Goal: Find specific page/section: Find specific page/section

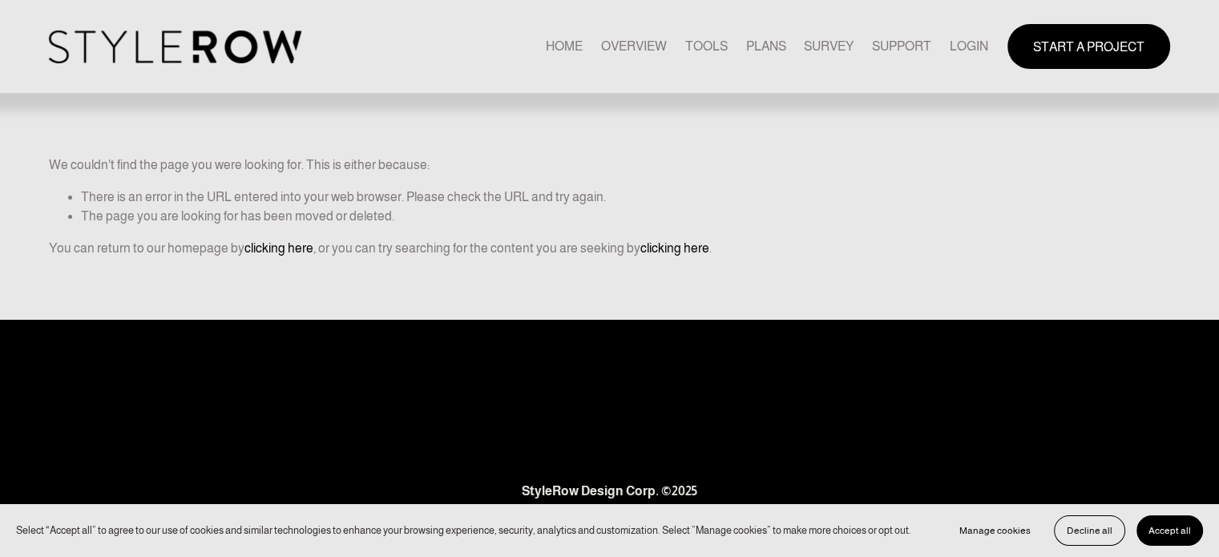
click at [958, 41] on link "LOGIN" at bounding box center [968, 46] width 38 height 22
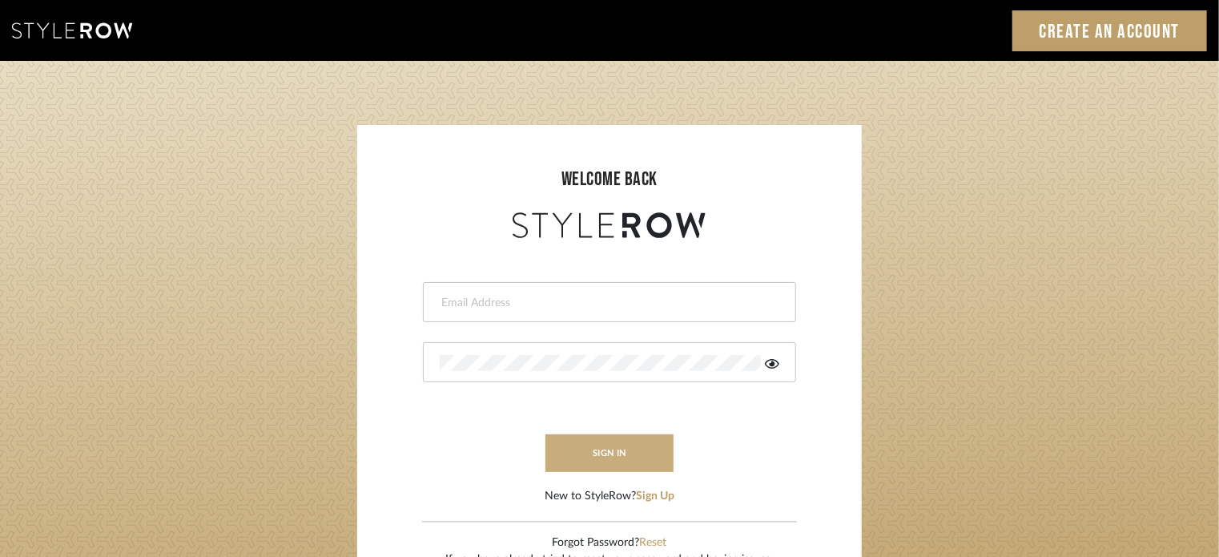
type input "ktyler@morgantewilson.com"
click at [612, 461] on button "sign in" at bounding box center [610, 453] width 128 height 38
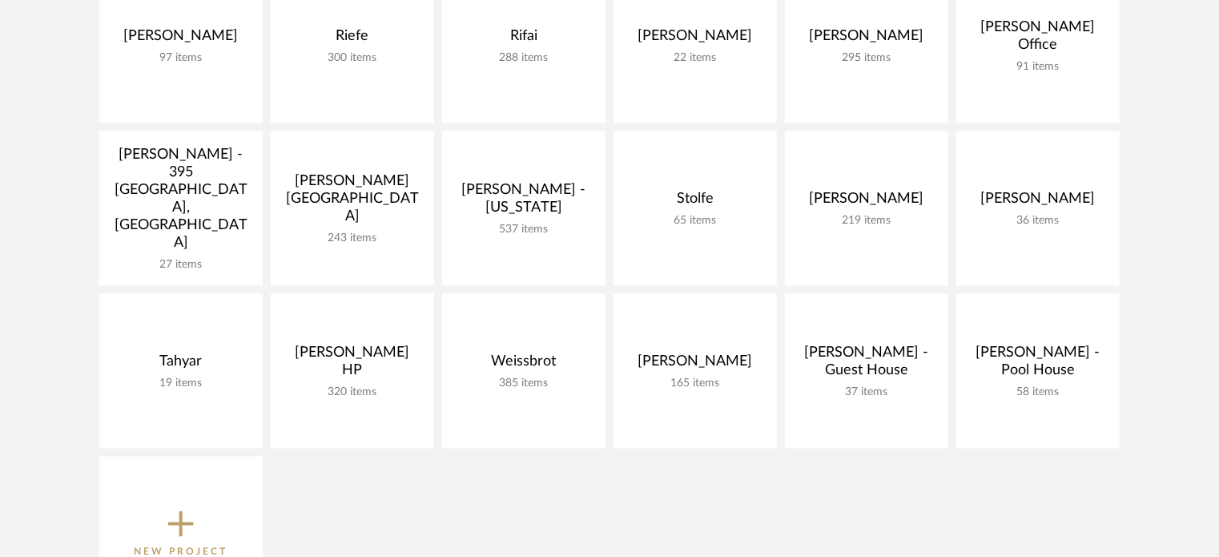
scroll to position [1094, 0]
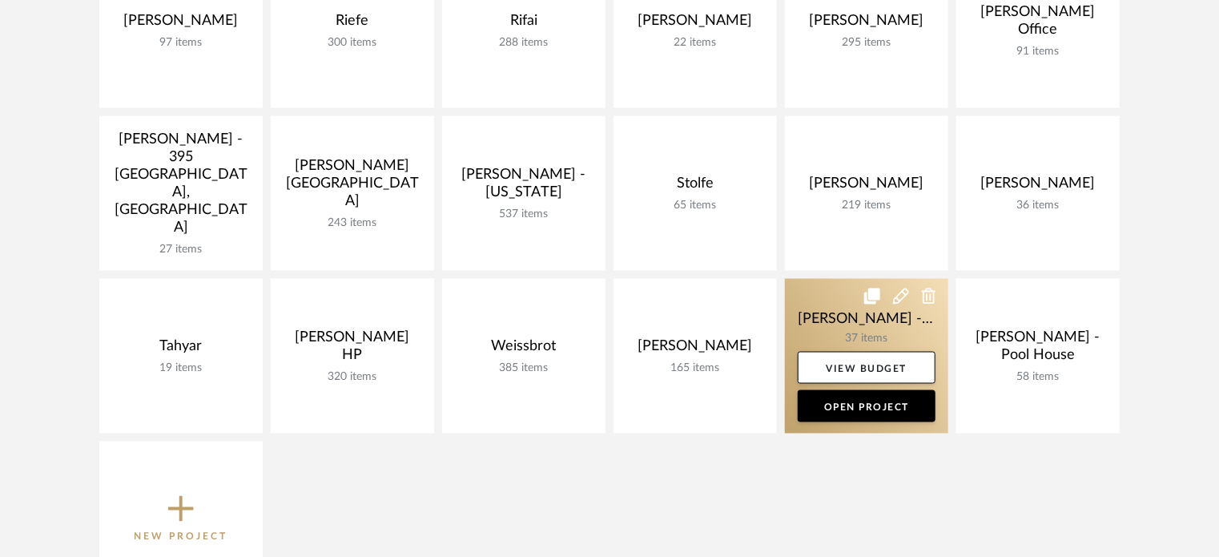
click at [899, 326] on link at bounding box center [866, 356] width 163 height 155
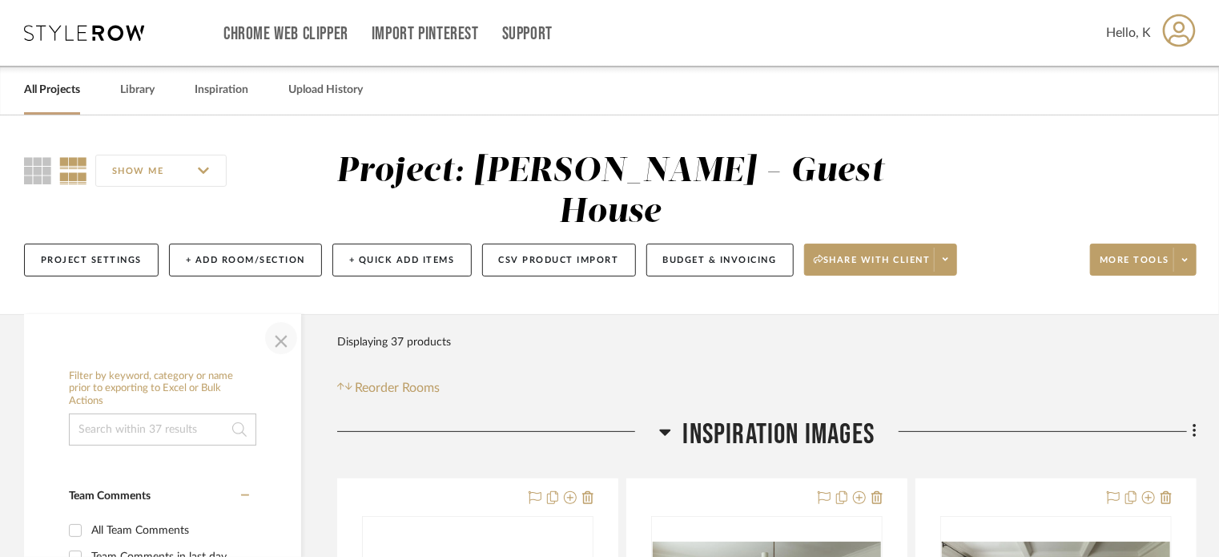
click at [276, 319] on span "button" at bounding box center [281, 338] width 38 height 38
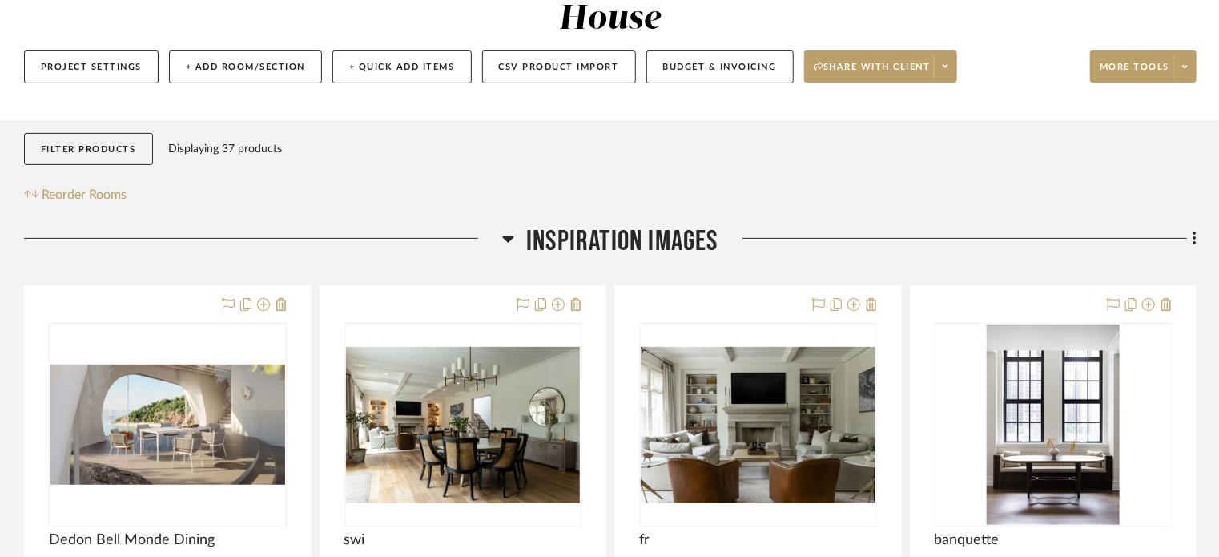
scroll to position [234, 0]
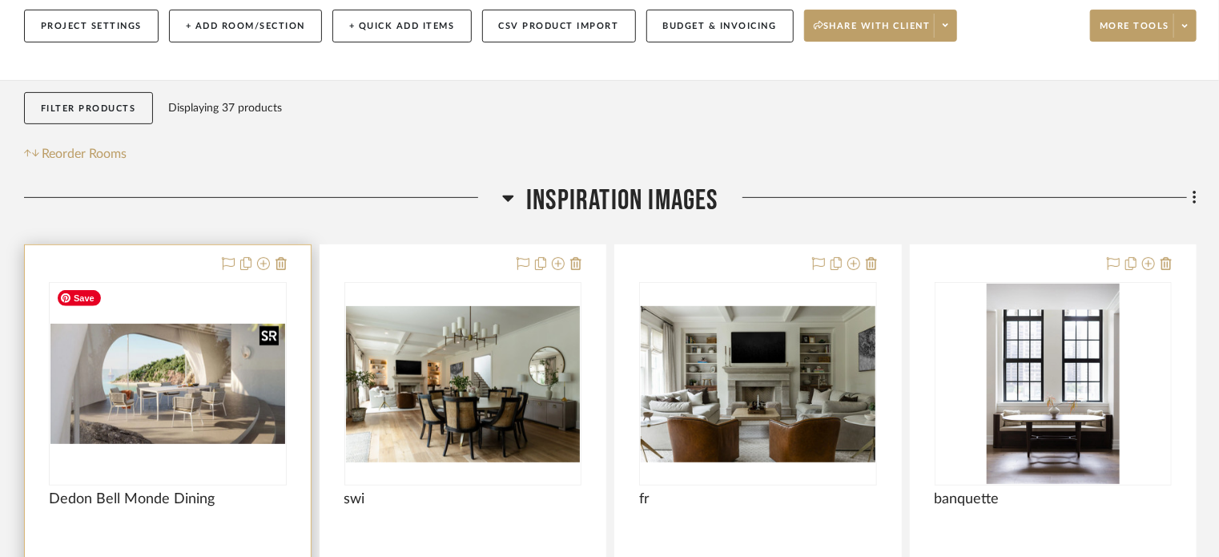
click at [224, 324] on img "0" at bounding box center [167, 384] width 235 height 120
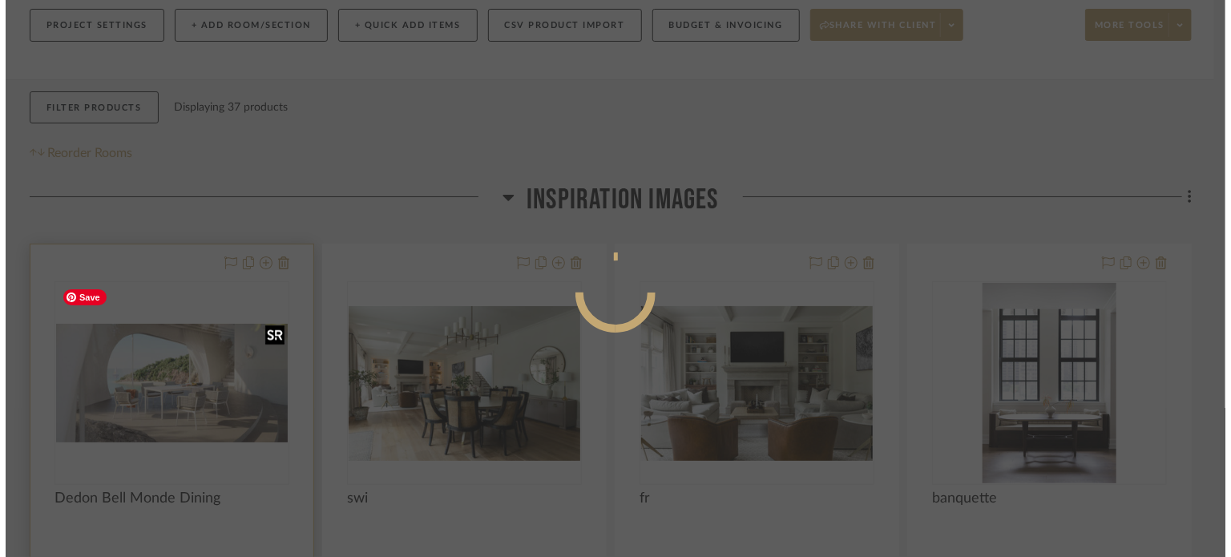
scroll to position [0, 0]
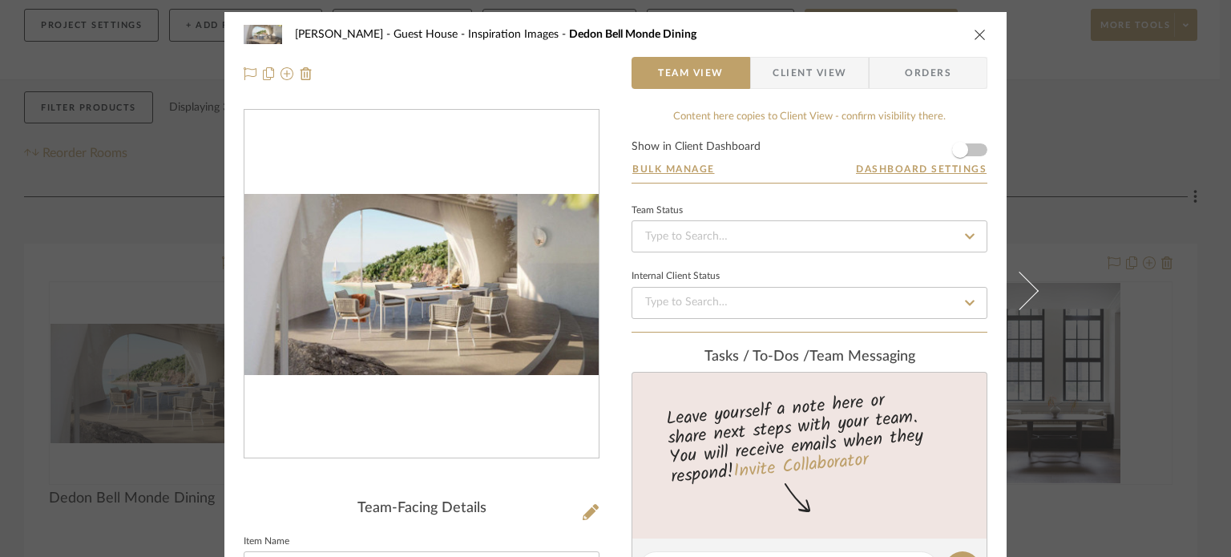
click at [973, 35] on icon "close" at bounding box center [979, 34] width 13 height 13
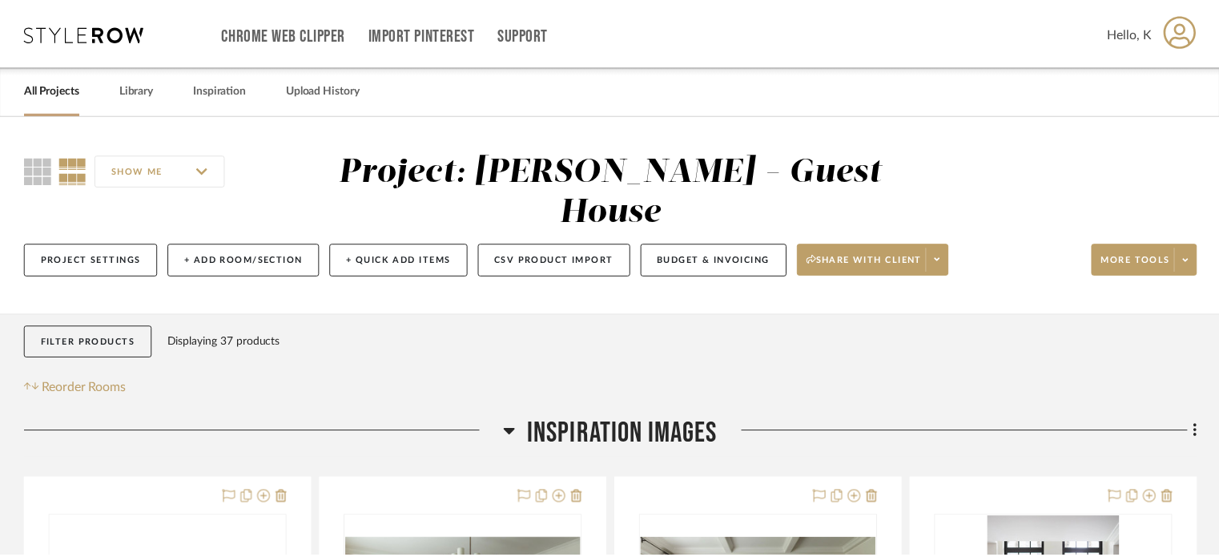
scroll to position [234, 0]
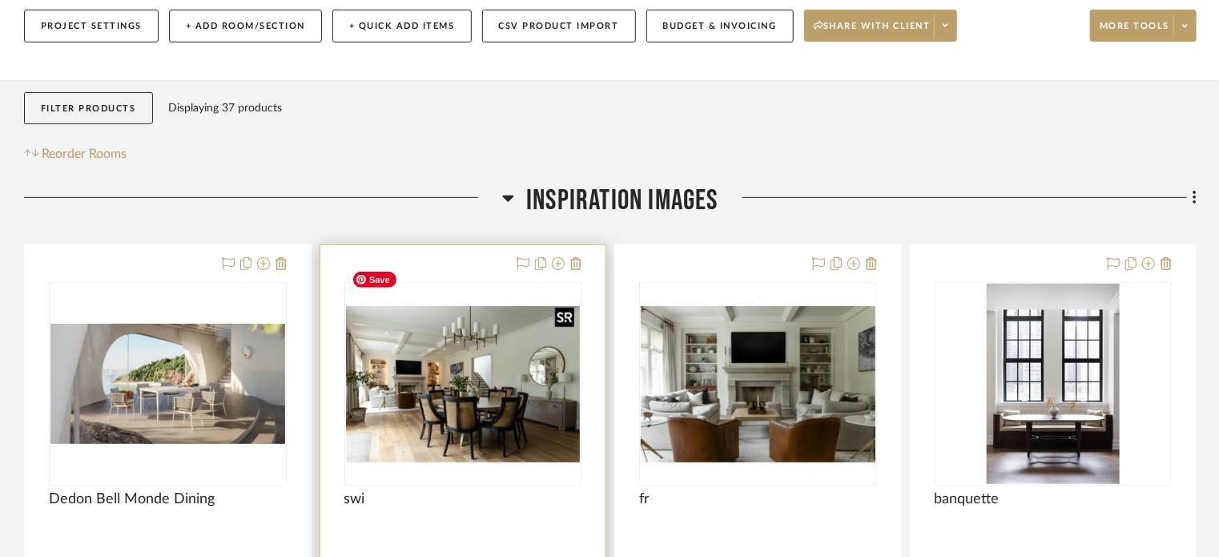
click at [544, 354] on img "0" at bounding box center [463, 384] width 235 height 156
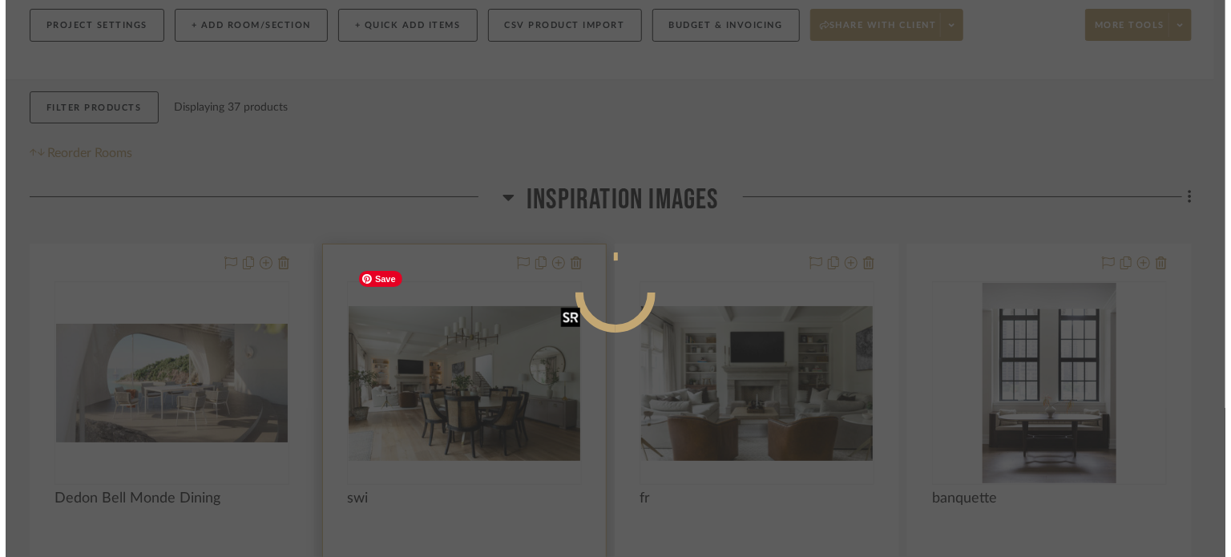
scroll to position [0, 0]
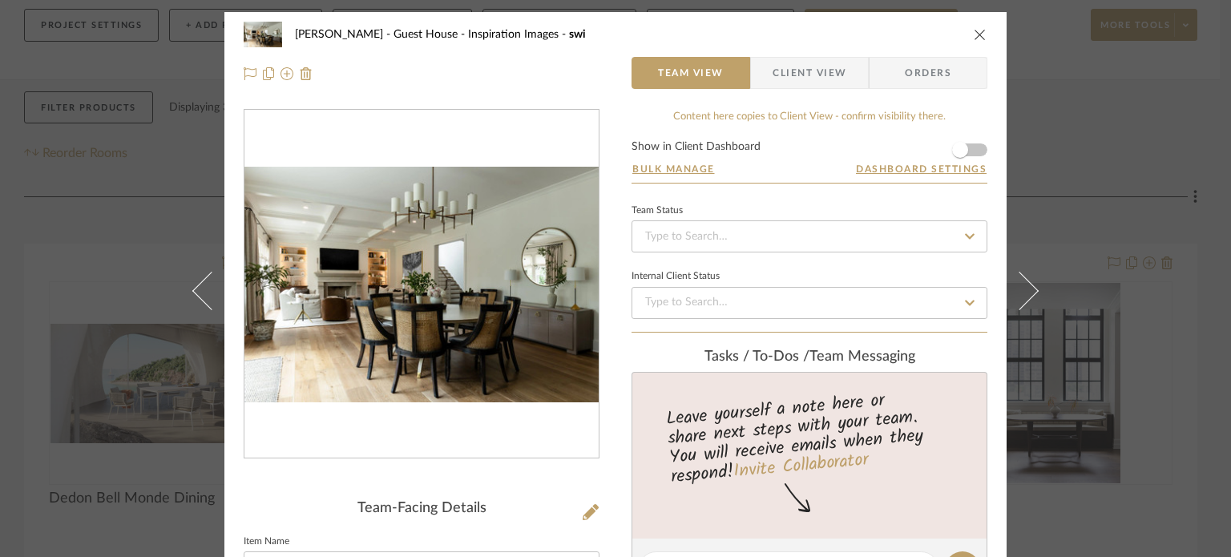
click at [973, 34] on icon "close" at bounding box center [979, 34] width 13 height 13
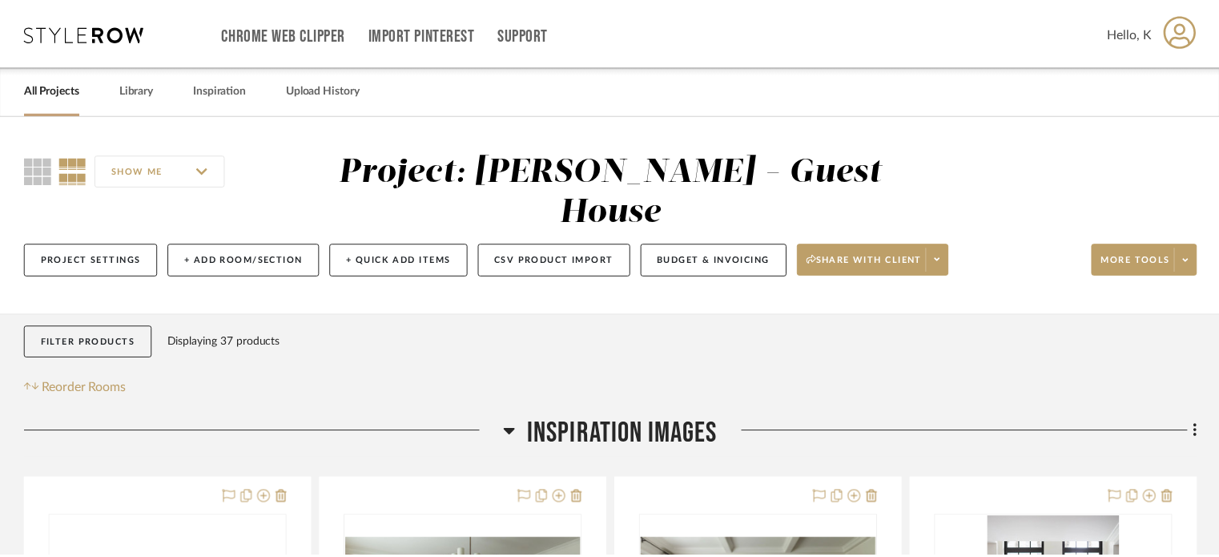
scroll to position [234, 0]
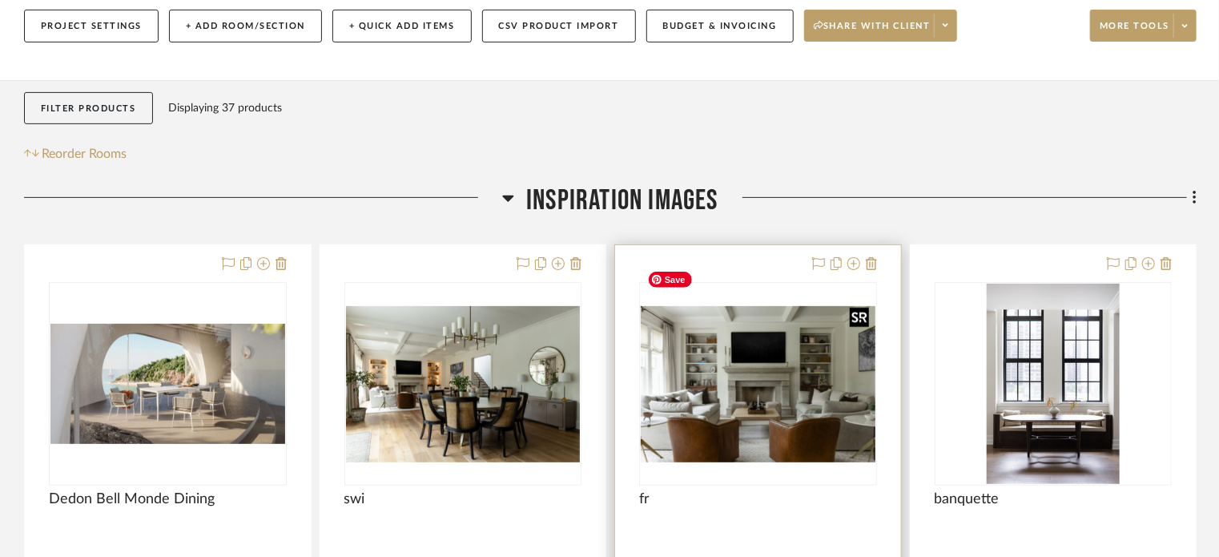
click at [745, 319] on img "0" at bounding box center [758, 384] width 235 height 156
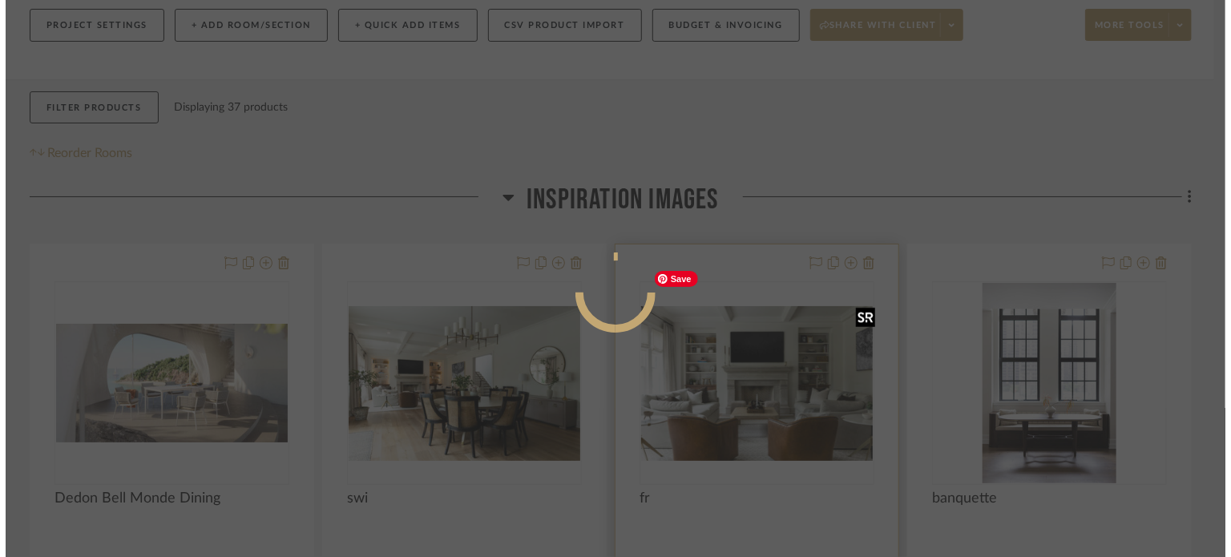
scroll to position [0, 0]
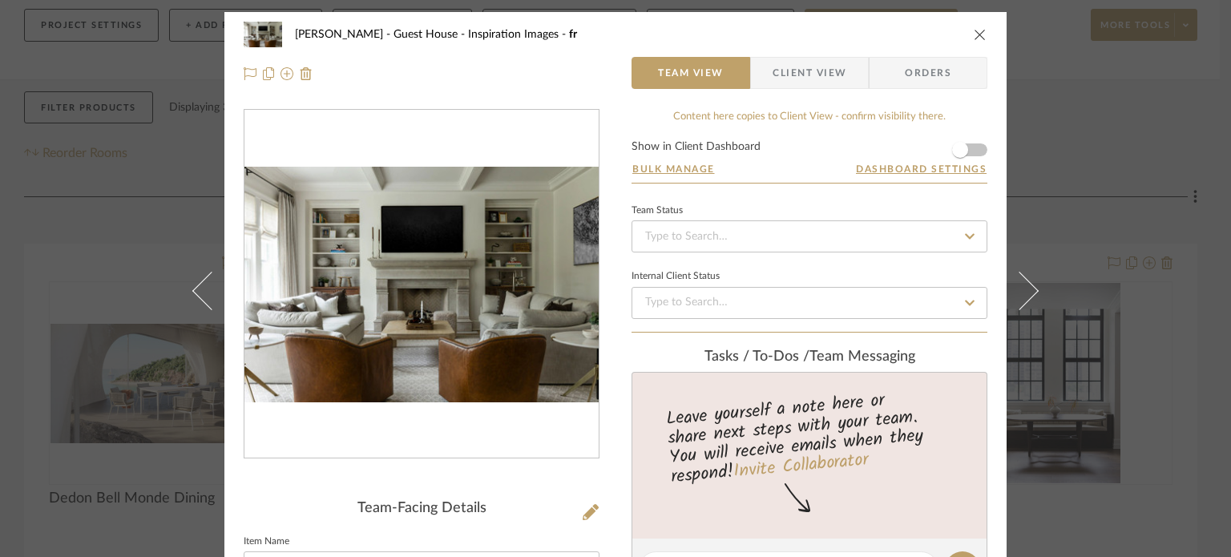
click at [973, 27] on button "close" at bounding box center [980, 34] width 14 height 14
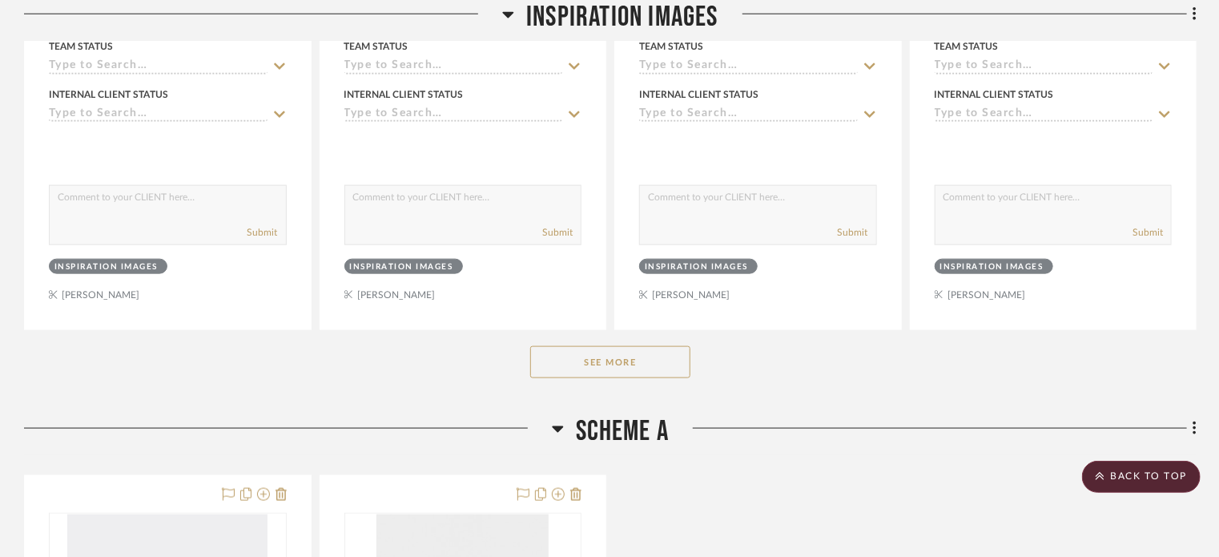
scroll to position [858, 0]
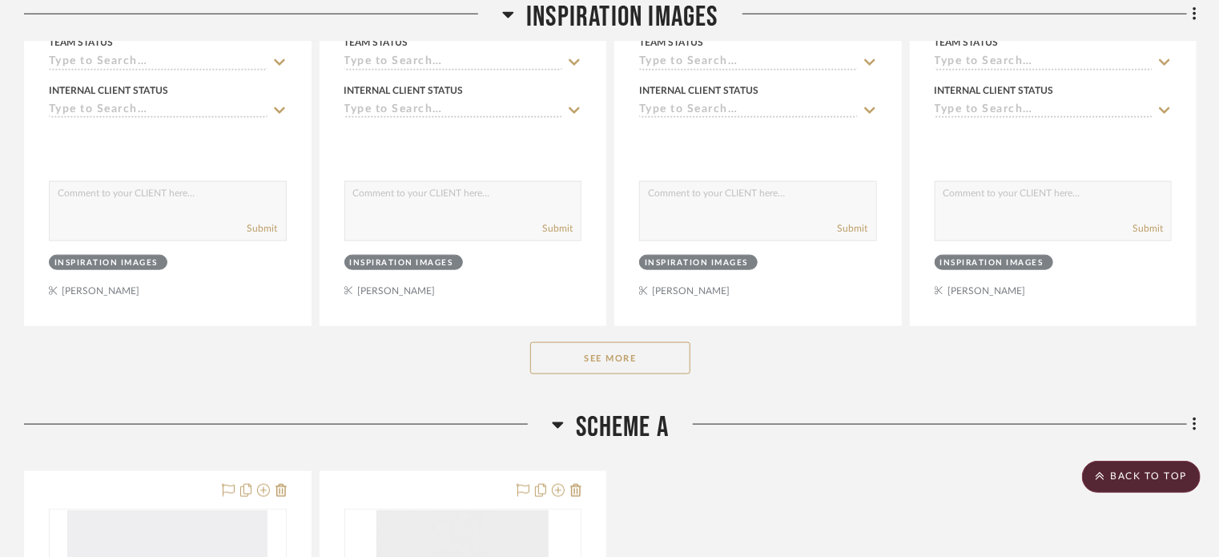
click at [602, 342] on button "See More" at bounding box center [610, 358] width 160 height 32
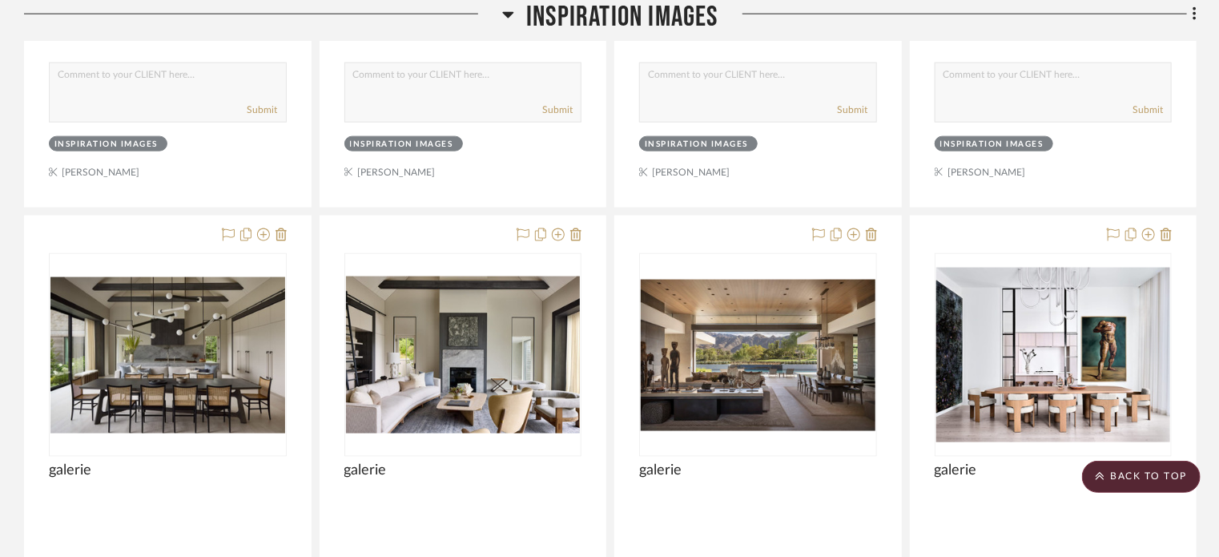
scroll to position [884, 0]
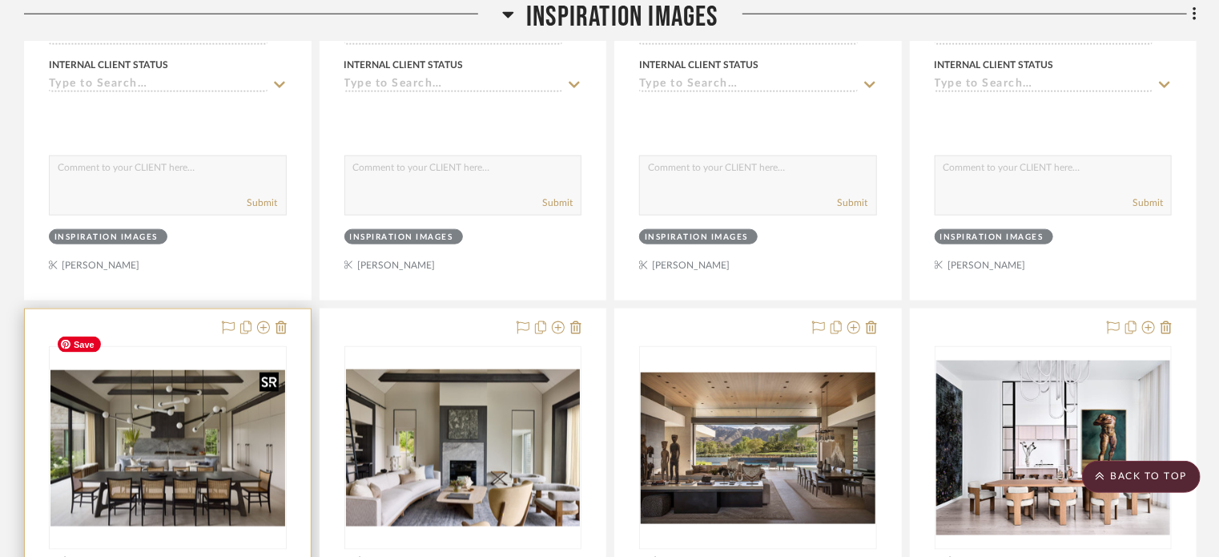
click at [0, 0] on img at bounding box center [0, 0] width 0 height 0
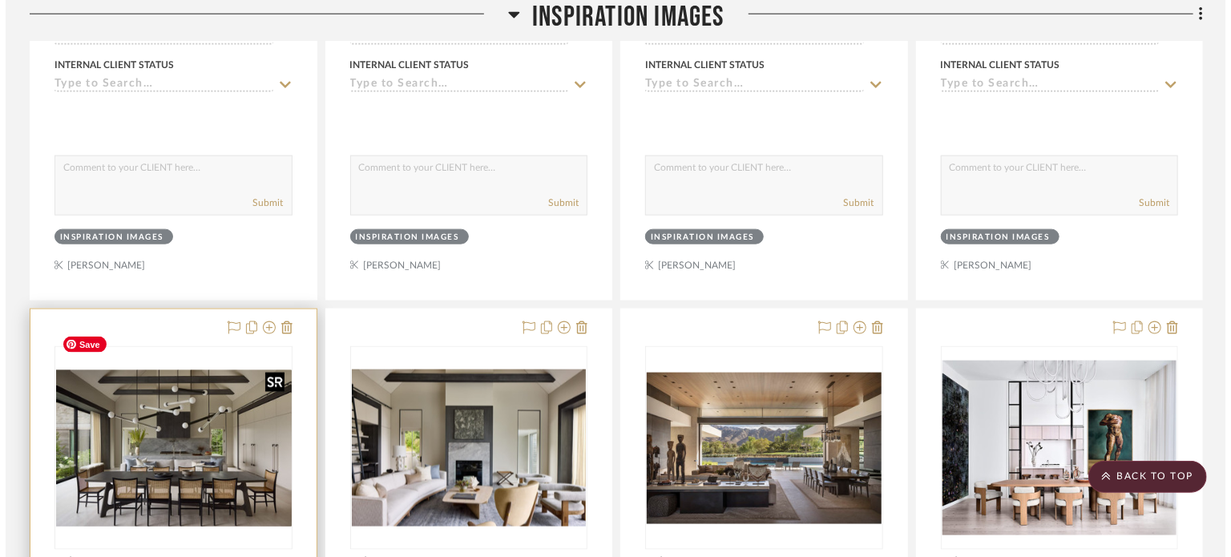
scroll to position [0, 0]
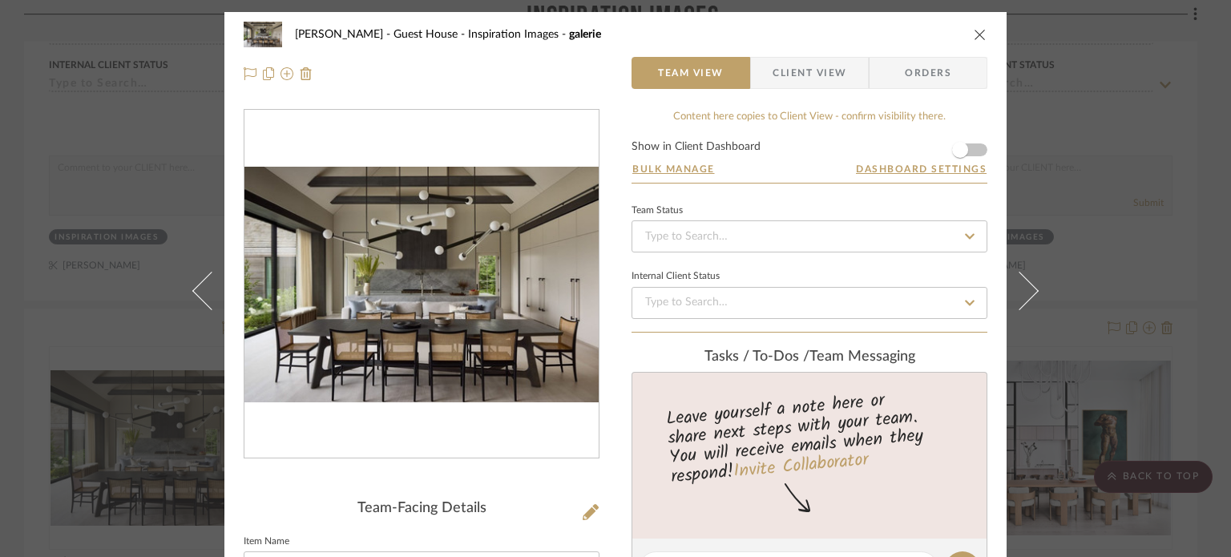
click at [973, 37] on icon "close" at bounding box center [979, 34] width 13 height 13
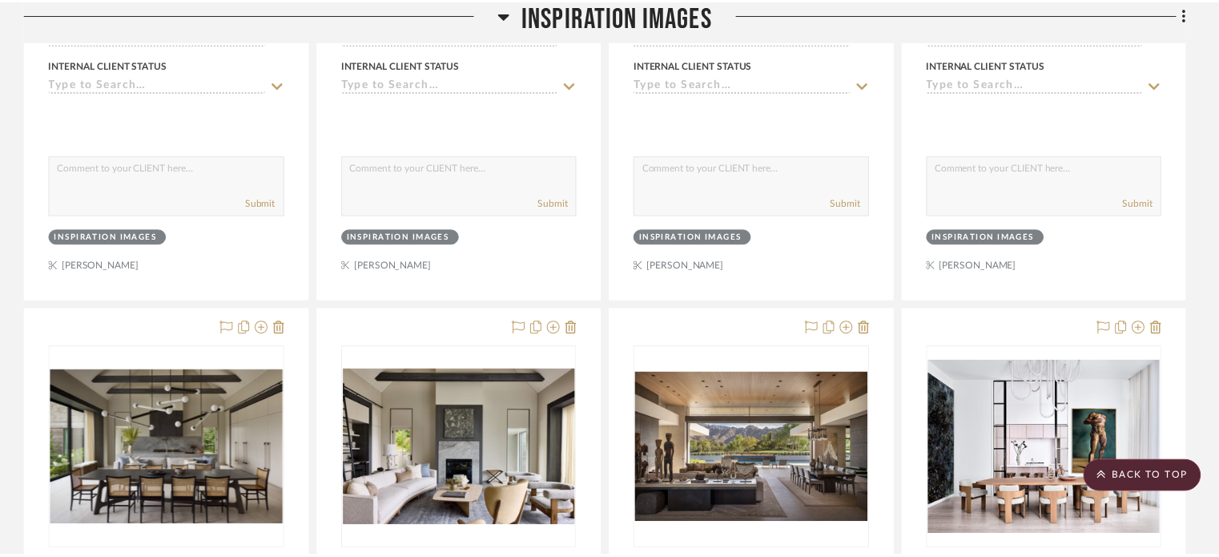
scroll to position [884, 0]
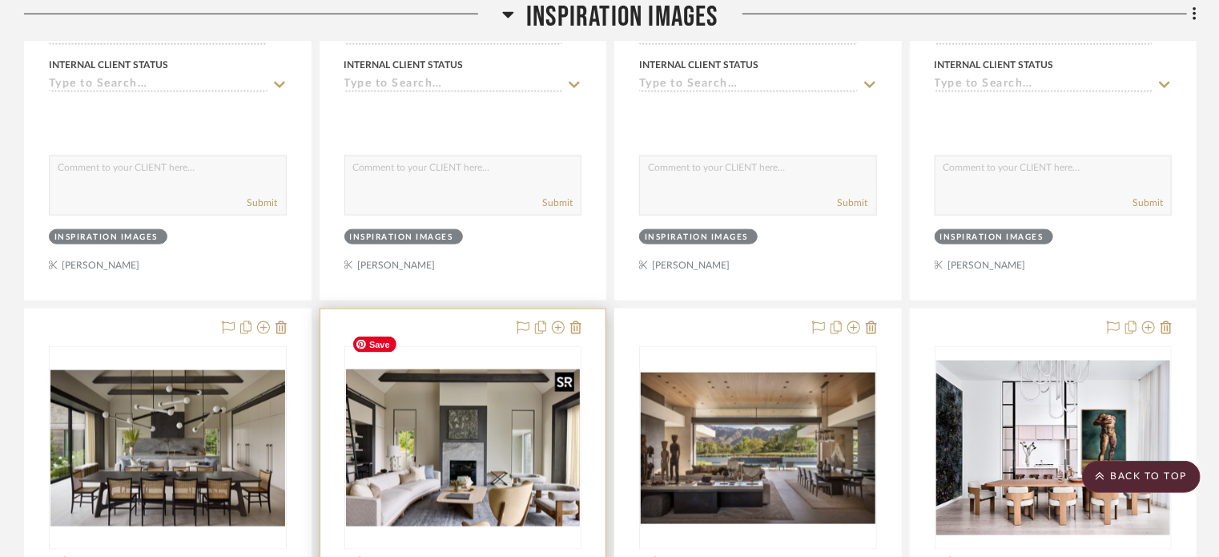
click at [443, 457] on img "0" at bounding box center [463, 447] width 235 height 157
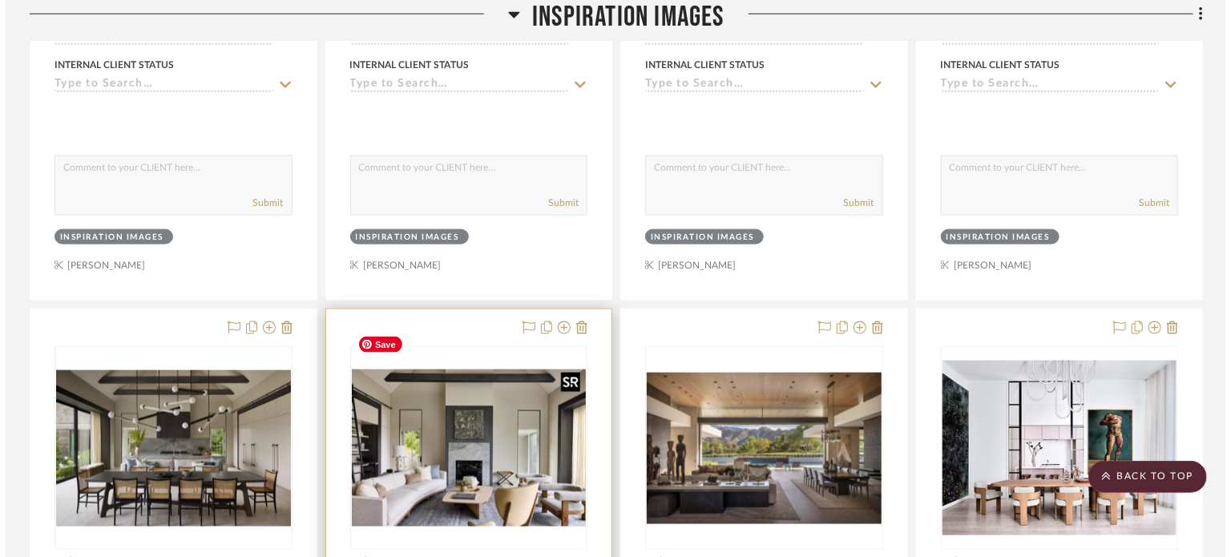
scroll to position [0, 0]
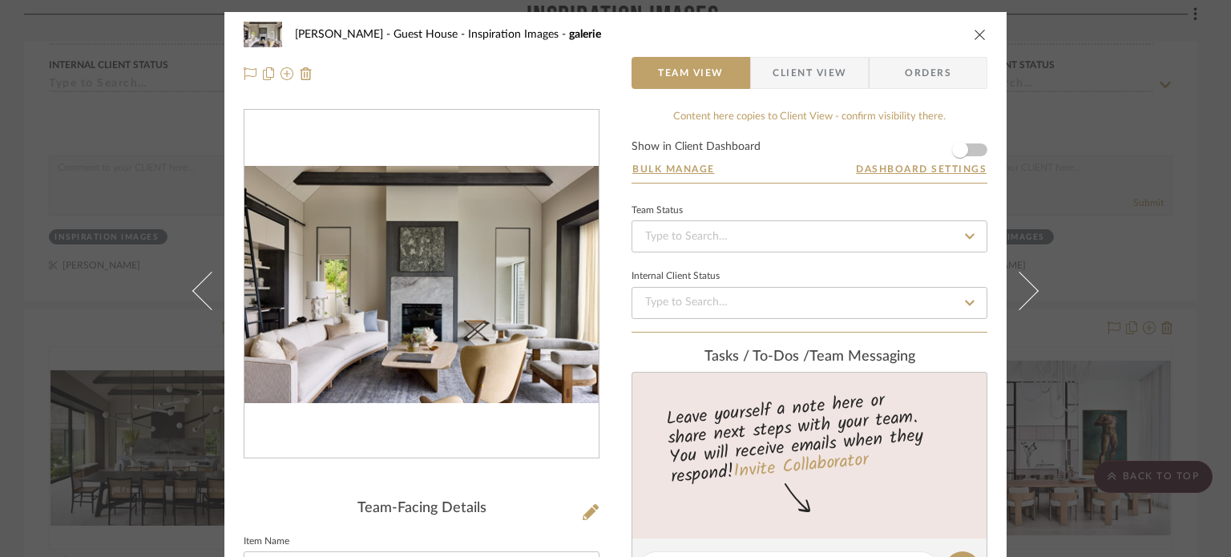
click at [973, 35] on icon "close" at bounding box center [979, 34] width 13 height 13
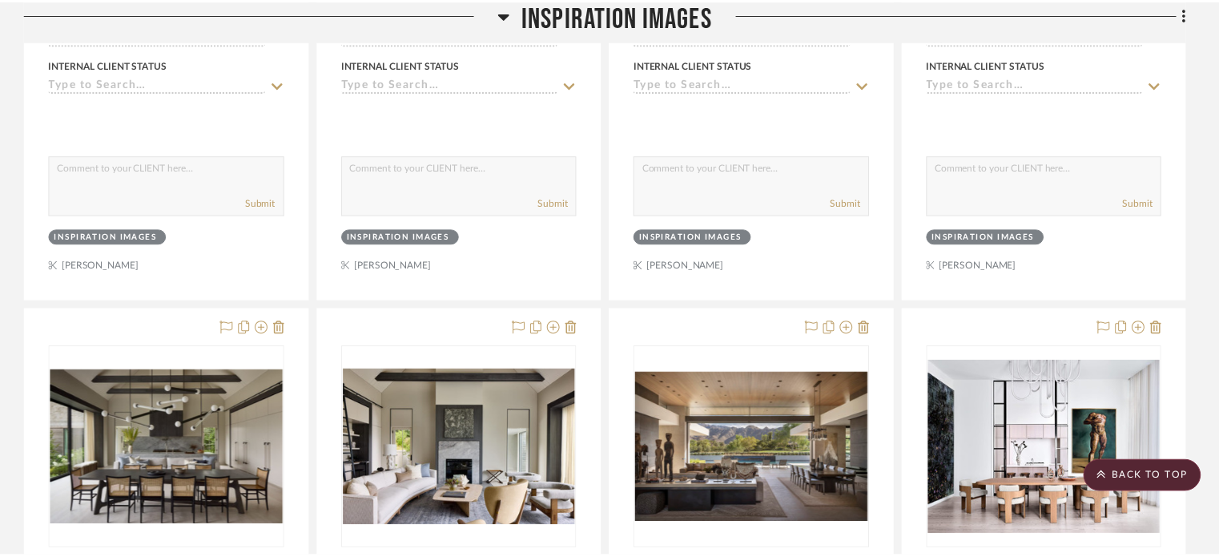
scroll to position [884, 0]
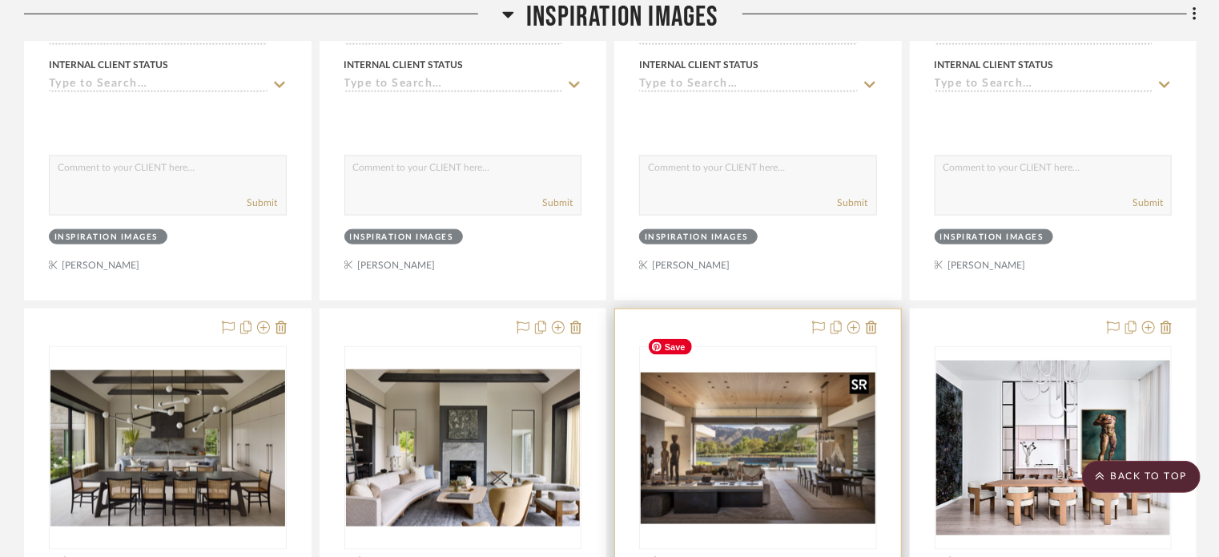
click at [756, 400] on img "0" at bounding box center [758, 448] width 235 height 151
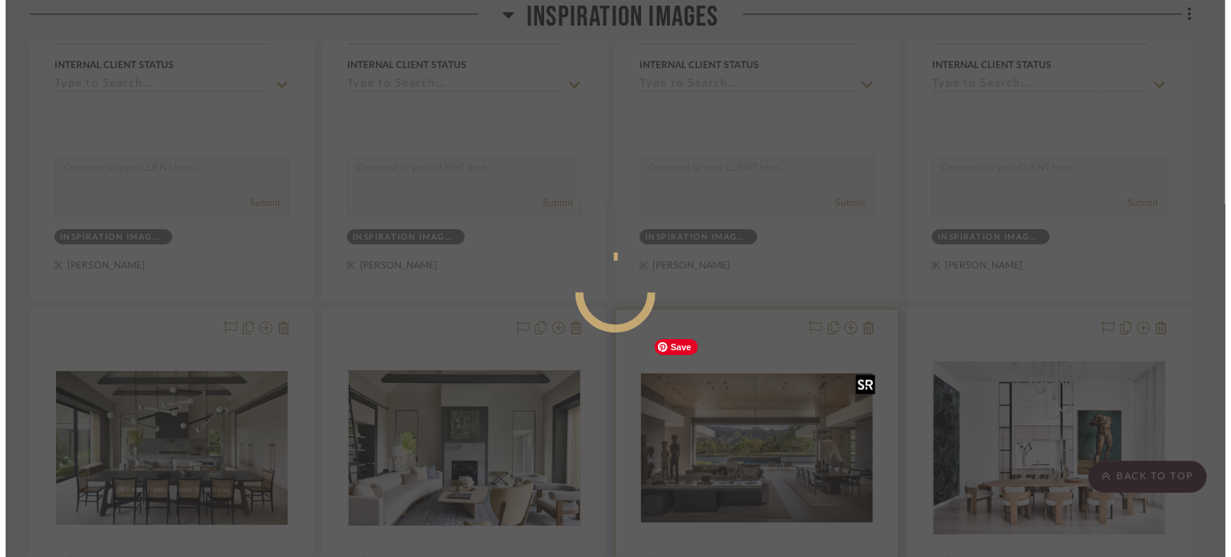
scroll to position [0, 0]
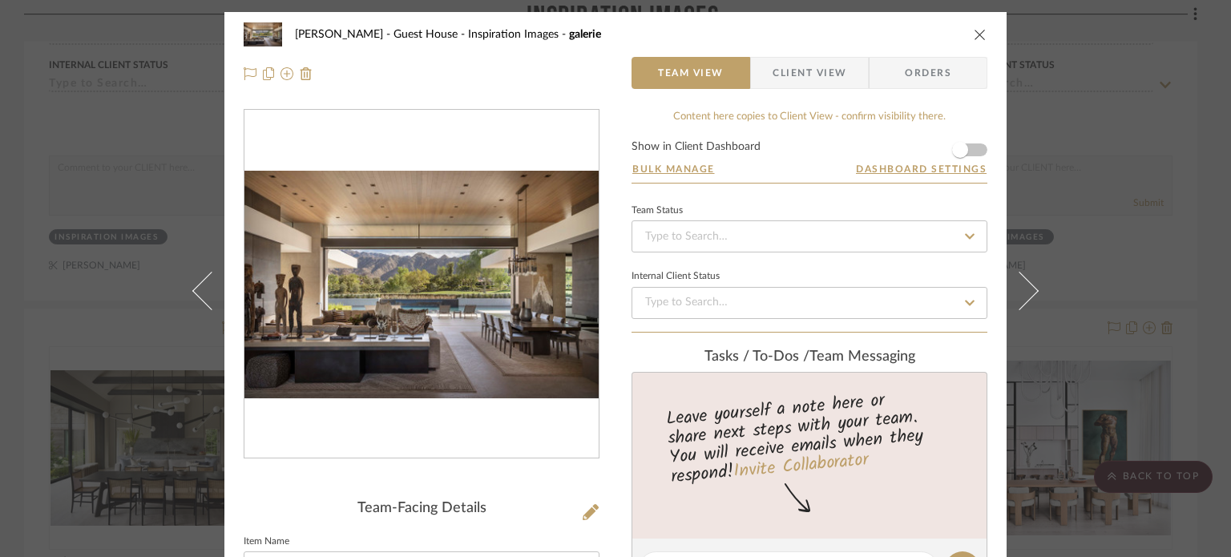
click at [973, 41] on button "close" at bounding box center [980, 34] width 14 height 14
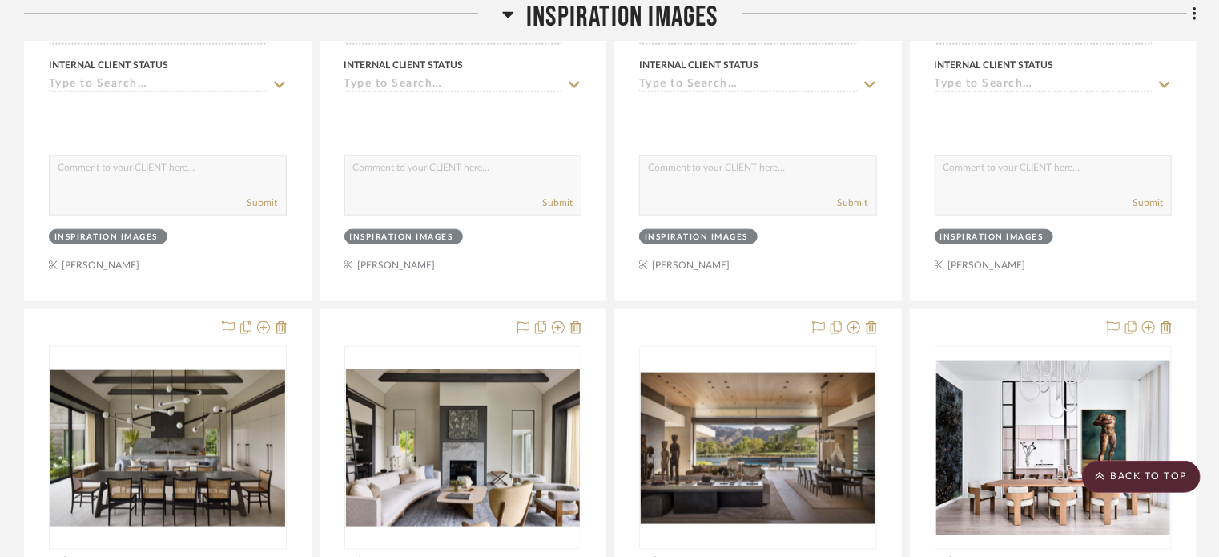
scroll to position [905, 0]
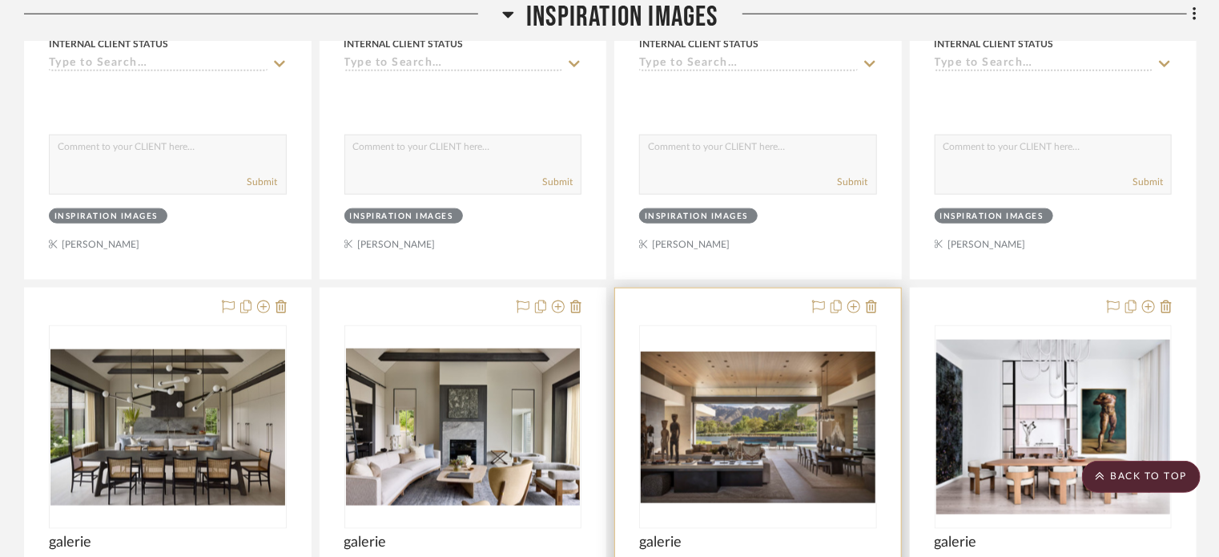
click at [811, 298] on div at bounding box center [842, 307] width 71 height 19
click at [815, 300] on icon at bounding box center [818, 306] width 13 height 13
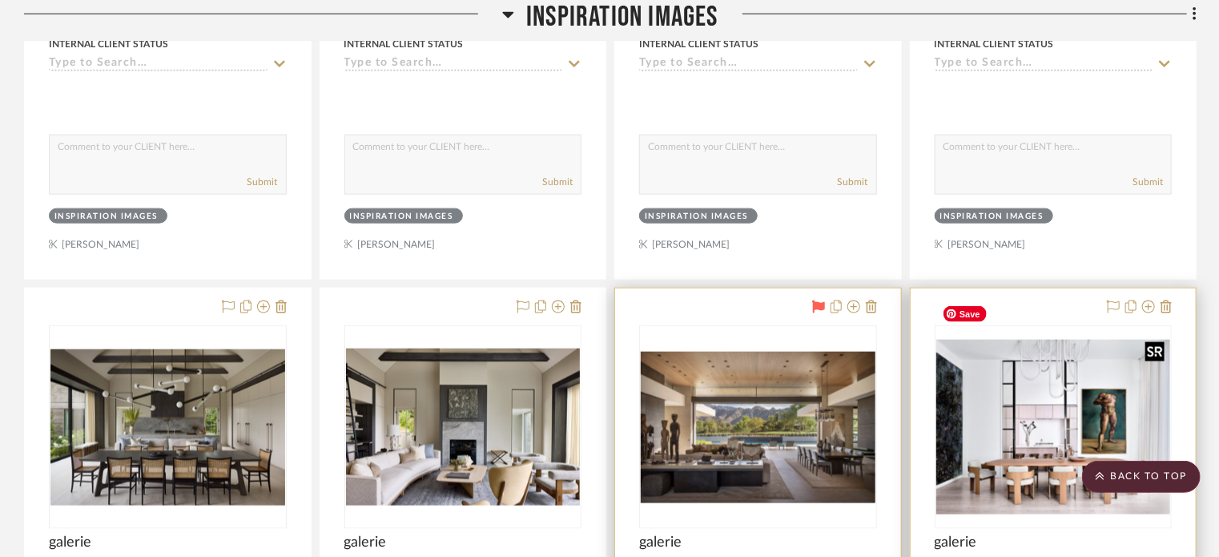
click at [1086, 357] on img "0" at bounding box center [1054, 427] width 235 height 175
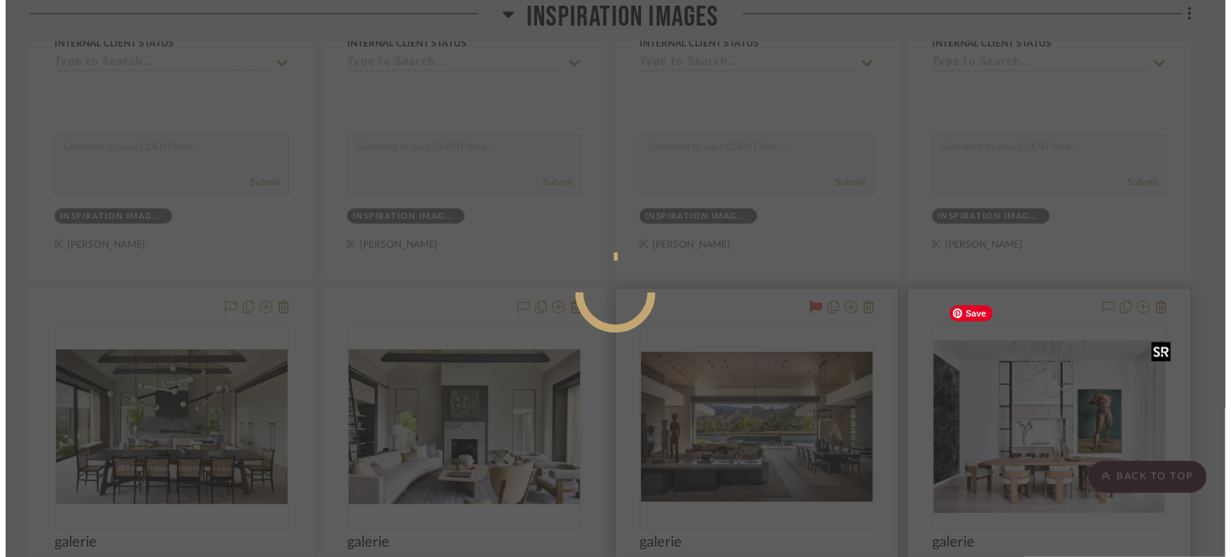
scroll to position [0, 0]
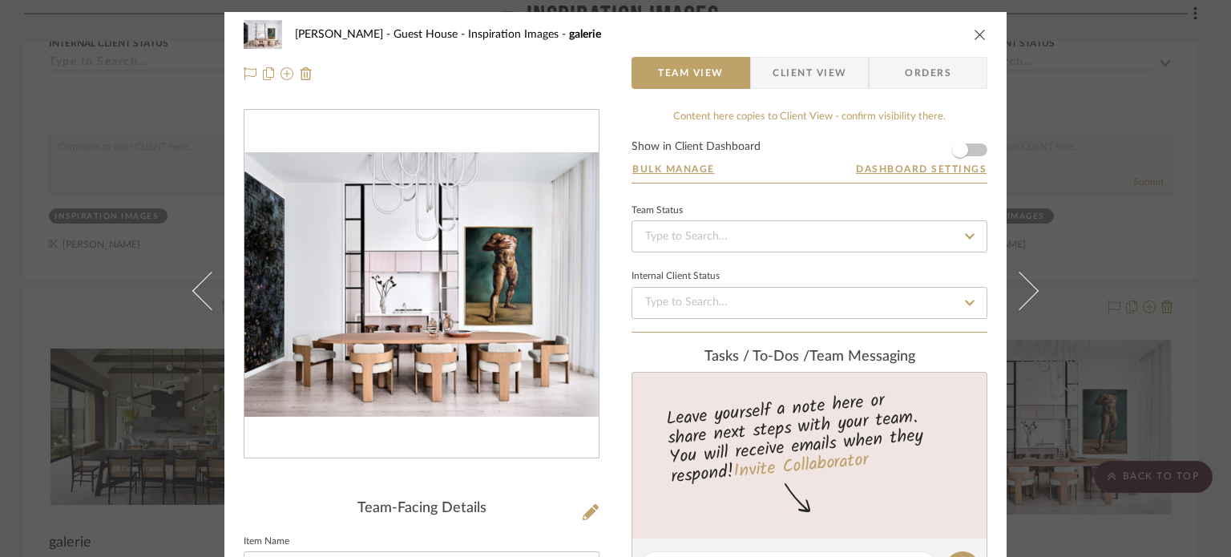
click at [974, 34] on icon "close" at bounding box center [979, 34] width 13 height 13
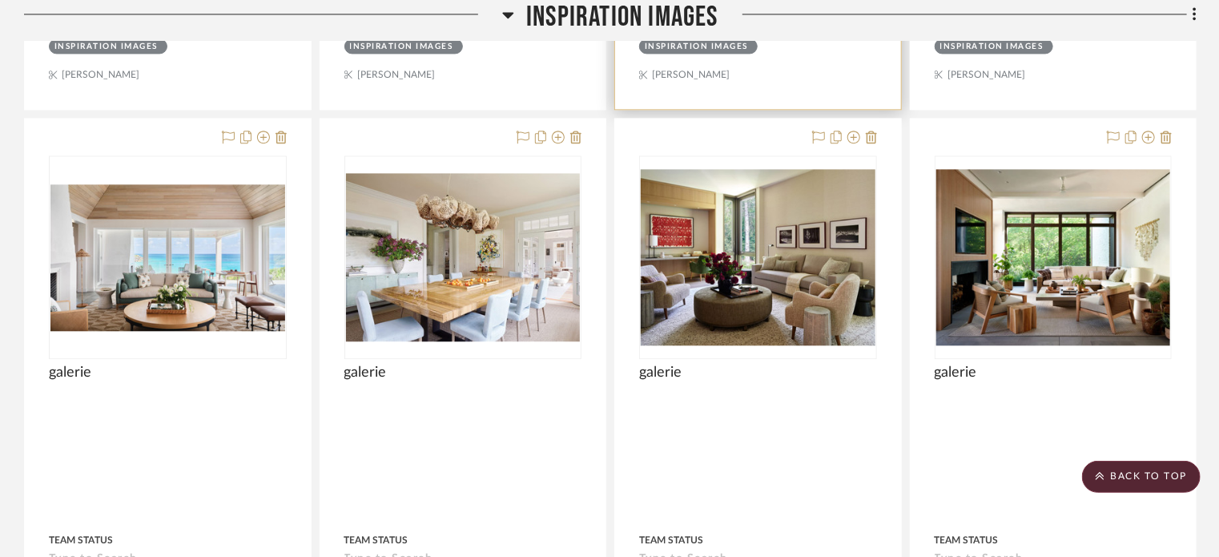
scroll to position [1809, 0]
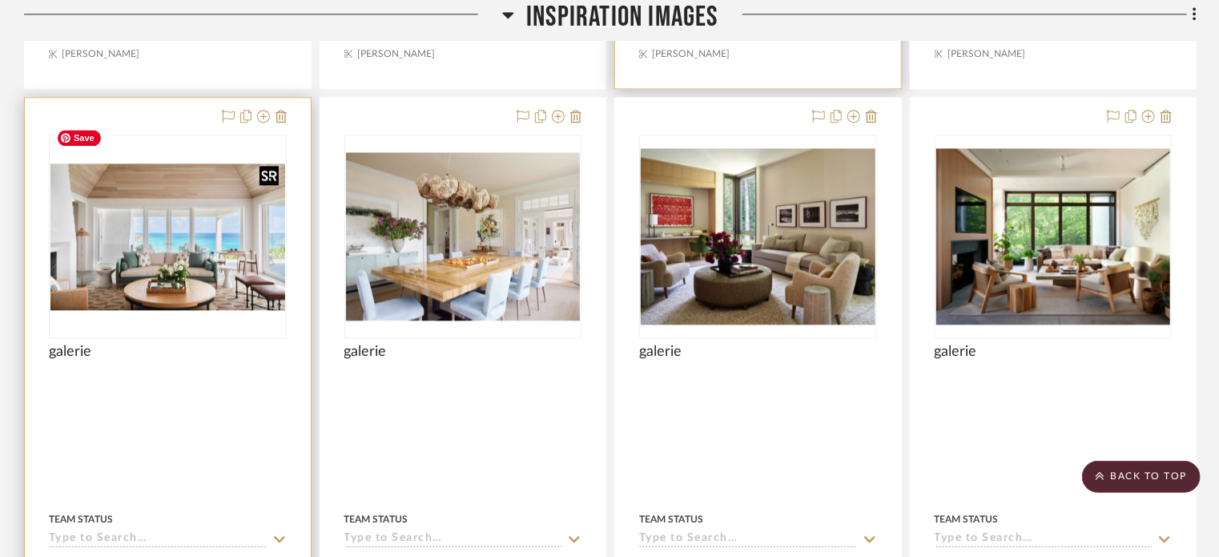
click at [202, 163] on img "0" at bounding box center [167, 236] width 235 height 147
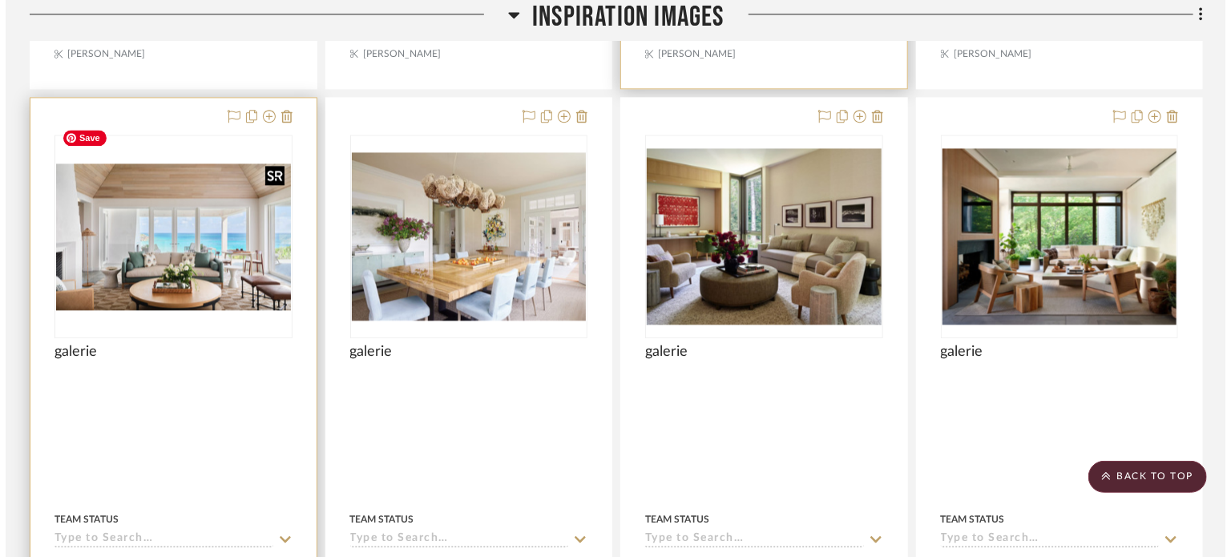
scroll to position [0, 0]
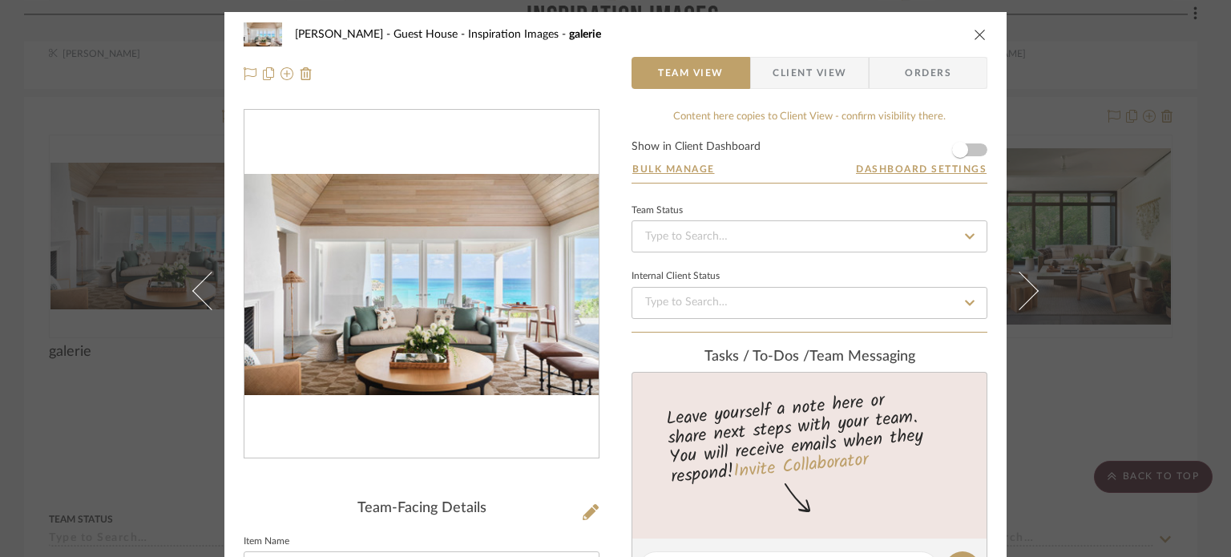
click at [973, 38] on icon "close" at bounding box center [979, 34] width 13 height 13
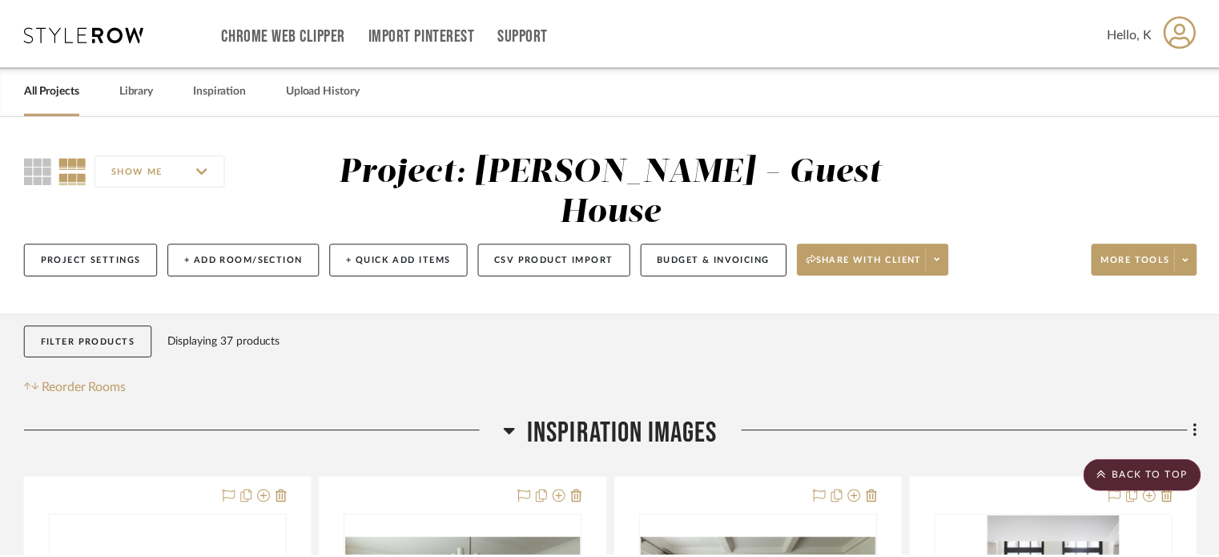
scroll to position [1809, 0]
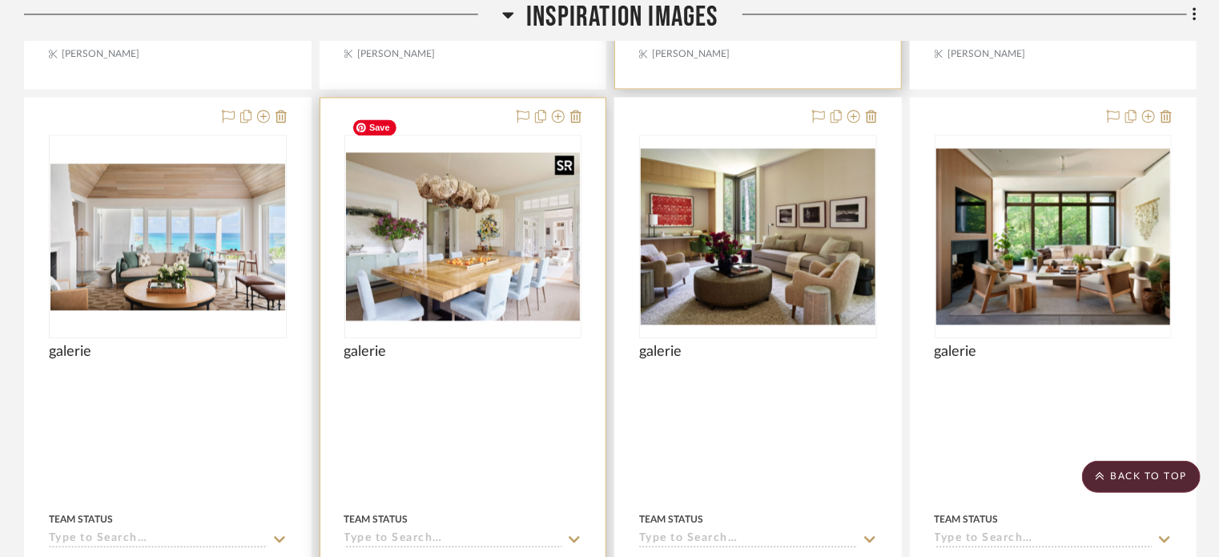
click at [474, 220] on img "0" at bounding box center [463, 236] width 235 height 169
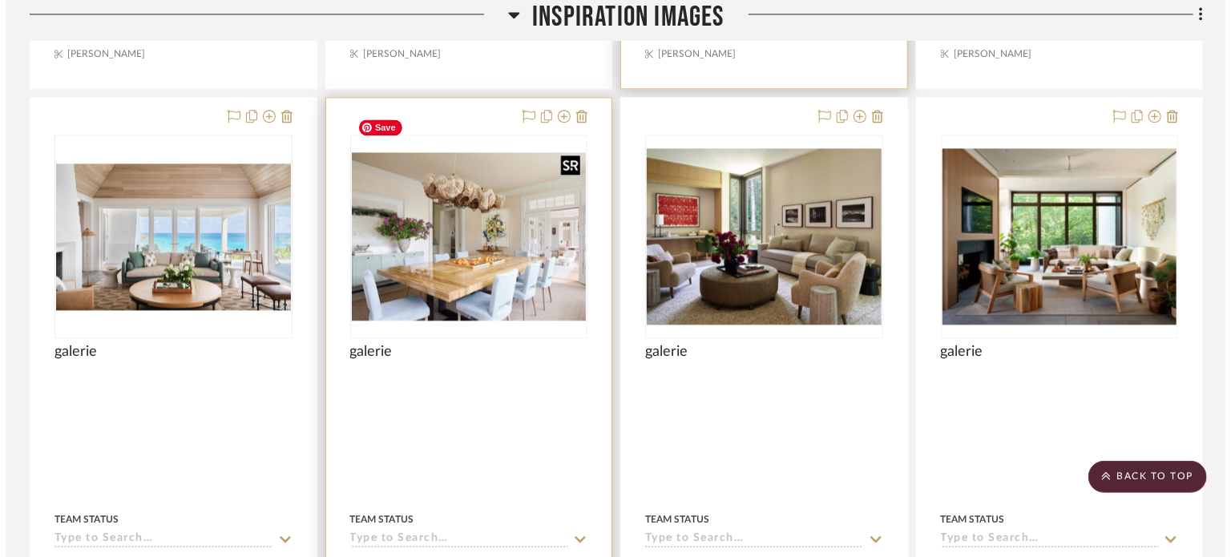
scroll to position [0, 0]
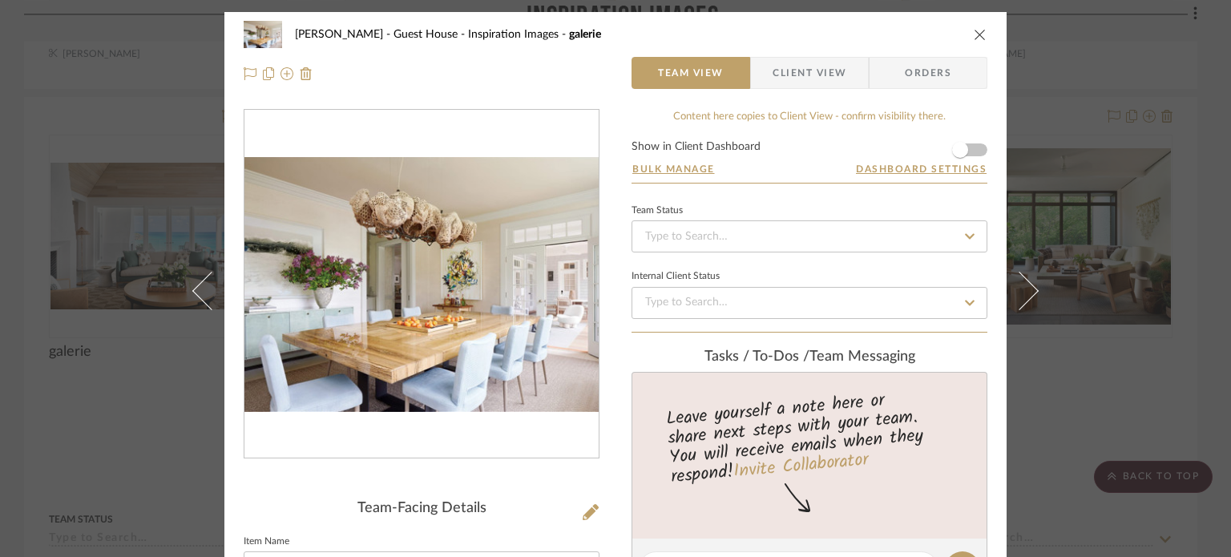
click at [973, 31] on icon "close" at bounding box center [979, 34] width 13 height 13
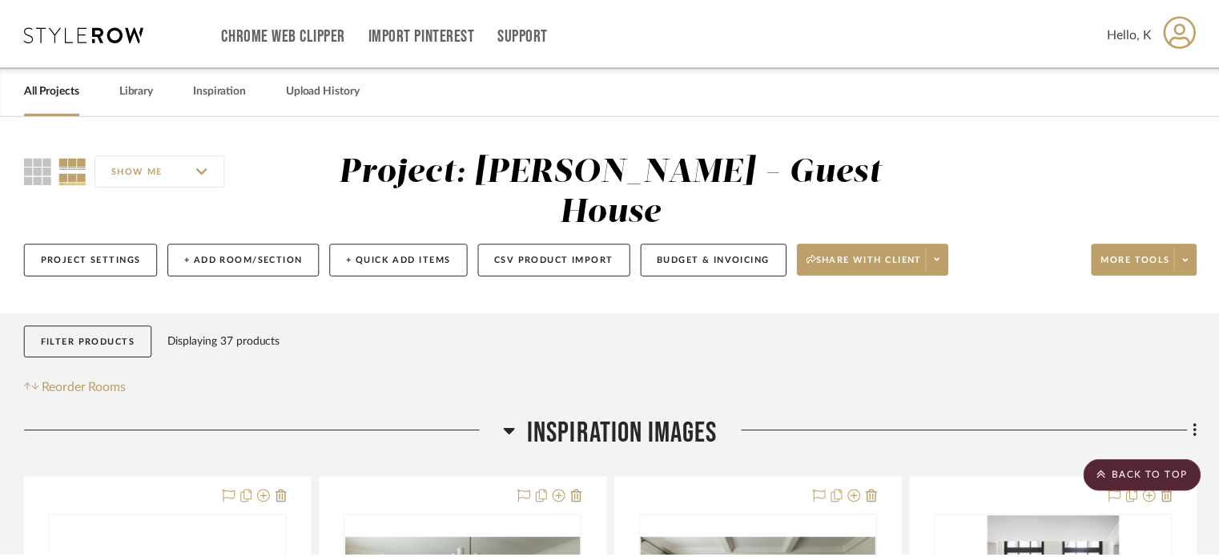
scroll to position [1809, 0]
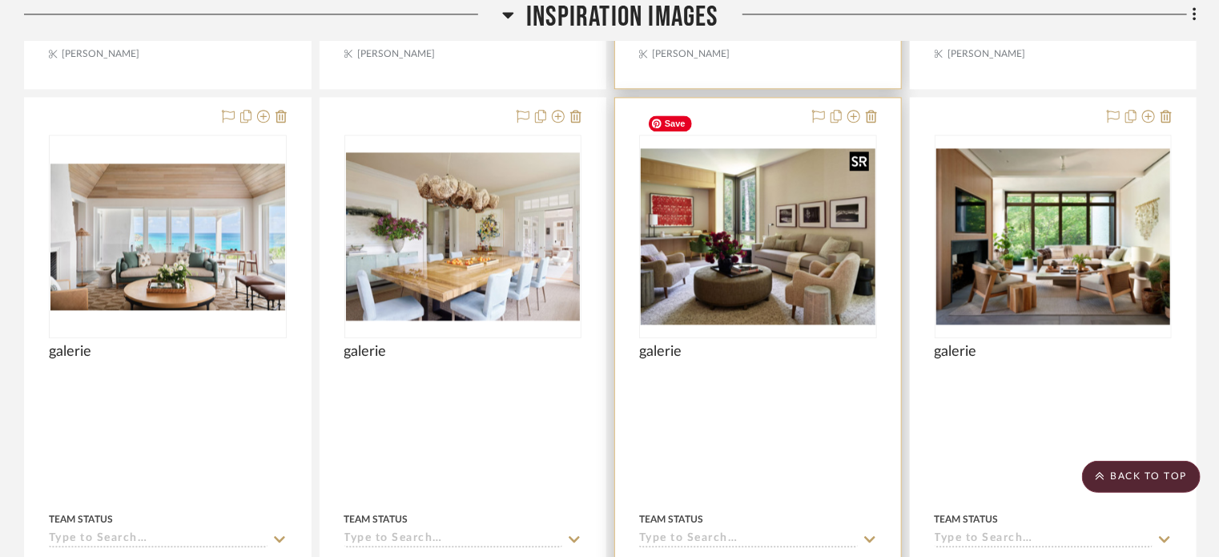
click at [750, 196] on img "0" at bounding box center [758, 236] width 235 height 176
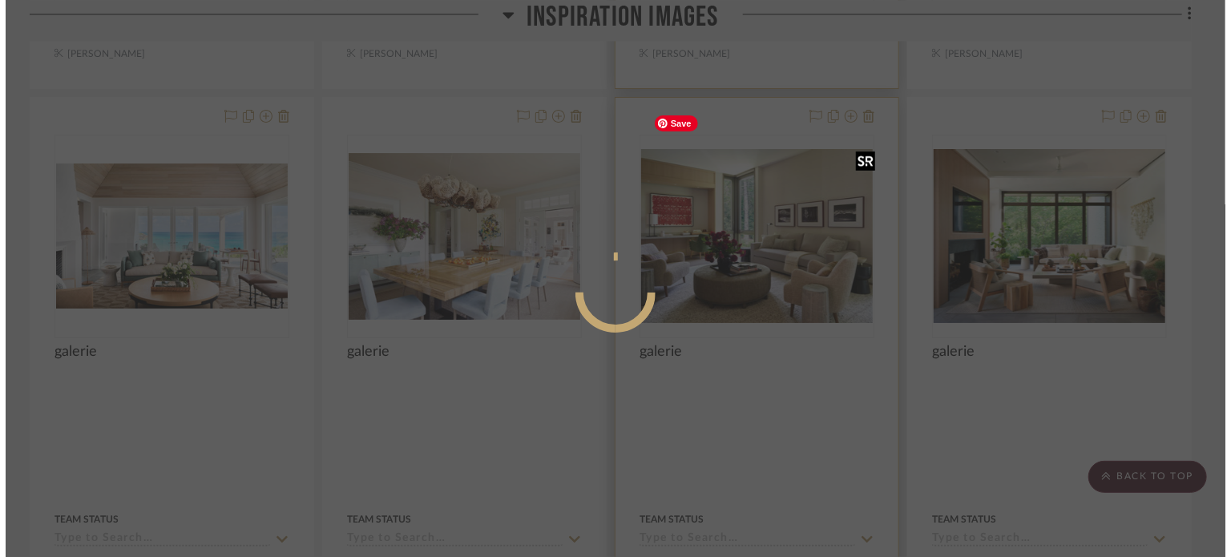
scroll to position [0, 0]
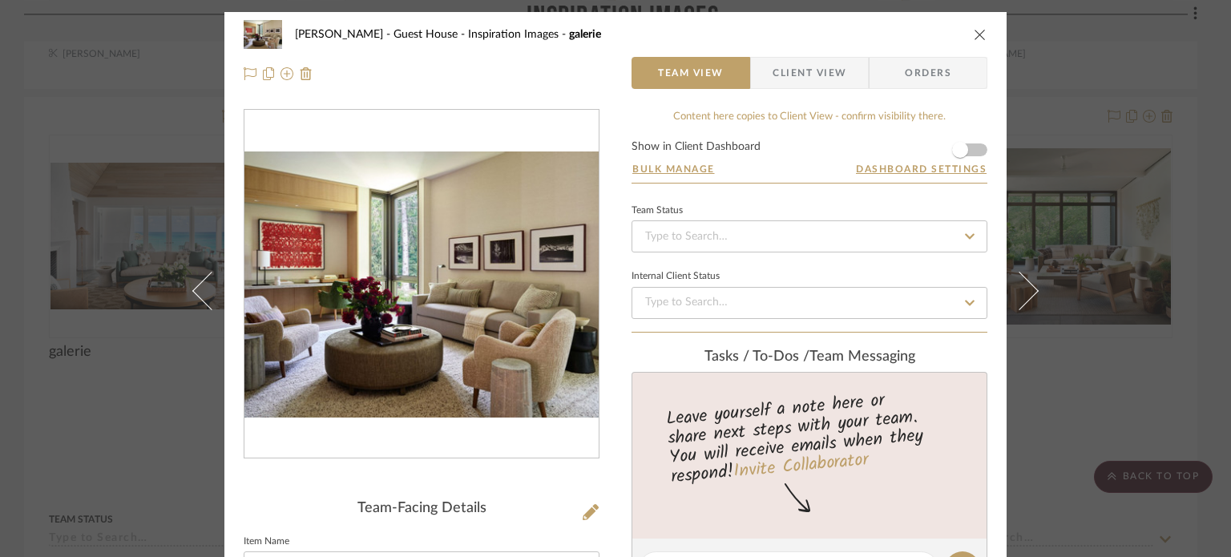
click at [975, 36] on icon "close" at bounding box center [979, 34] width 13 height 13
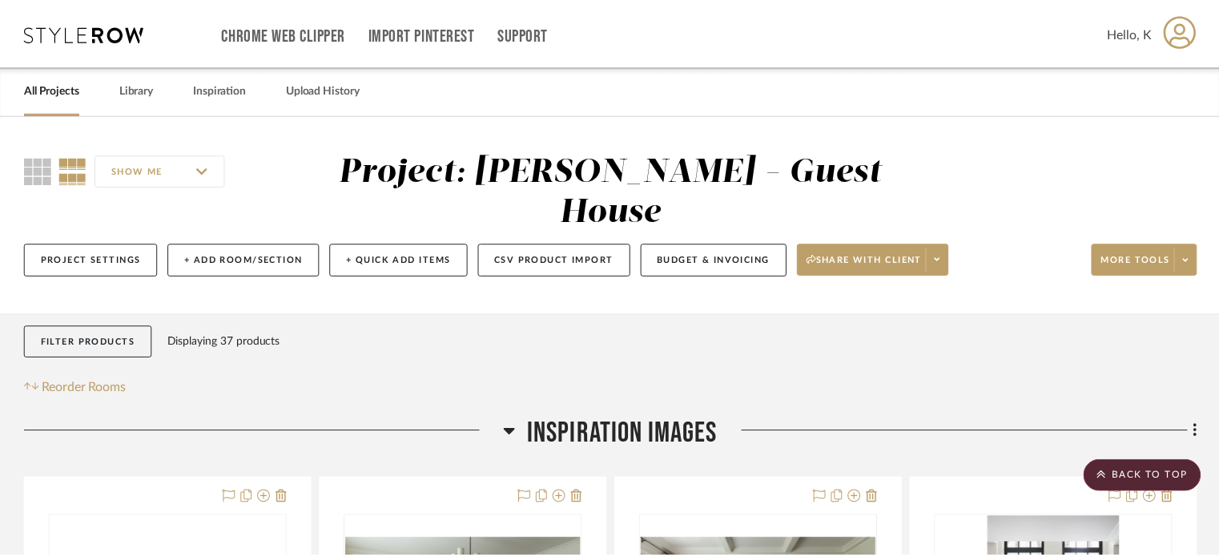
scroll to position [1809, 0]
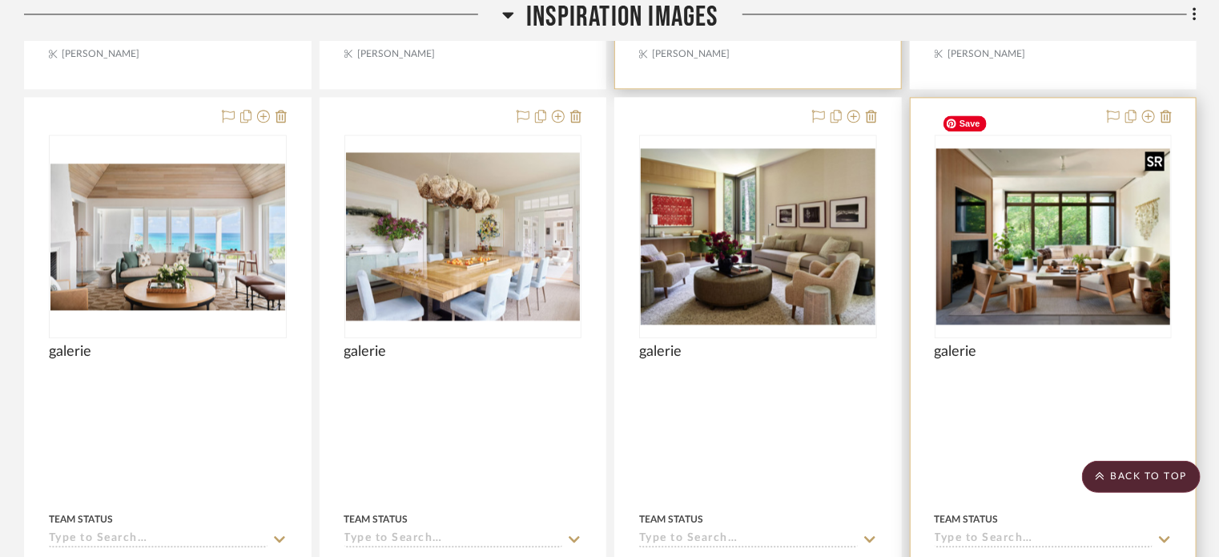
click at [1026, 201] on img "0" at bounding box center [1054, 236] width 235 height 176
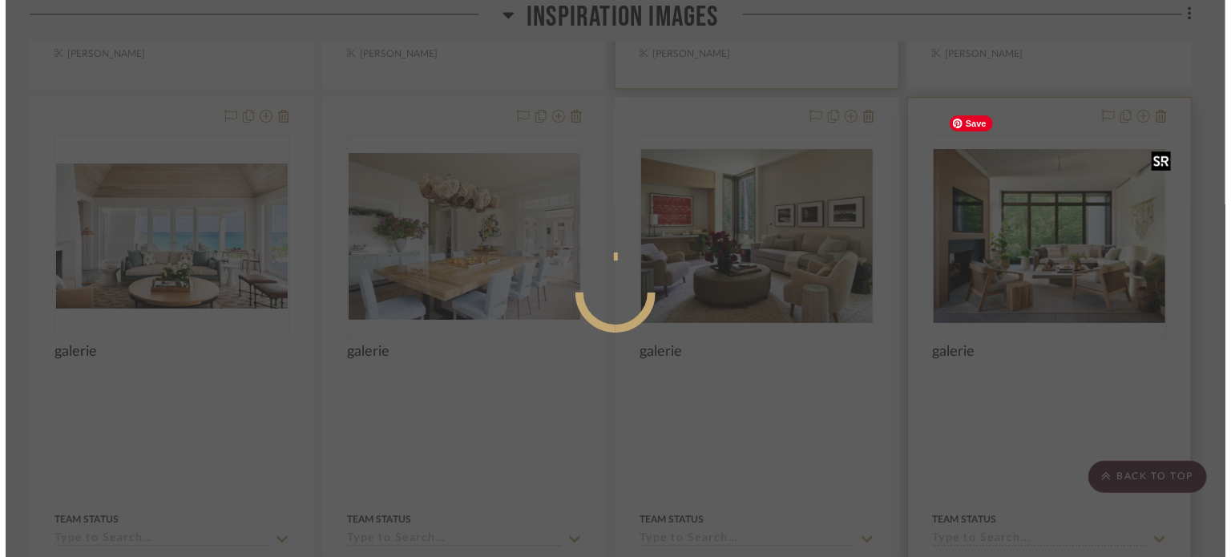
scroll to position [0, 0]
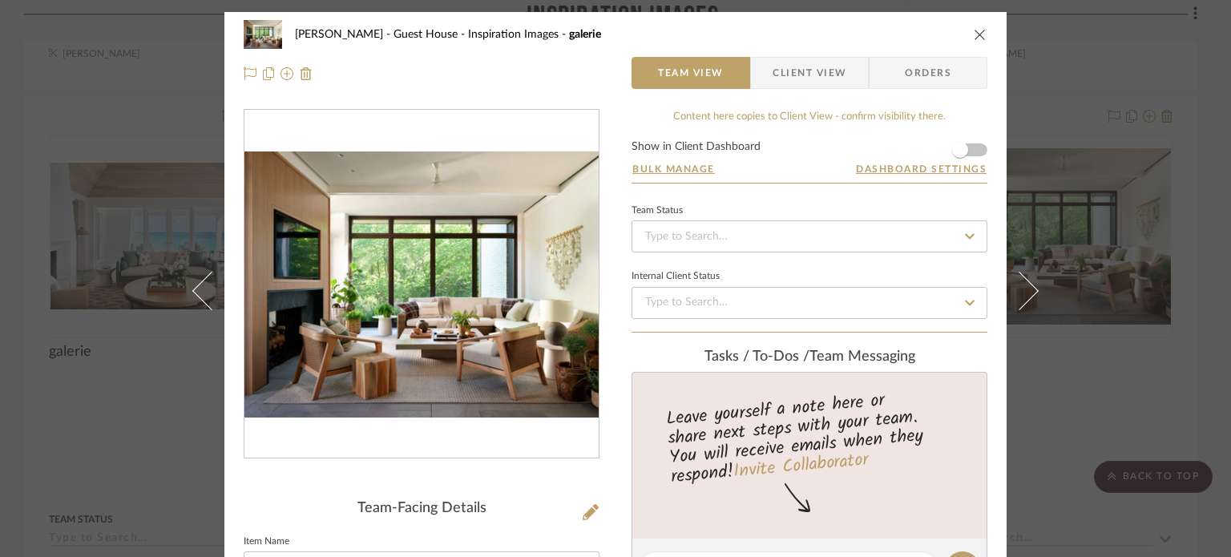
click at [973, 31] on icon "close" at bounding box center [979, 34] width 13 height 13
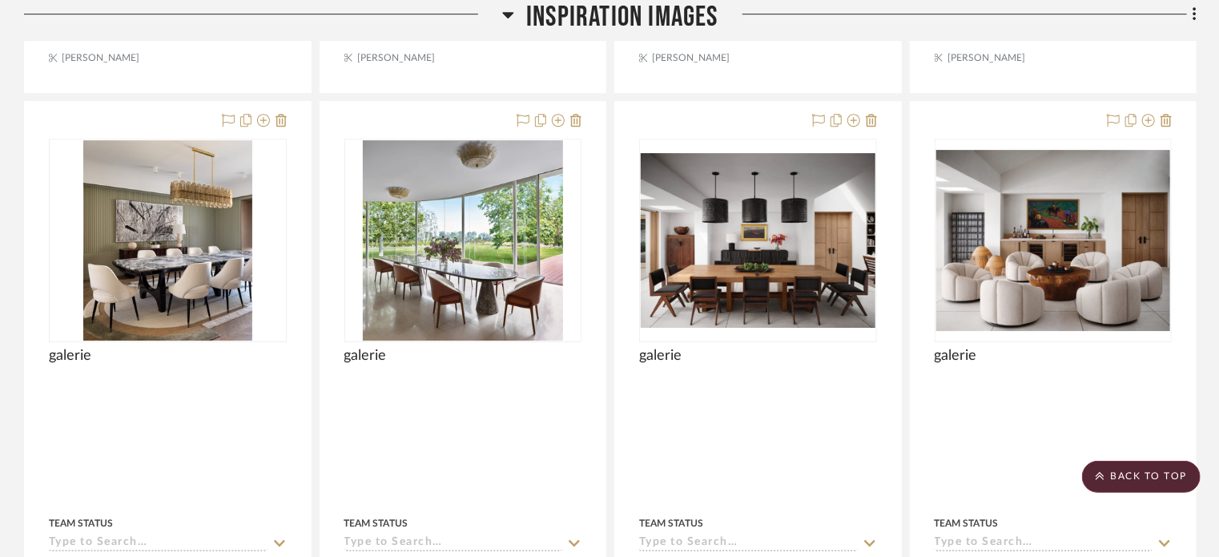
scroll to position [2540, 0]
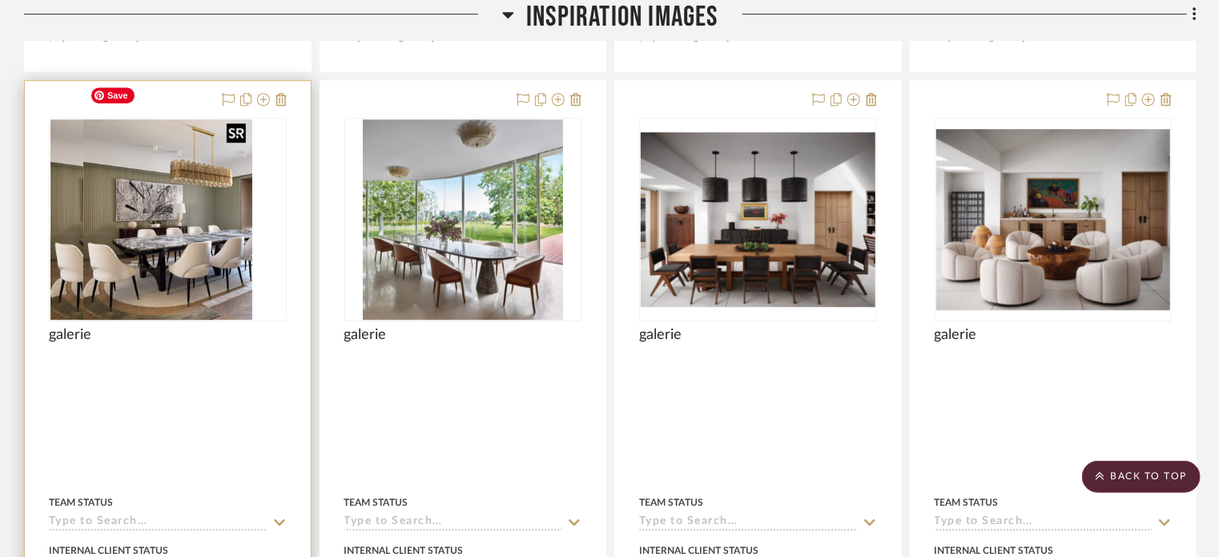
click at [220, 203] on img "0" at bounding box center [134, 219] width 169 height 200
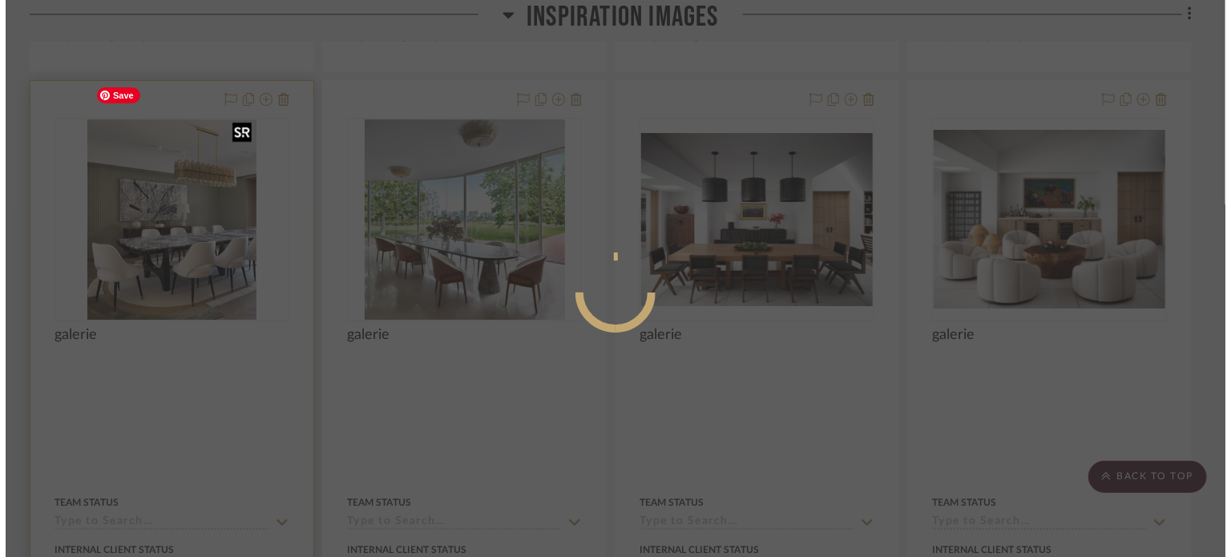
scroll to position [0, 0]
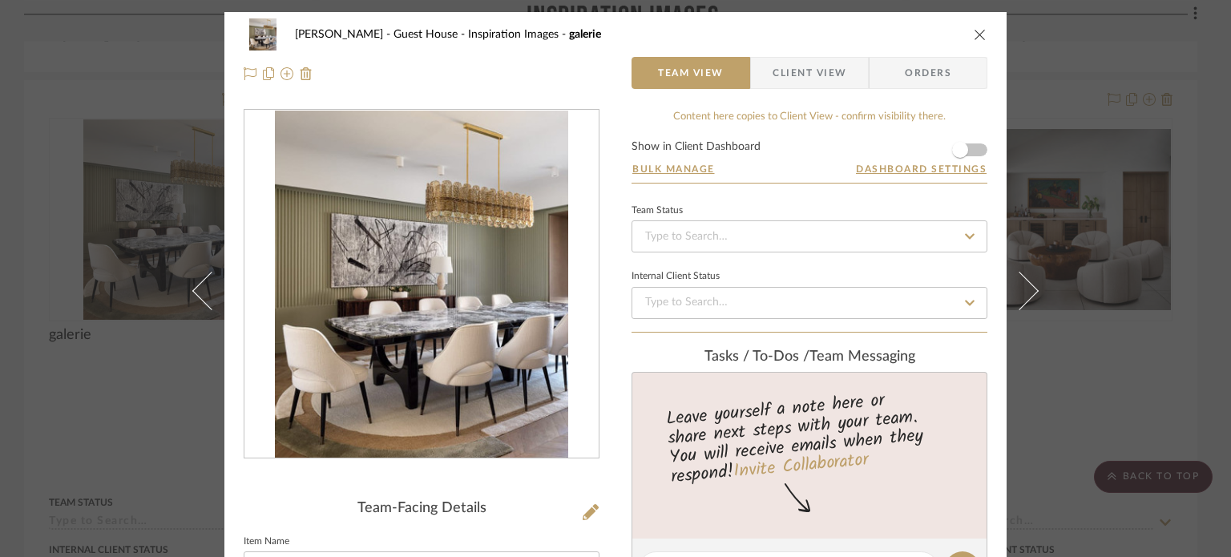
click at [973, 36] on icon "close" at bounding box center [979, 34] width 13 height 13
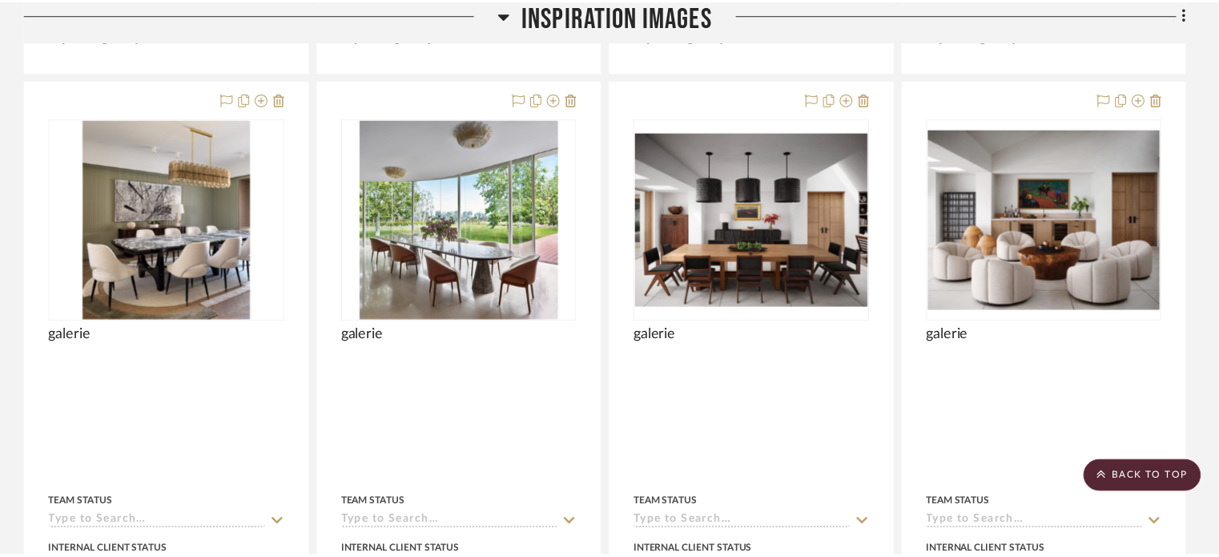
scroll to position [2540, 0]
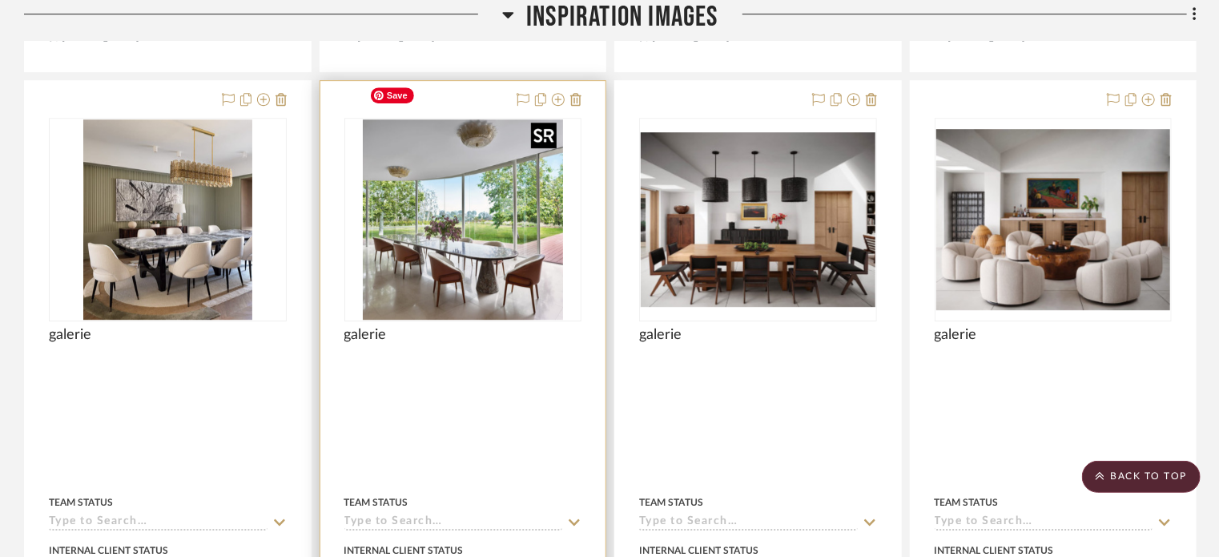
click at [425, 225] on img "0" at bounding box center [463, 219] width 200 height 200
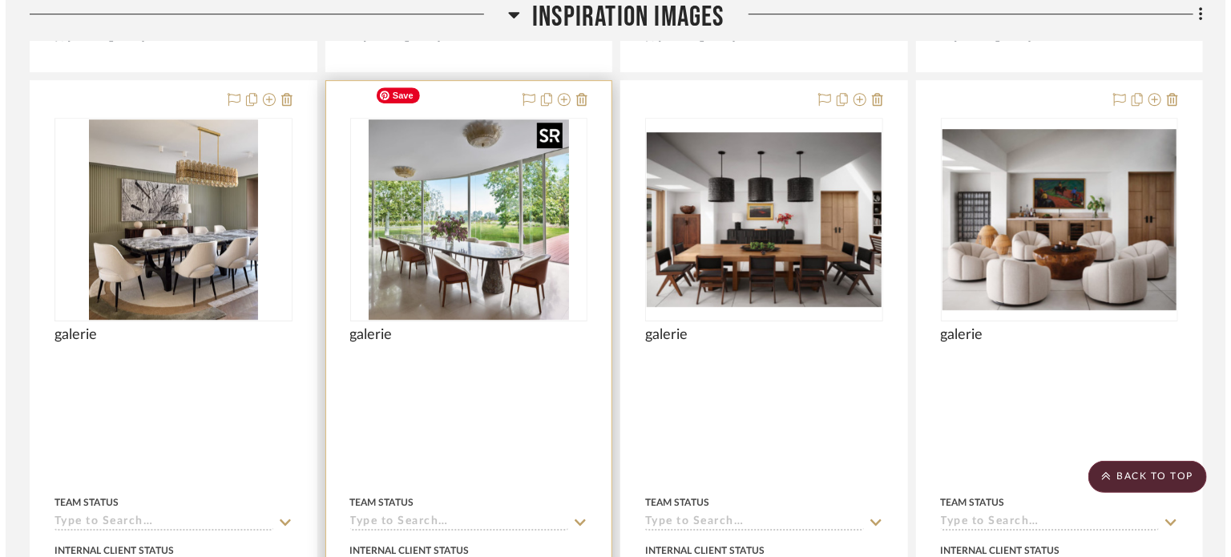
scroll to position [0, 0]
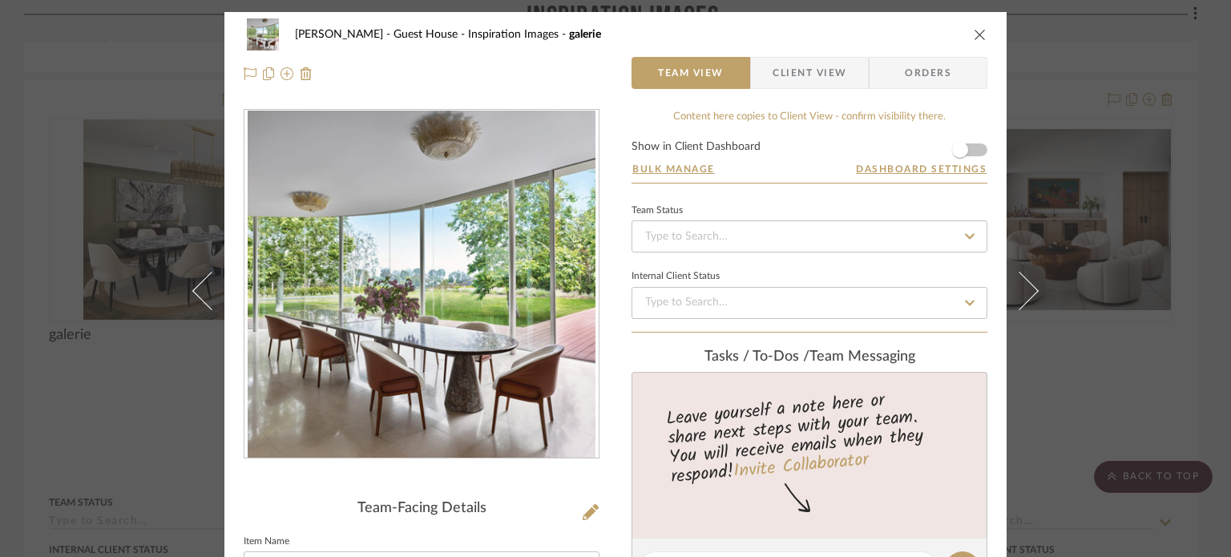
click at [976, 38] on icon "close" at bounding box center [979, 34] width 13 height 13
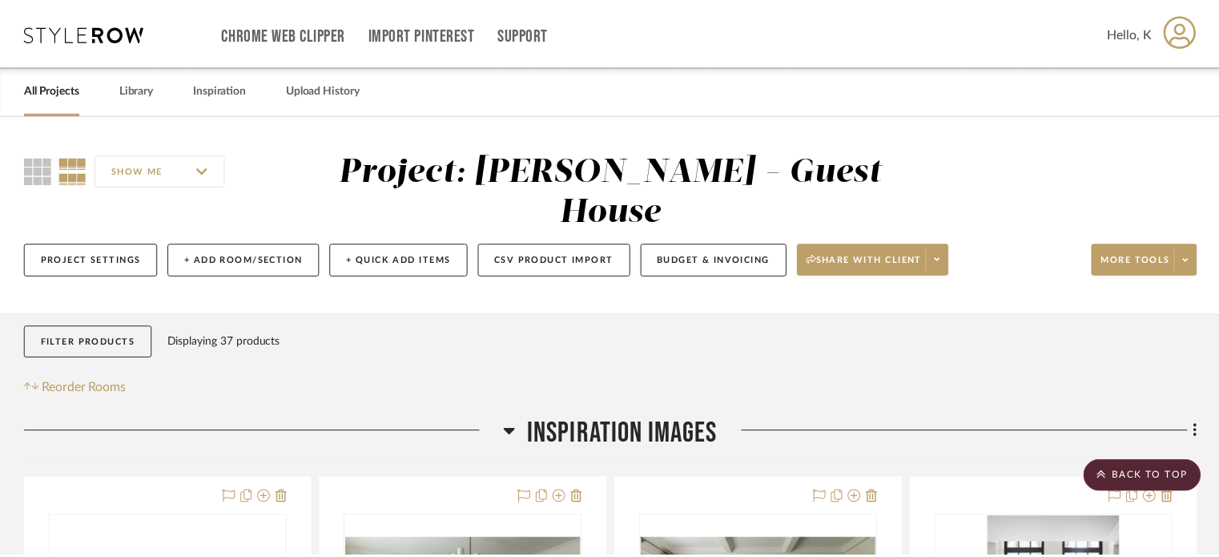
scroll to position [2540, 0]
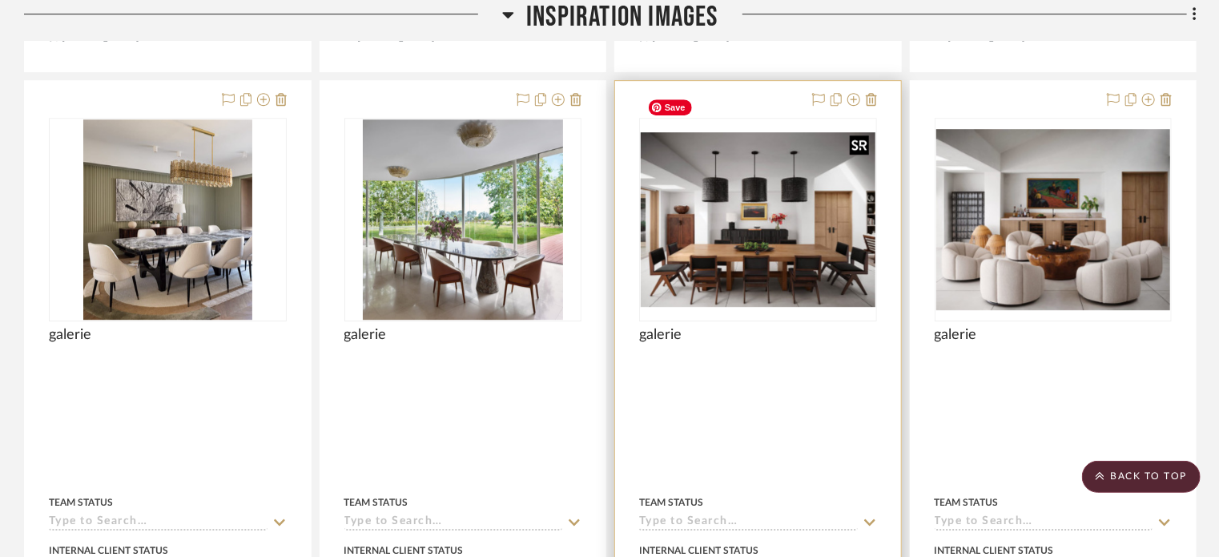
click at [805, 188] on img "0" at bounding box center [758, 219] width 235 height 175
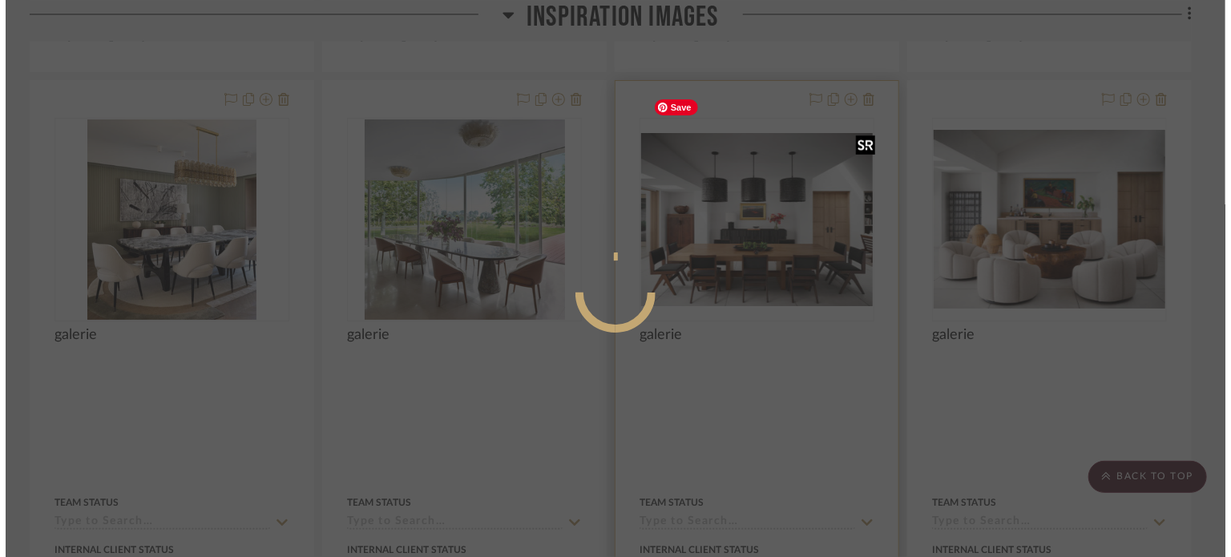
scroll to position [0, 0]
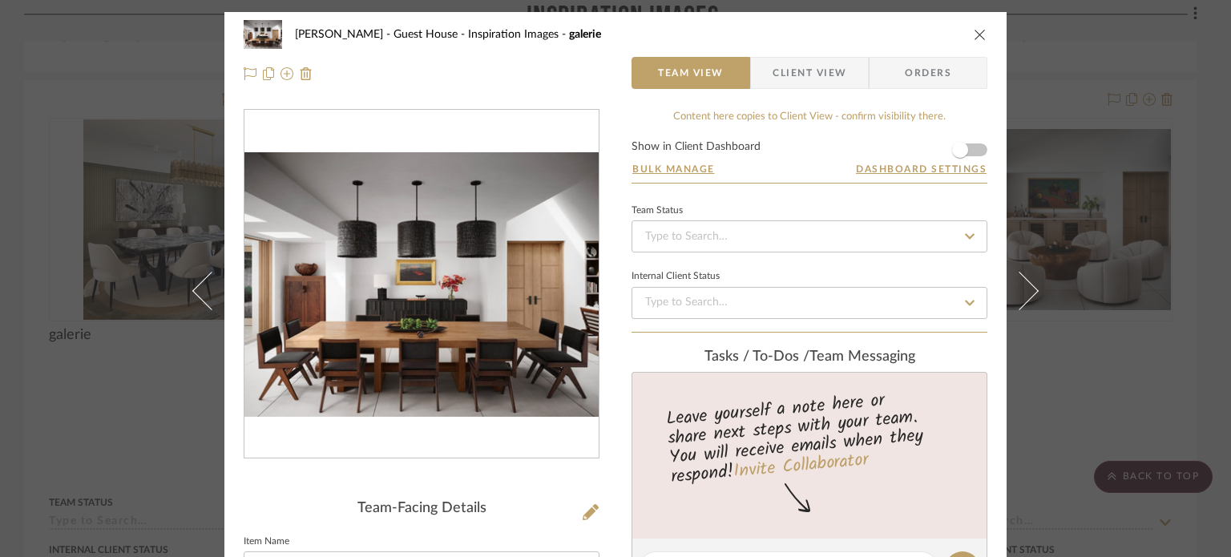
click at [973, 33] on icon "close" at bounding box center [979, 34] width 13 height 13
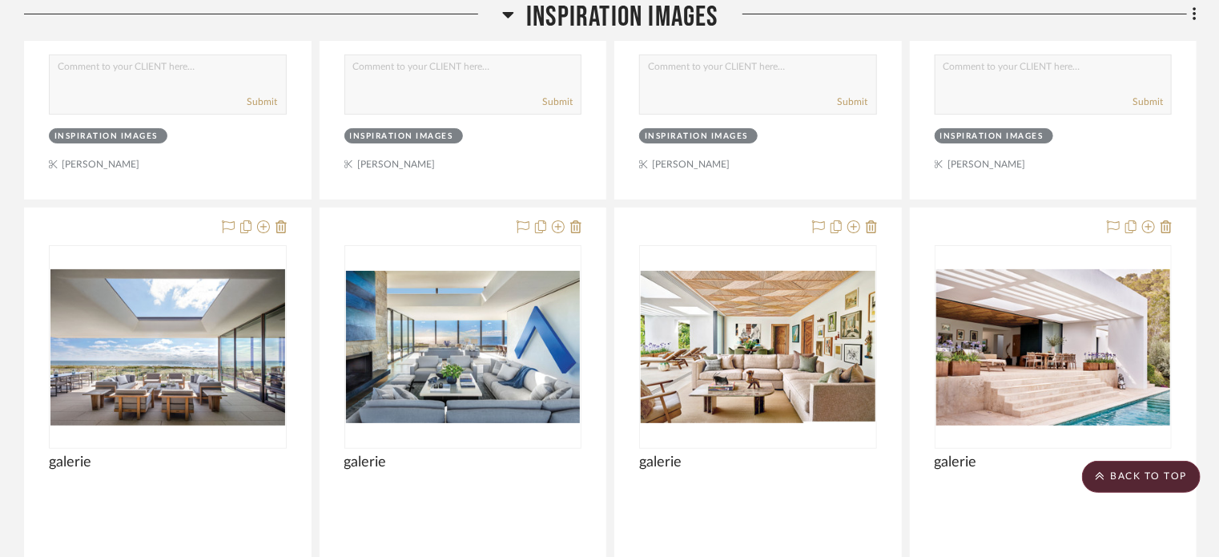
scroll to position [3208, 0]
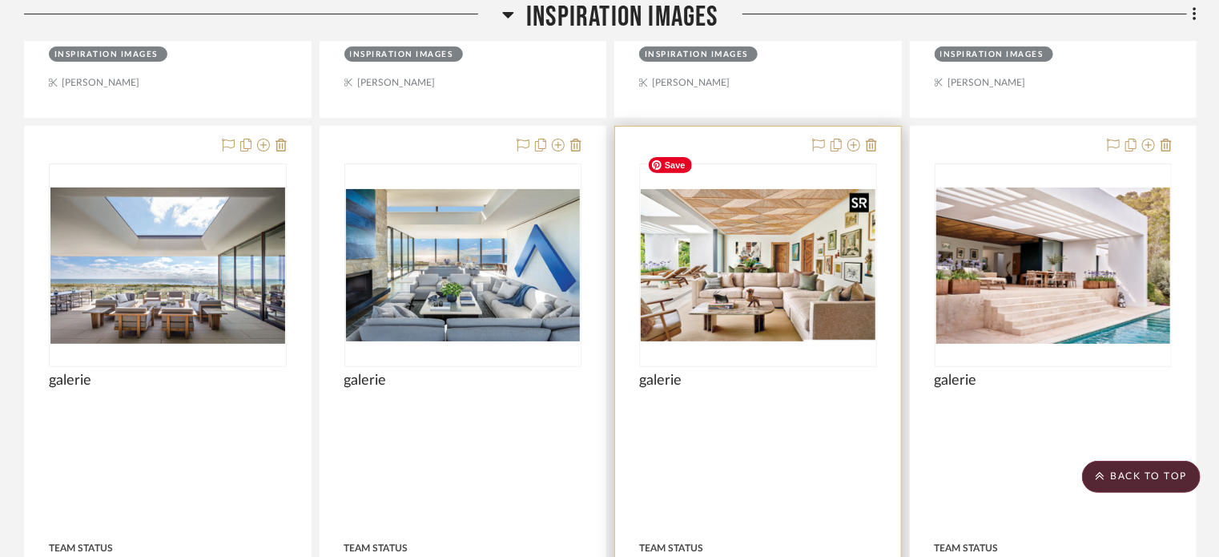
click at [0, 0] on img at bounding box center [0, 0] width 0 height 0
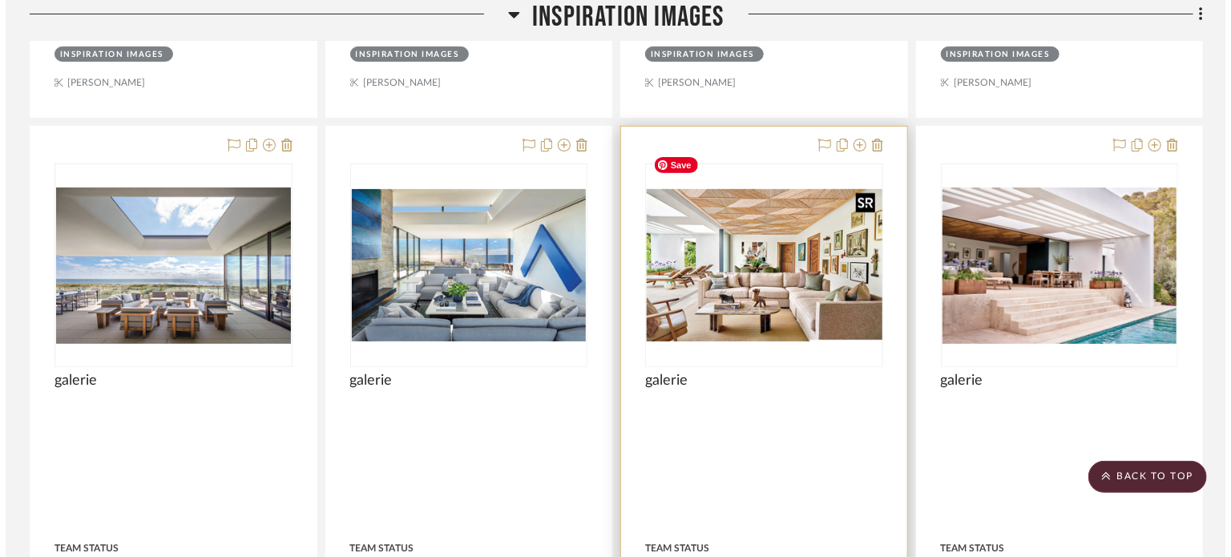
scroll to position [0, 0]
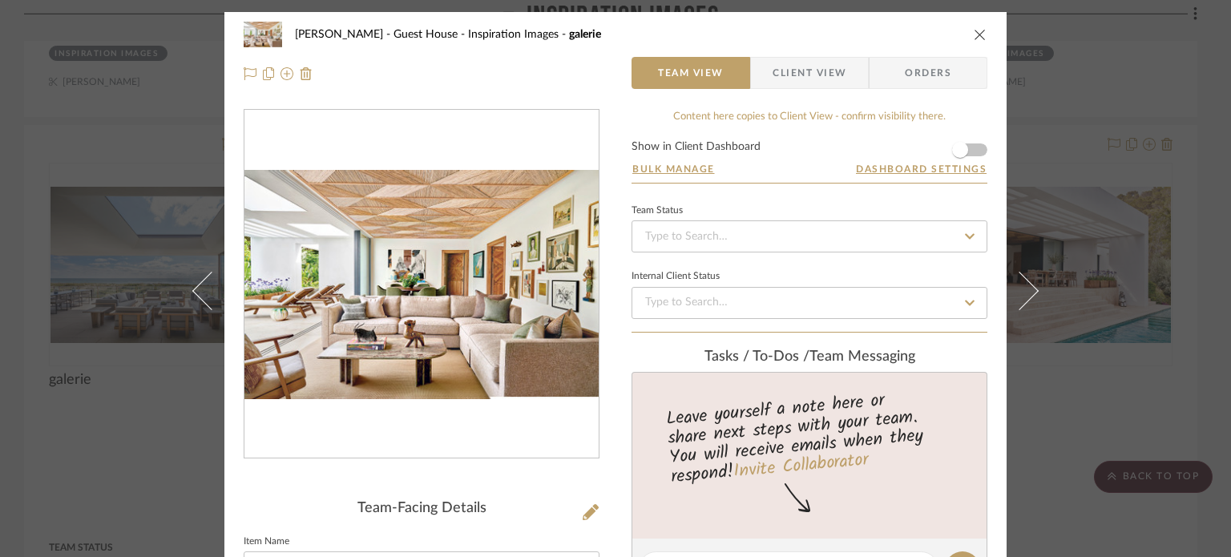
click at [976, 31] on icon "close" at bounding box center [979, 34] width 13 height 13
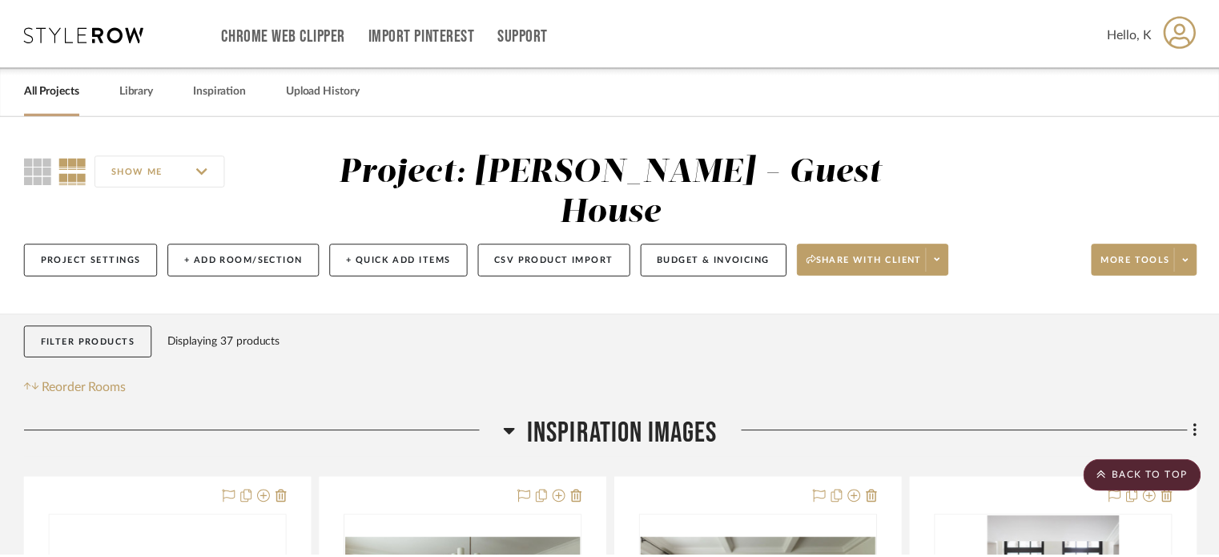
scroll to position [3208, 0]
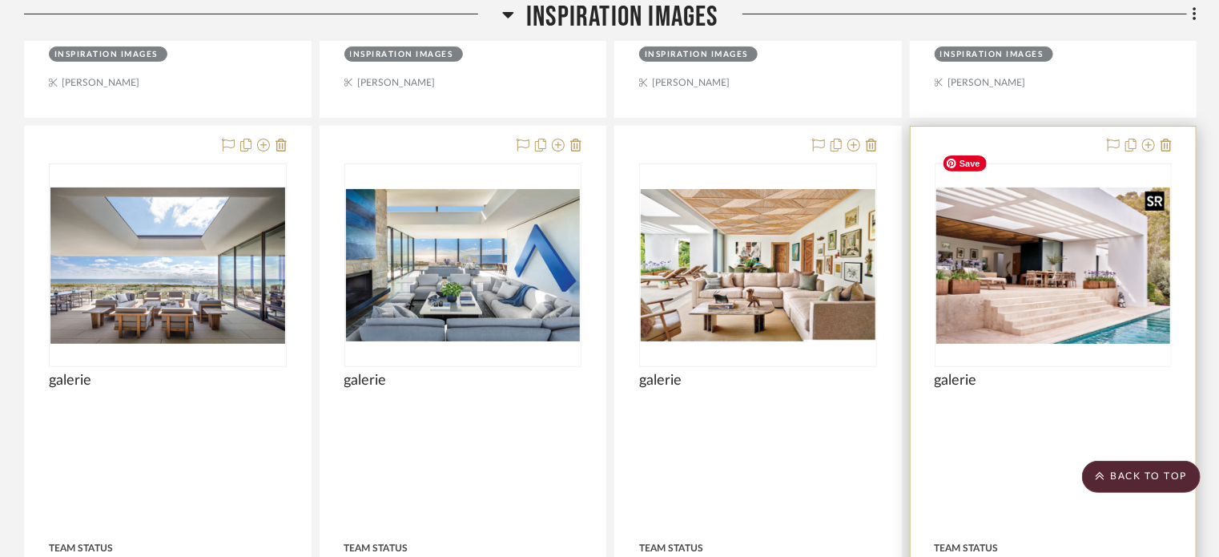
click at [1053, 207] on img "0" at bounding box center [1054, 265] width 235 height 156
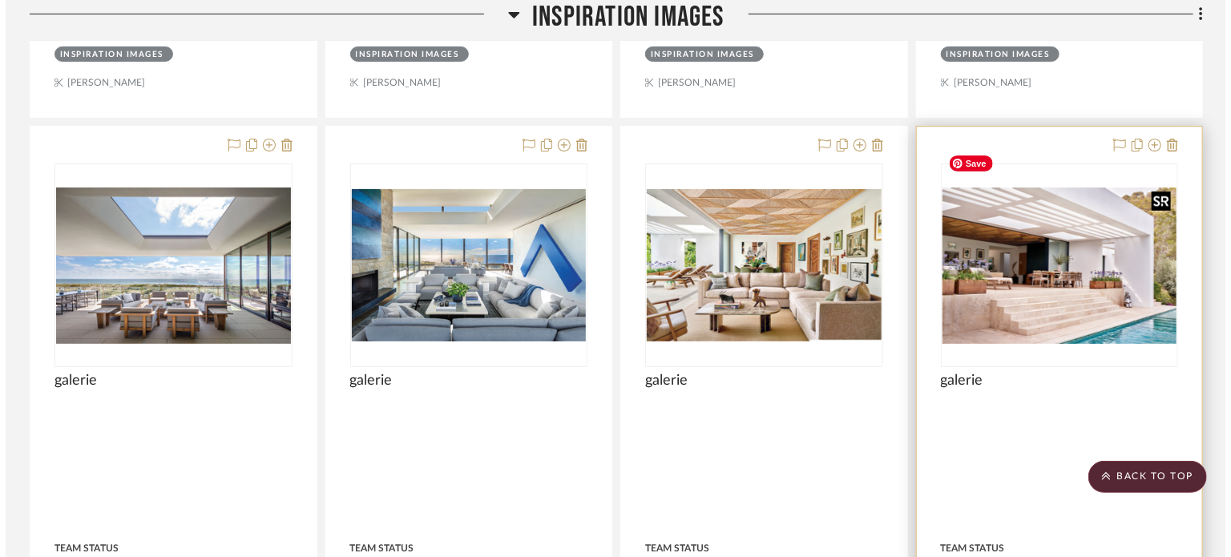
scroll to position [0, 0]
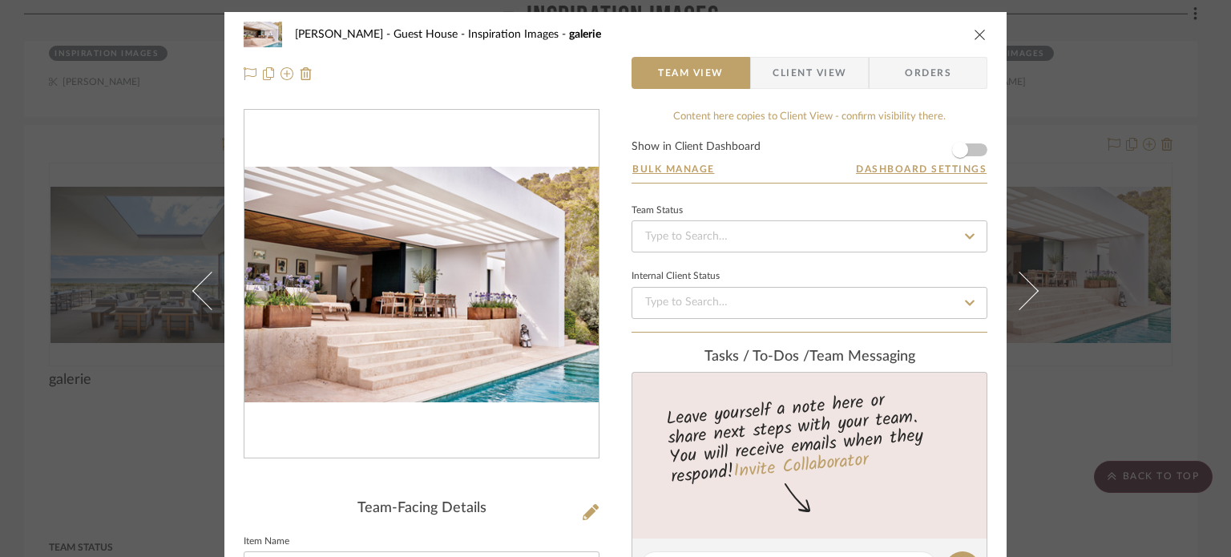
click at [973, 39] on icon "close" at bounding box center [979, 34] width 13 height 13
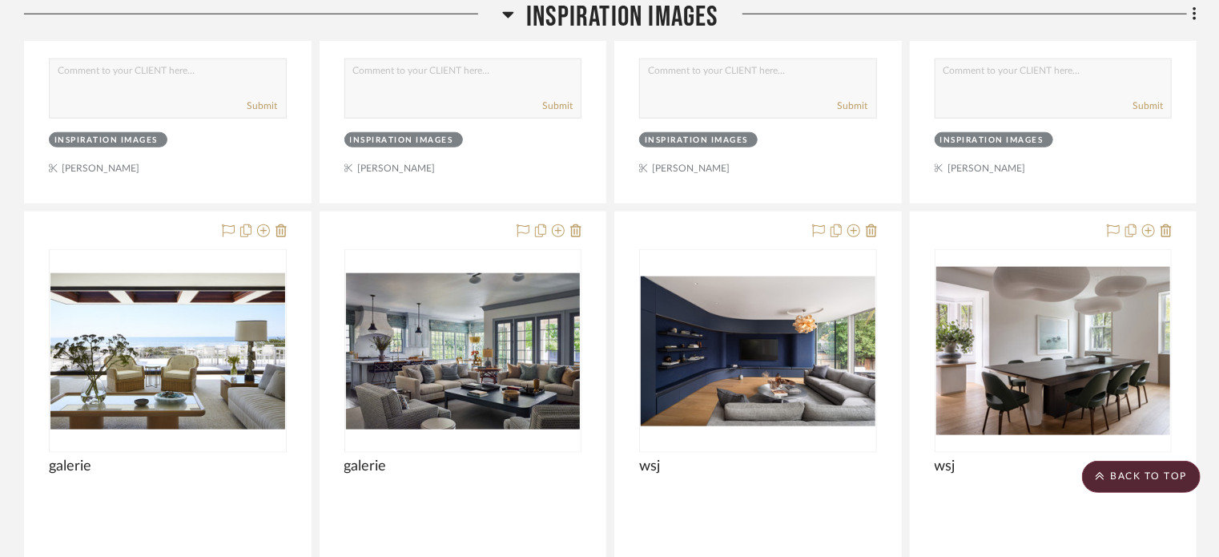
scroll to position [3898, 0]
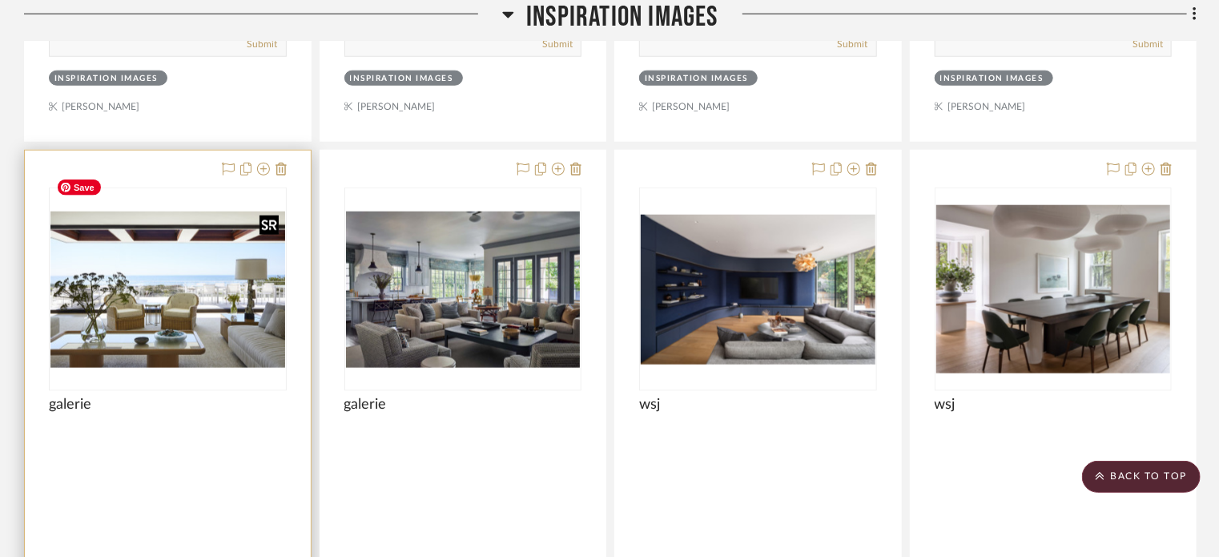
click at [206, 276] on div at bounding box center [168, 289] width 238 height 204
click at [204, 275] on img "0" at bounding box center [167, 290] width 235 height 156
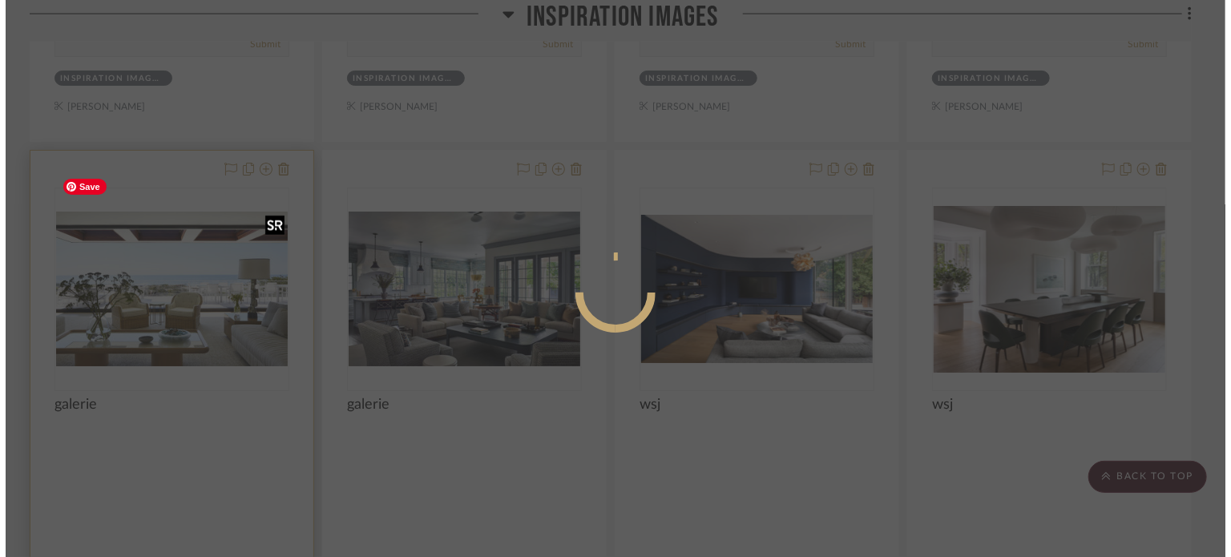
scroll to position [0, 0]
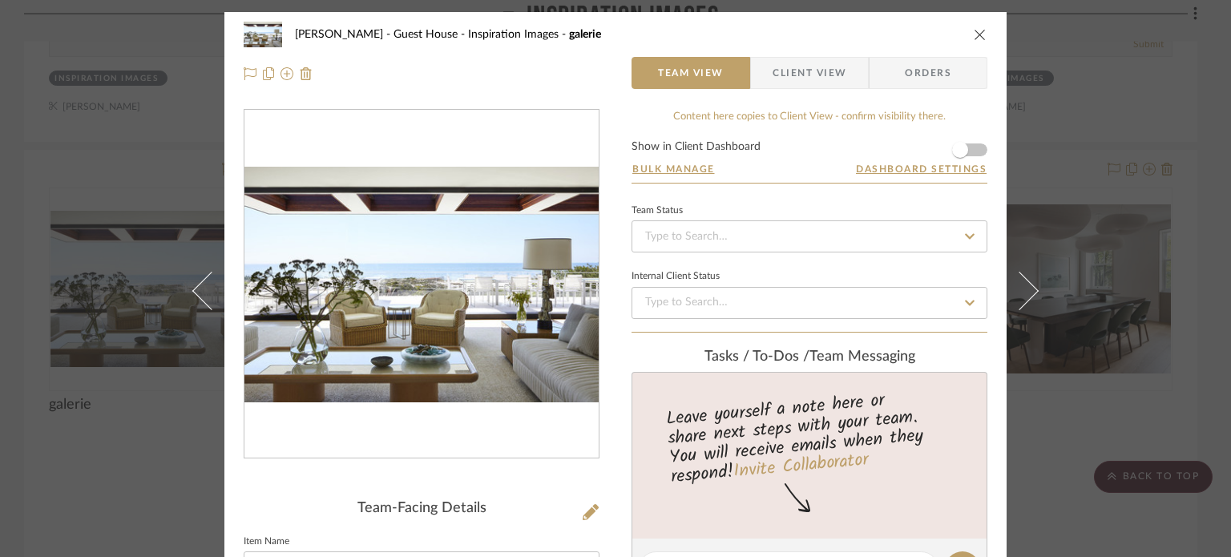
click at [973, 34] on icon "close" at bounding box center [979, 34] width 13 height 13
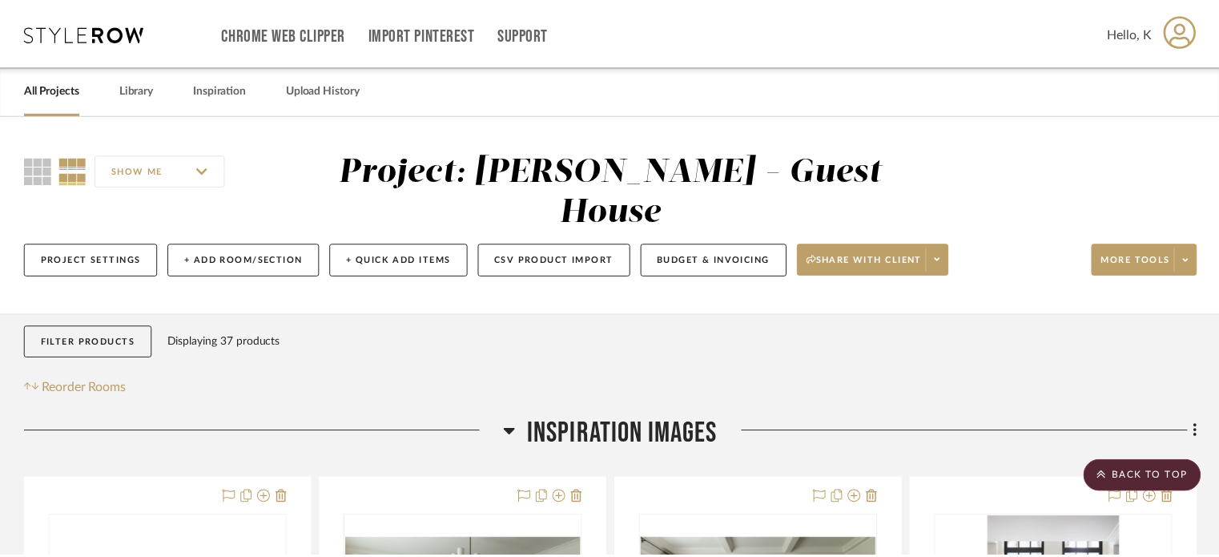
scroll to position [3898, 0]
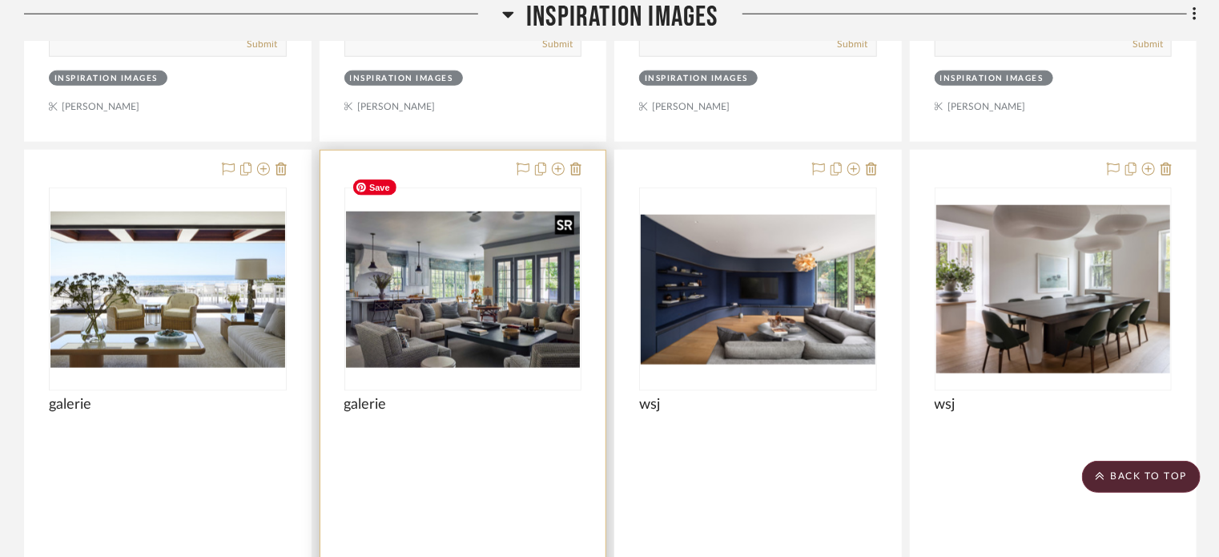
click at [483, 243] on img "0" at bounding box center [463, 290] width 235 height 156
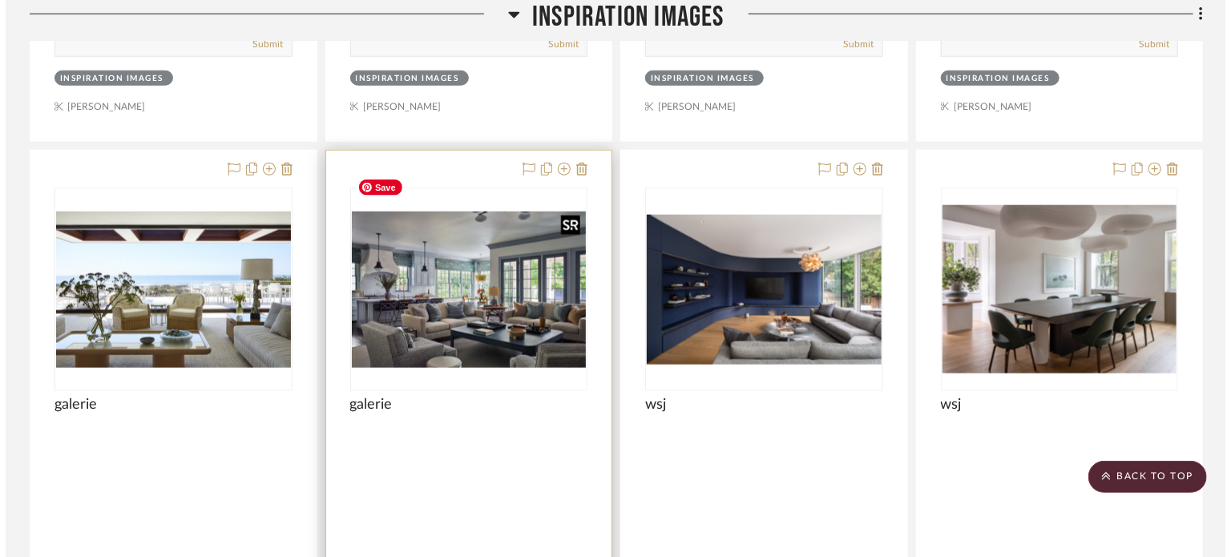
scroll to position [0, 0]
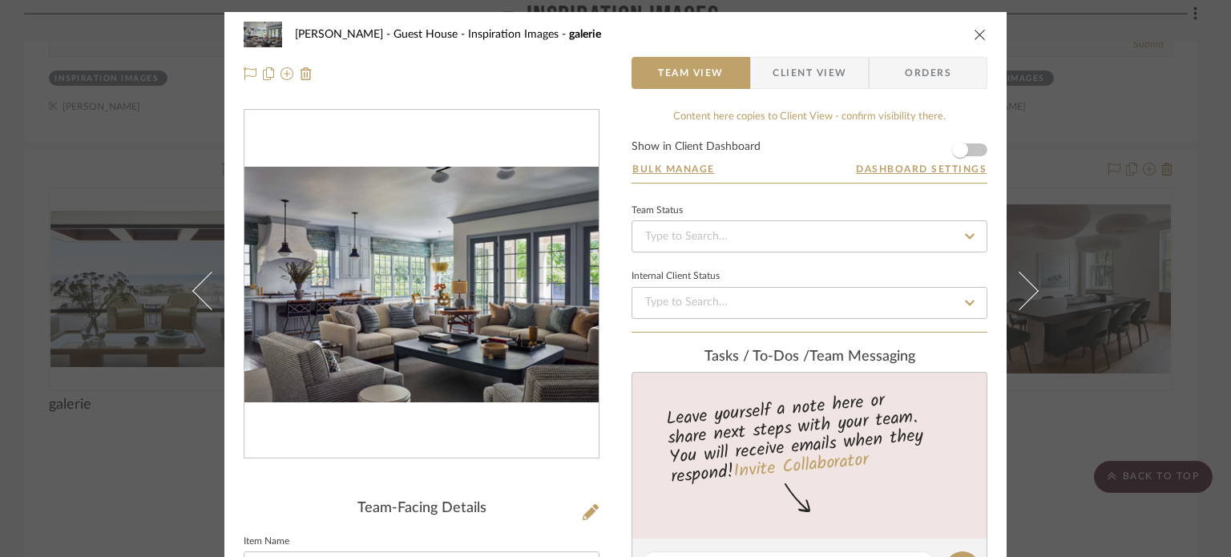
click at [977, 36] on icon "close" at bounding box center [979, 34] width 13 height 13
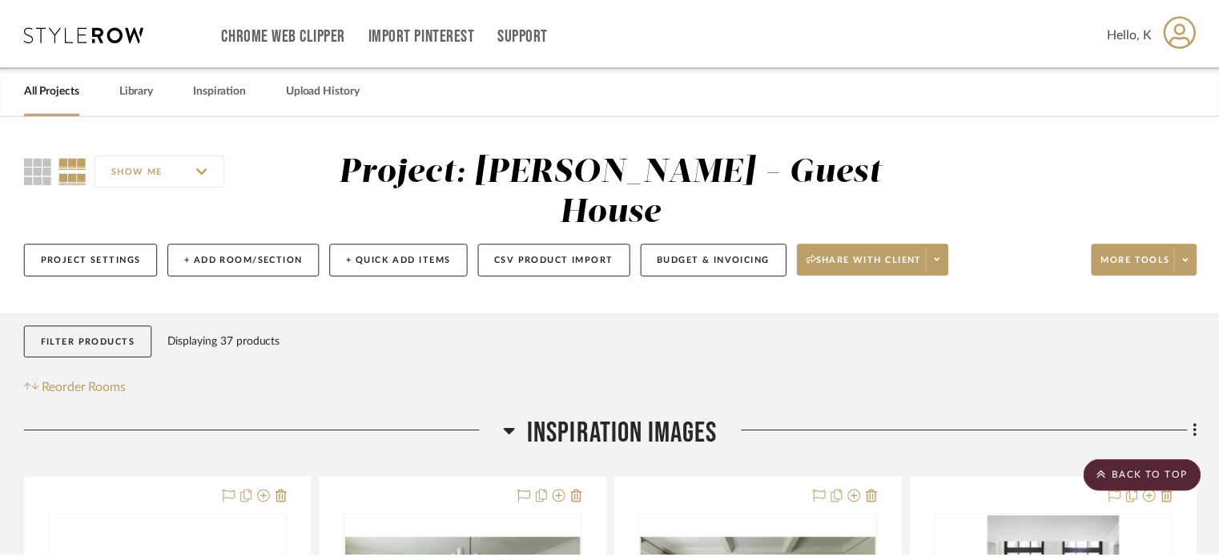
scroll to position [3898, 0]
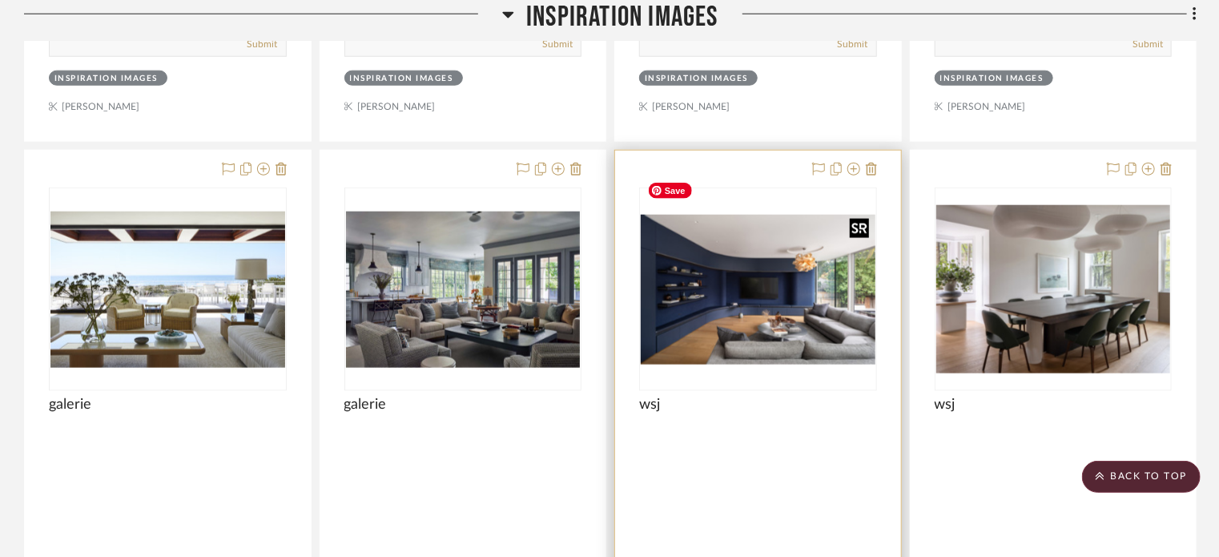
click at [802, 248] on img "0" at bounding box center [758, 290] width 235 height 150
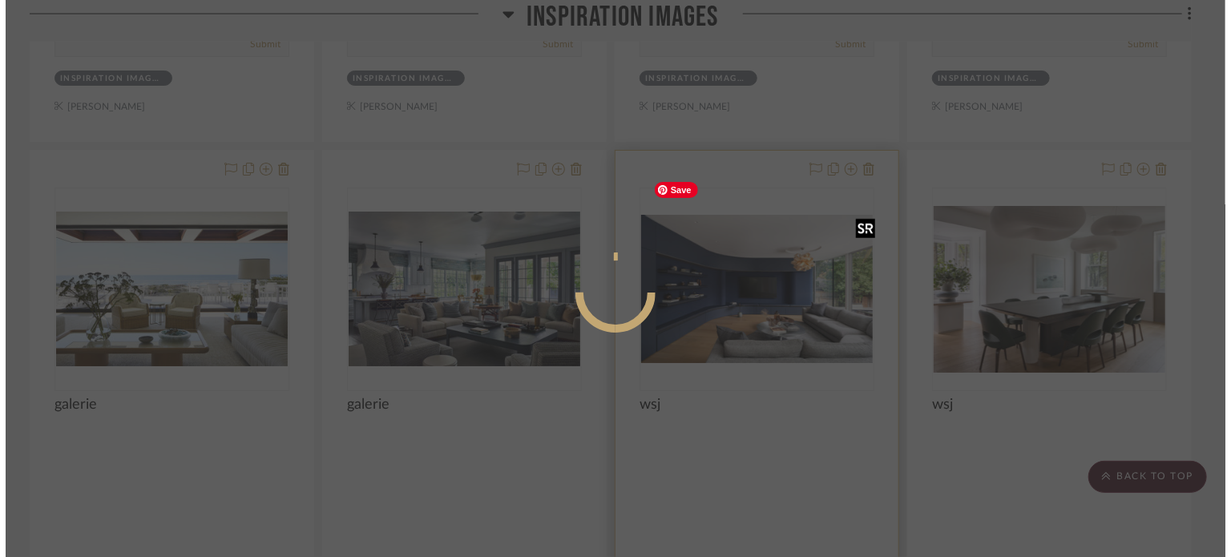
scroll to position [0, 0]
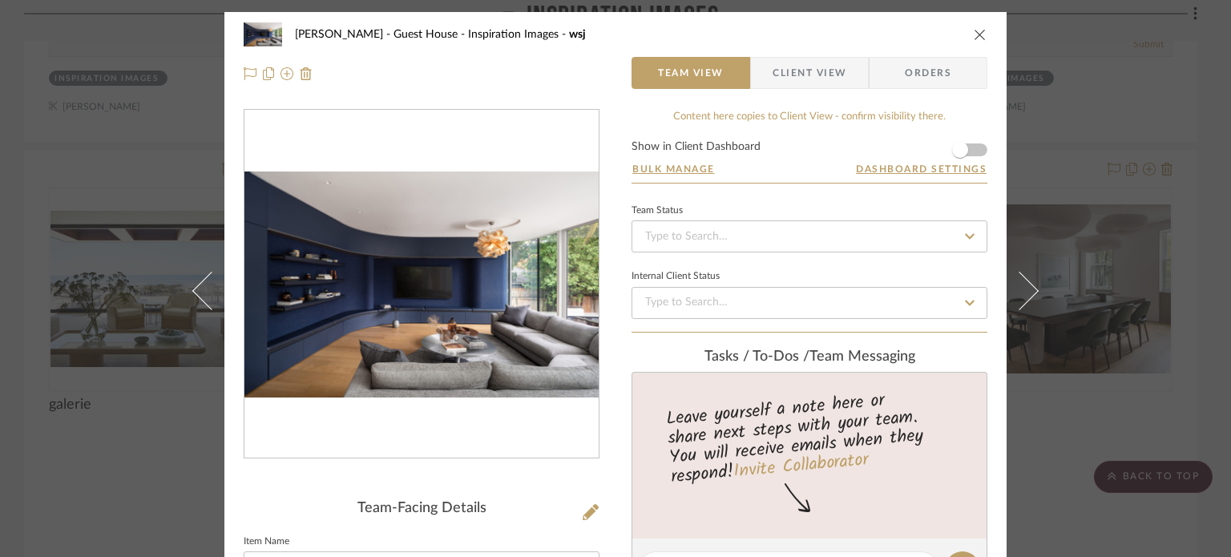
click at [984, 38] on div "Ziegler - Guest House Inspiration Images wsj Team View Client View Orders" at bounding box center [615, 54] width 782 height 84
click at [973, 29] on icon "close" at bounding box center [979, 34] width 13 height 13
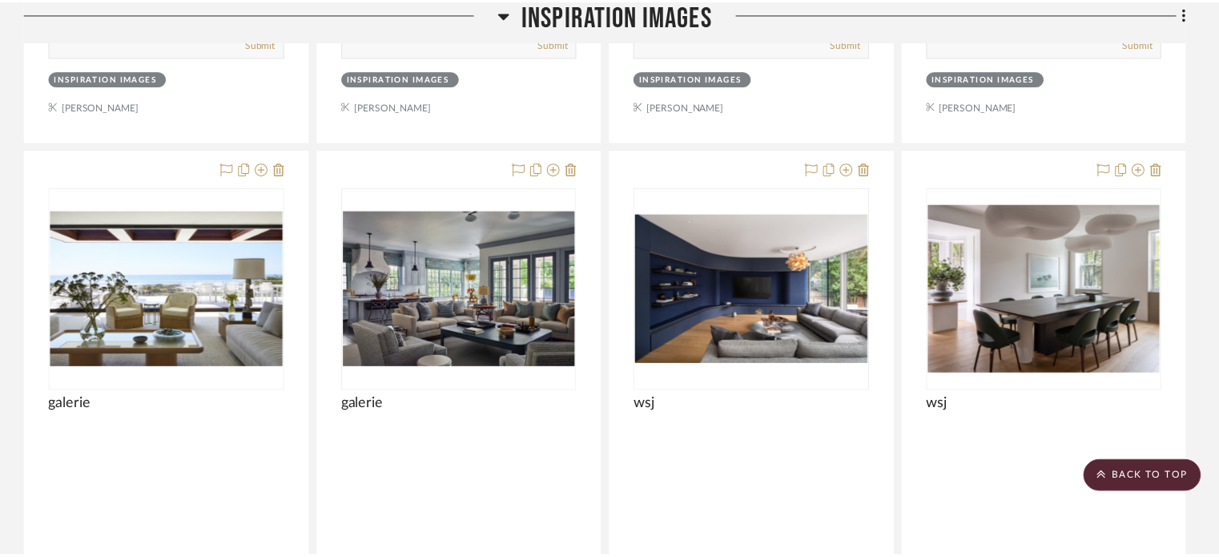
scroll to position [3898, 0]
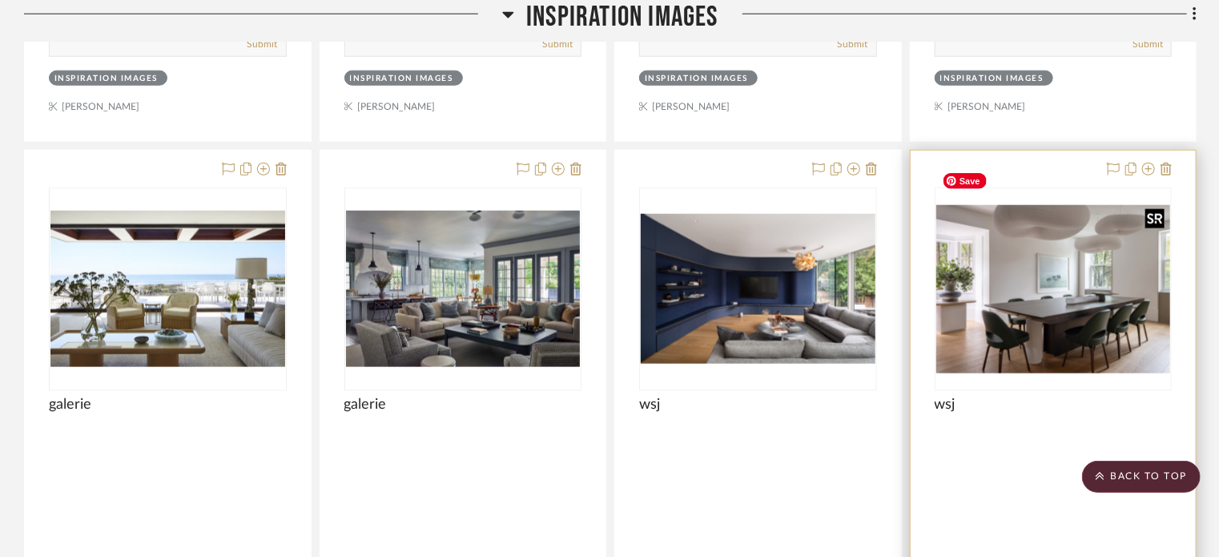
click at [1050, 228] on img "0" at bounding box center [1054, 289] width 235 height 169
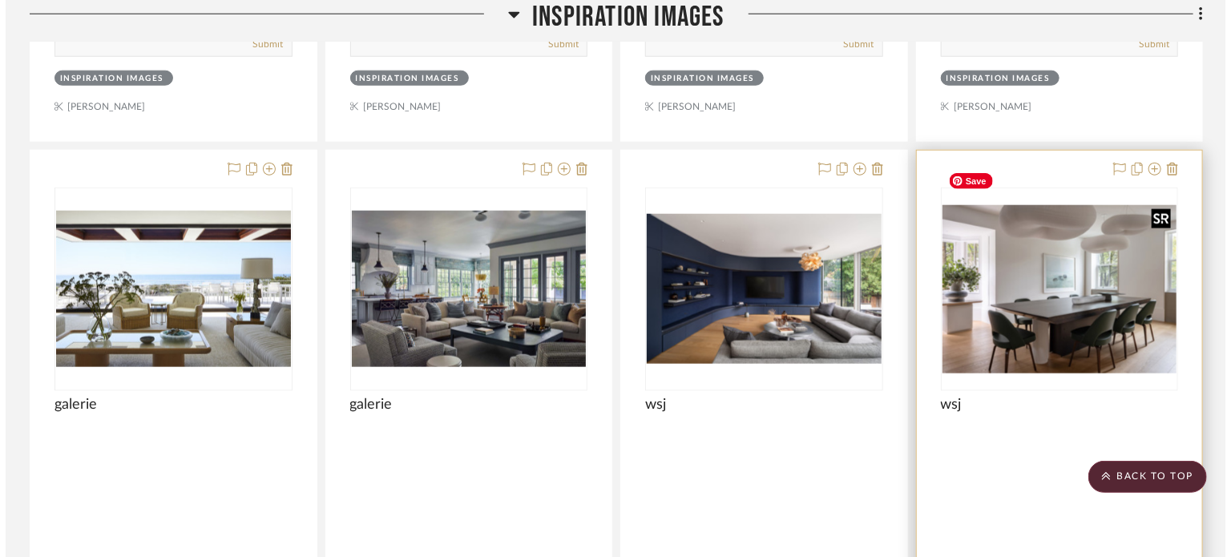
scroll to position [0, 0]
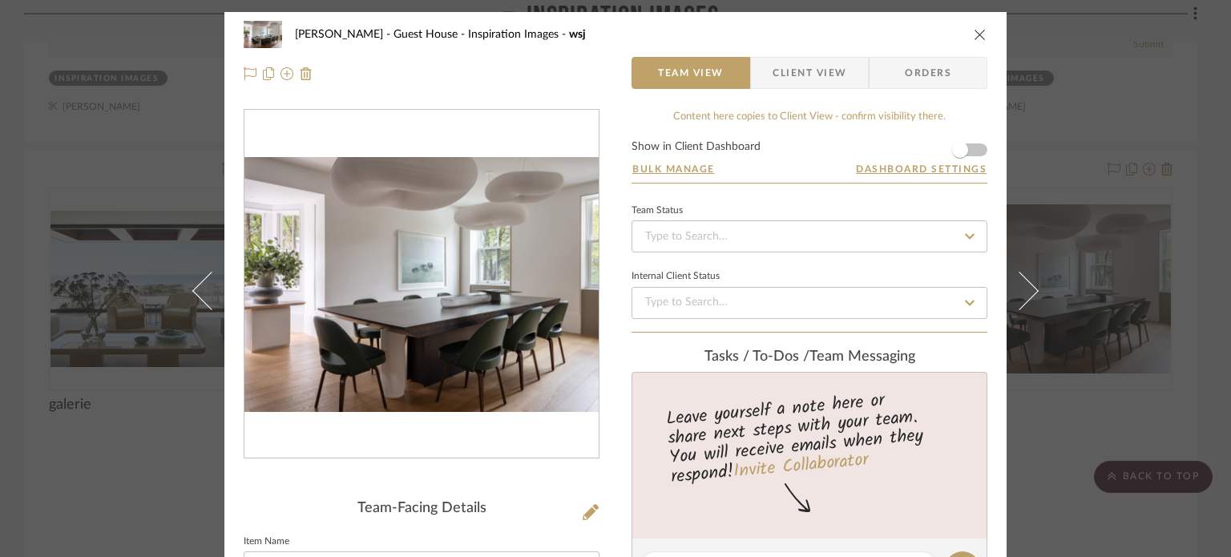
click at [973, 29] on icon "close" at bounding box center [979, 34] width 13 height 13
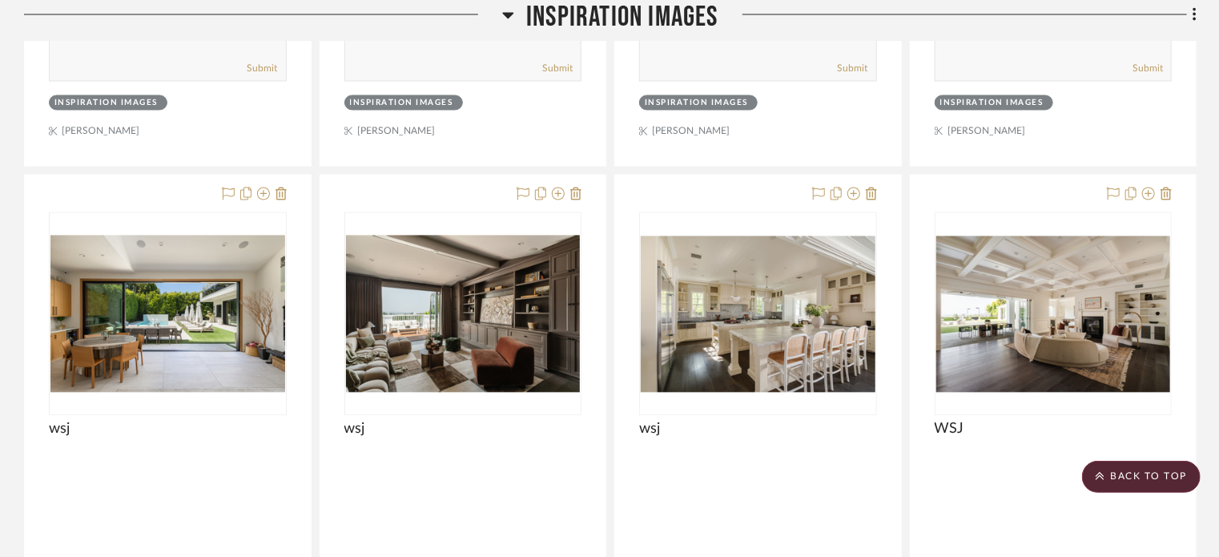
scroll to position [4629, 0]
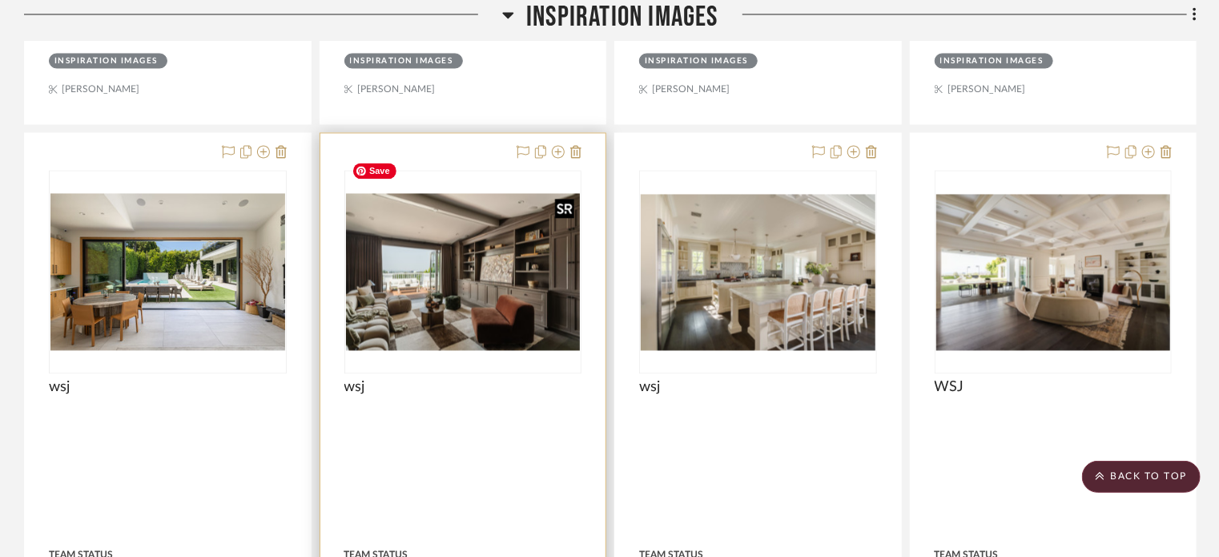
click at [532, 243] on img "0" at bounding box center [463, 271] width 235 height 157
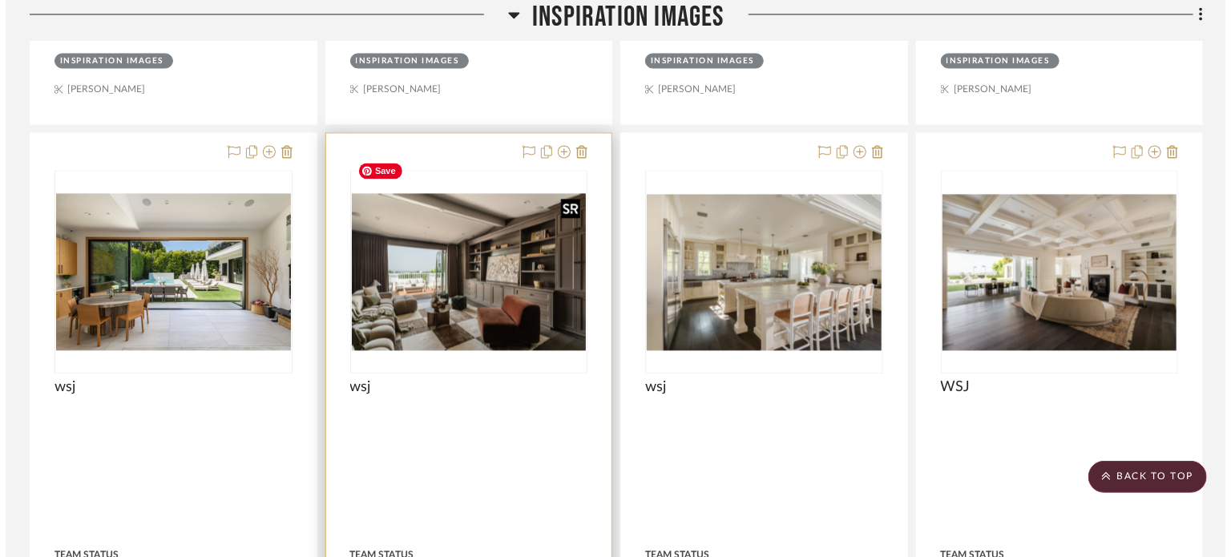
scroll to position [0, 0]
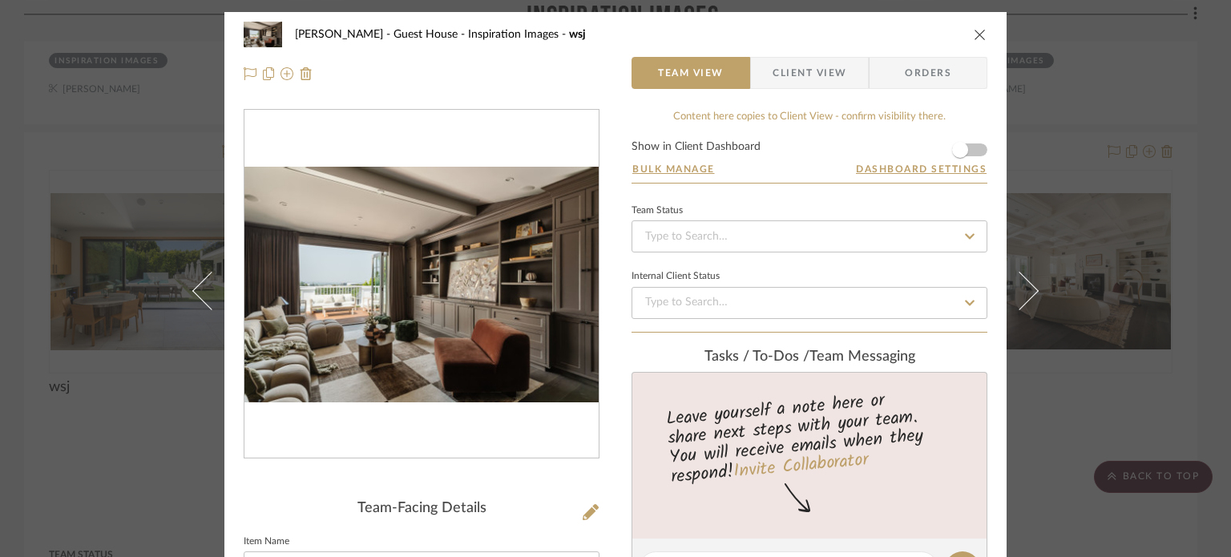
click at [973, 37] on icon "close" at bounding box center [979, 34] width 13 height 13
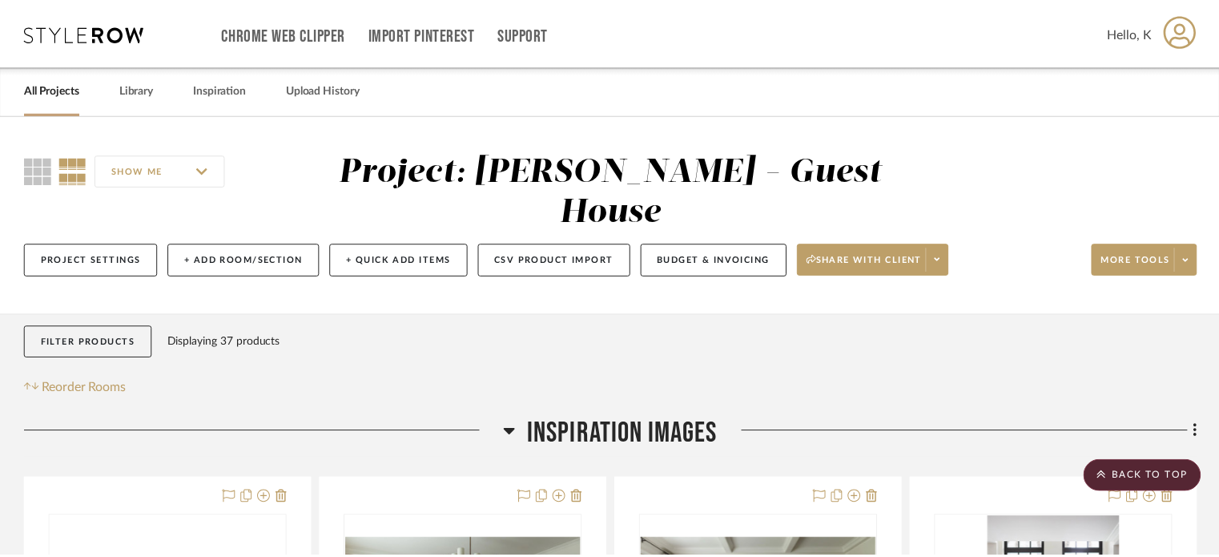
scroll to position [4629, 0]
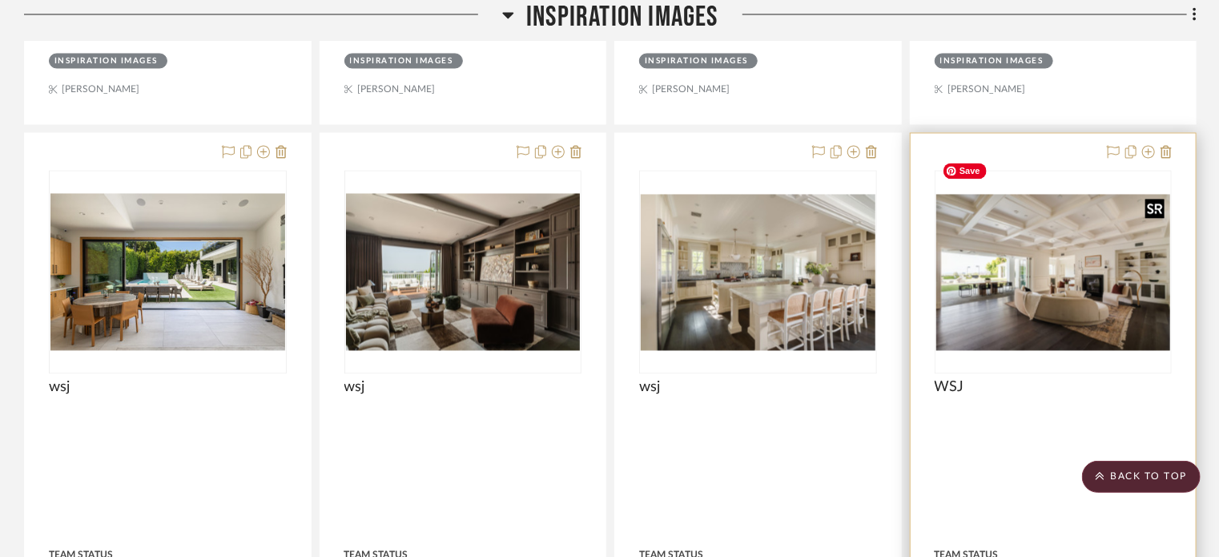
click at [1083, 256] on img "0" at bounding box center [1054, 272] width 235 height 156
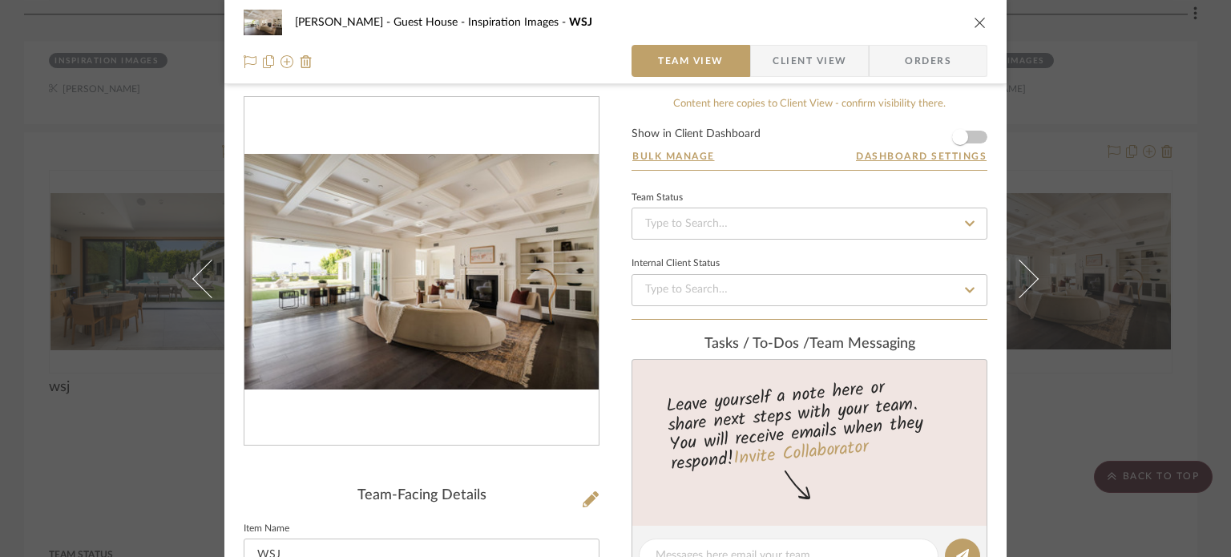
scroll to position [14, 0]
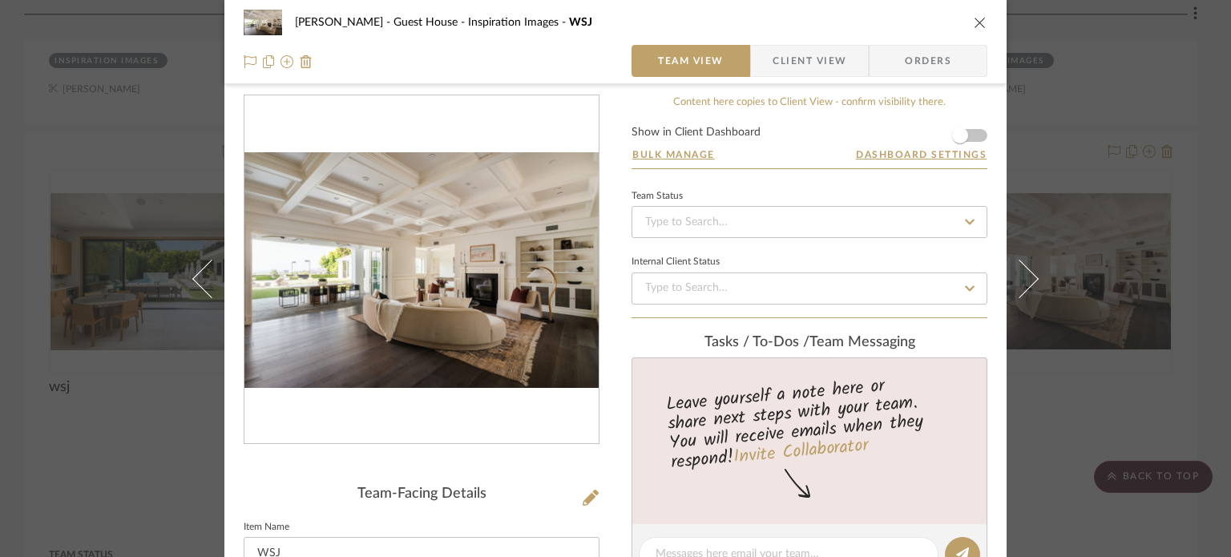
click at [974, 33] on div "Ziegler - Guest House Inspiration Images WSJ" at bounding box center [616, 22] width 744 height 32
click at [973, 22] on icon "close" at bounding box center [979, 22] width 13 height 13
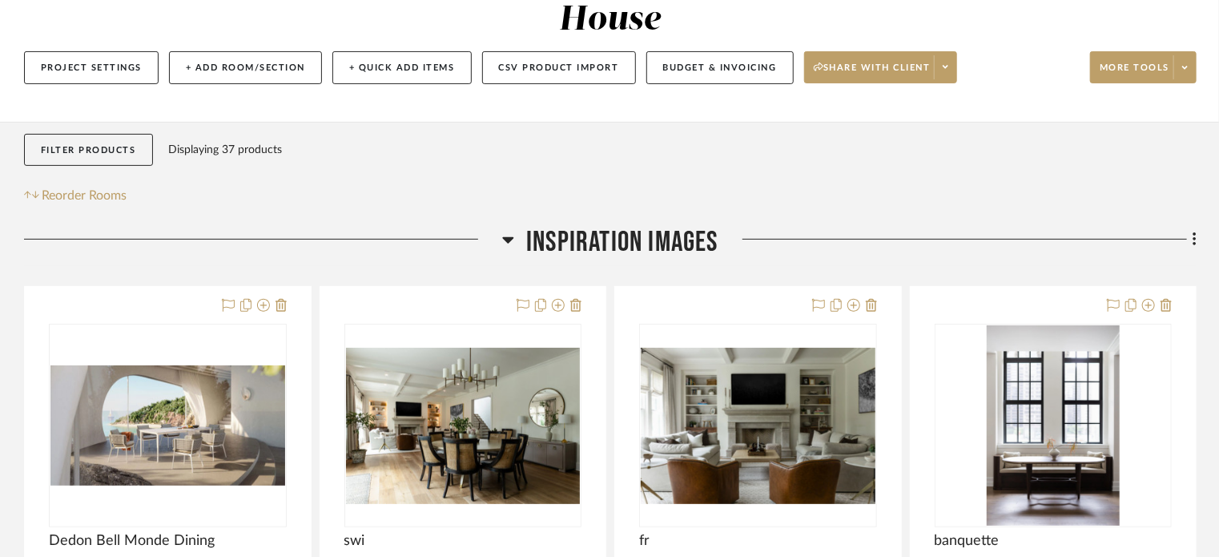
scroll to position [274, 0]
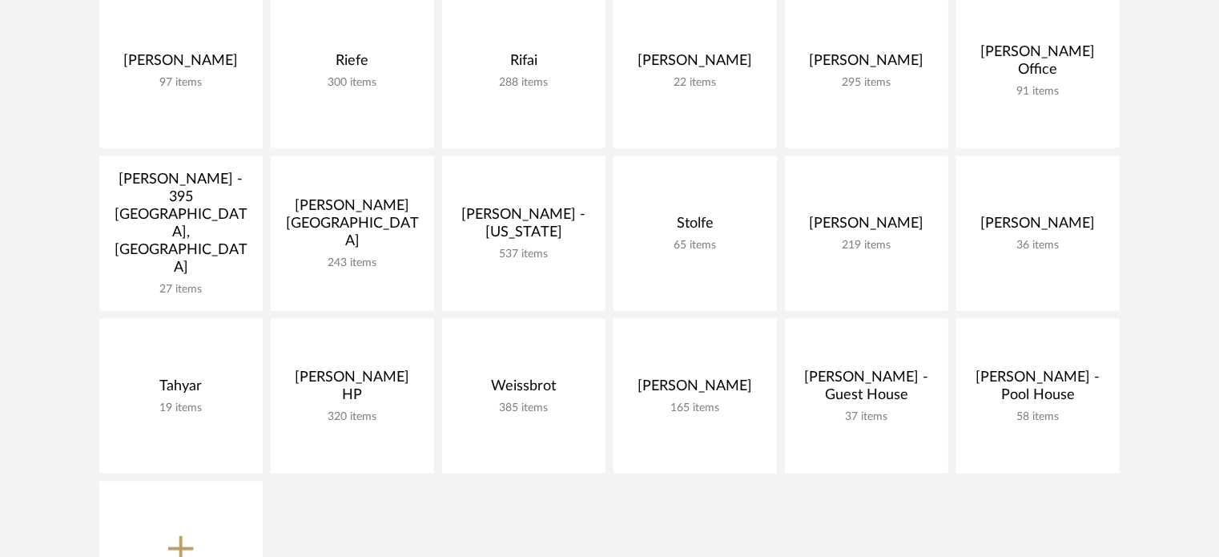
scroll to position [1079, 0]
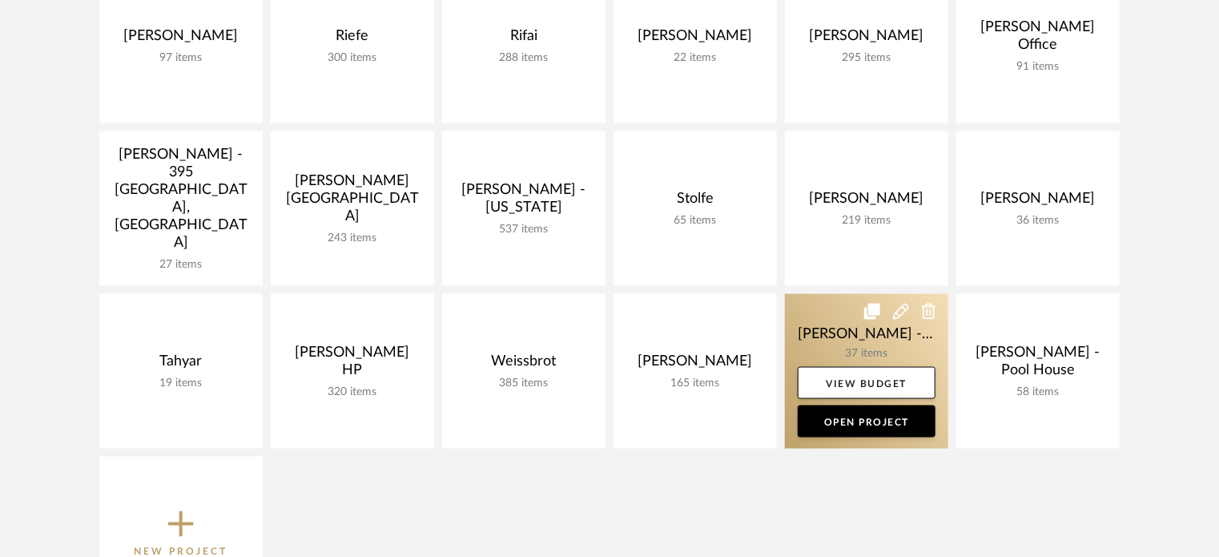
click at [848, 332] on link at bounding box center [866, 371] width 163 height 155
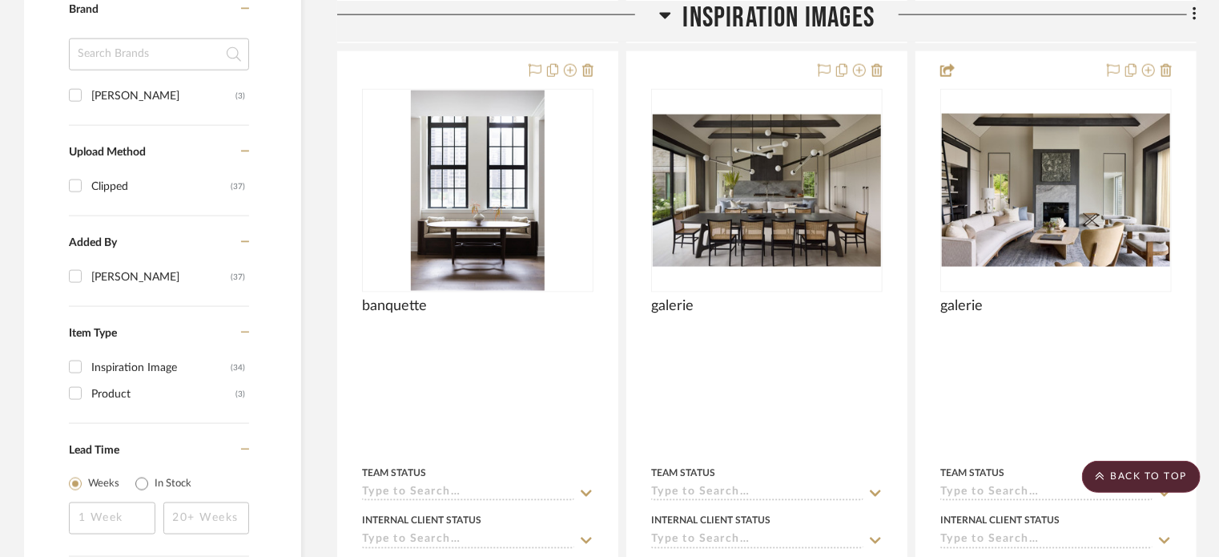
scroll to position [1104, 0]
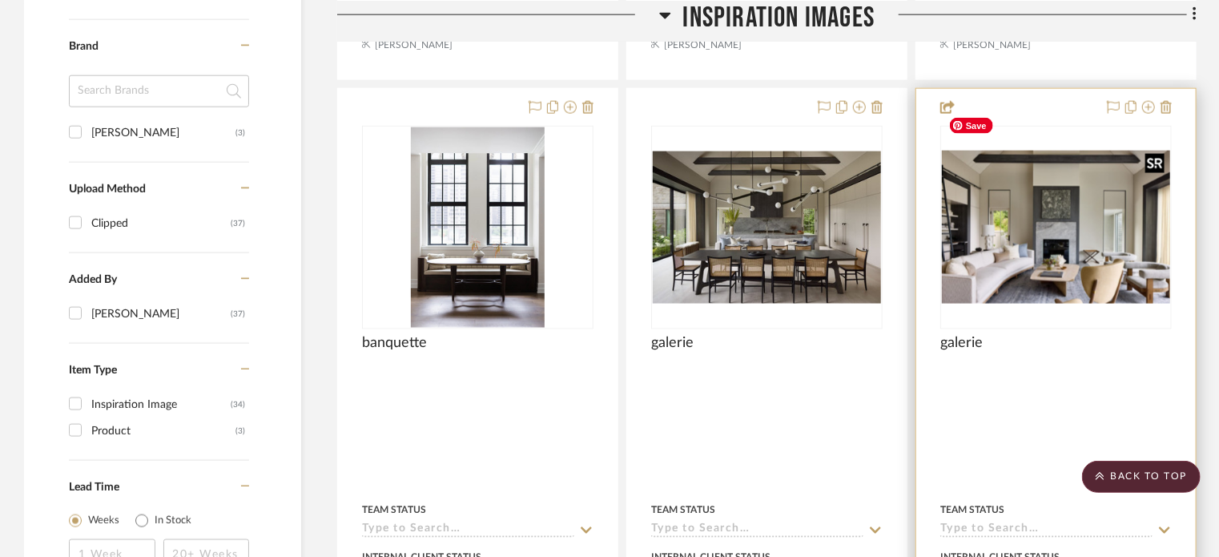
click at [0, 0] on img at bounding box center [0, 0] width 0 height 0
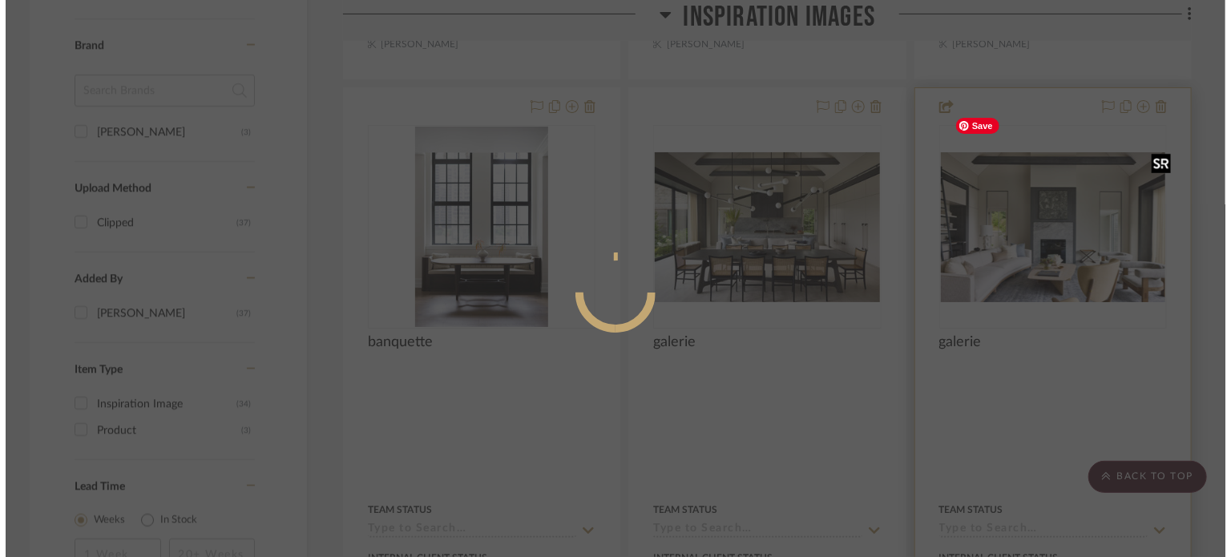
scroll to position [0, 0]
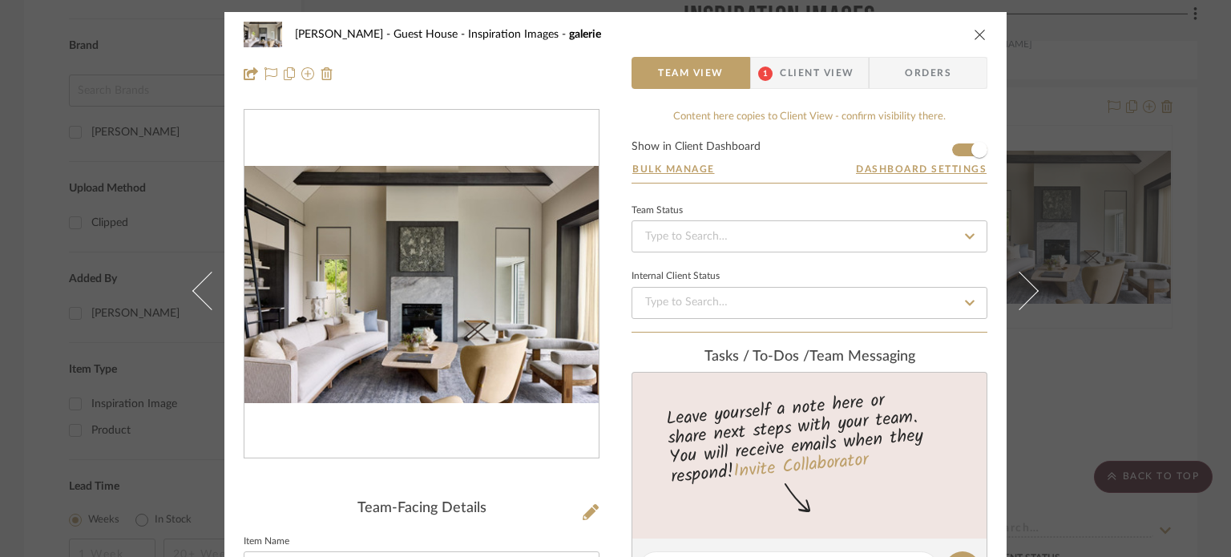
click at [973, 36] on icon "close" at bounding box center [979, 34] width 13 height 13
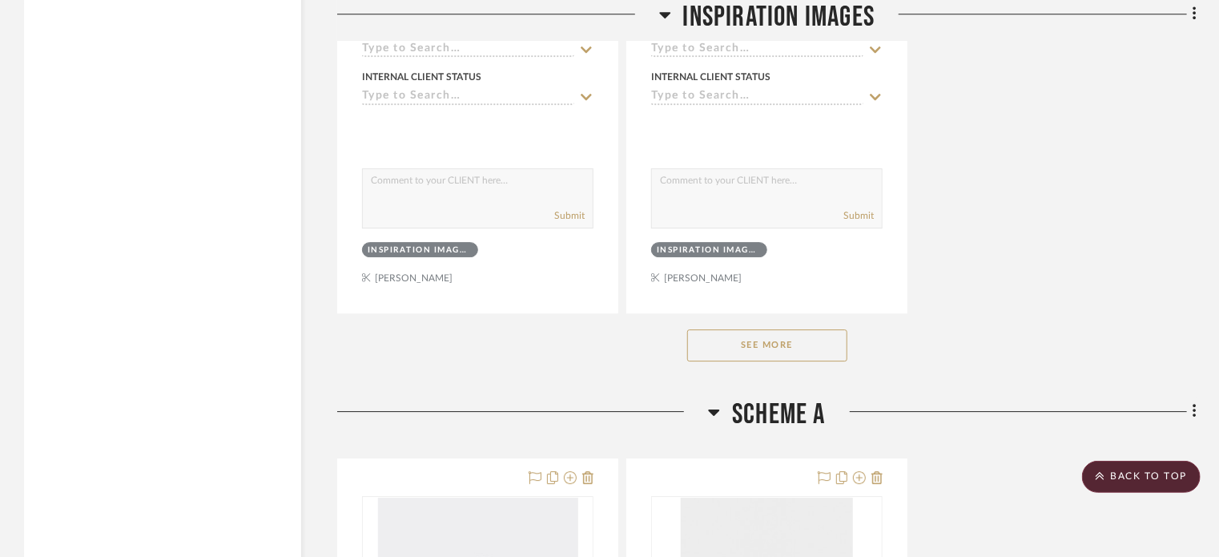
scroll to position [2390, 0]
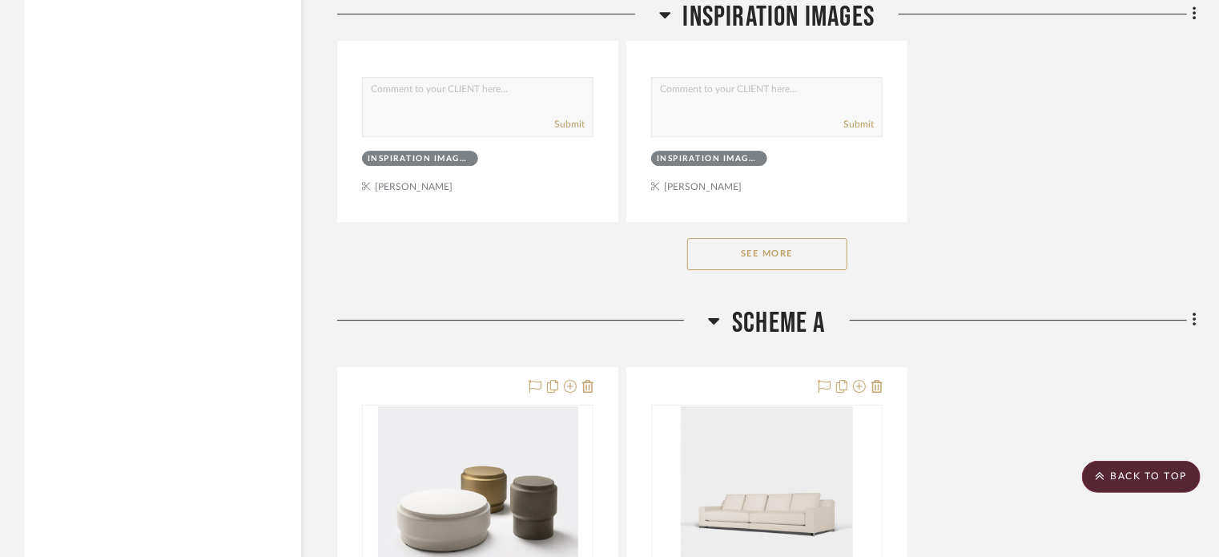
click at [793, 238] on button "See More" at bounding box center [767, 254] width 160 height 32
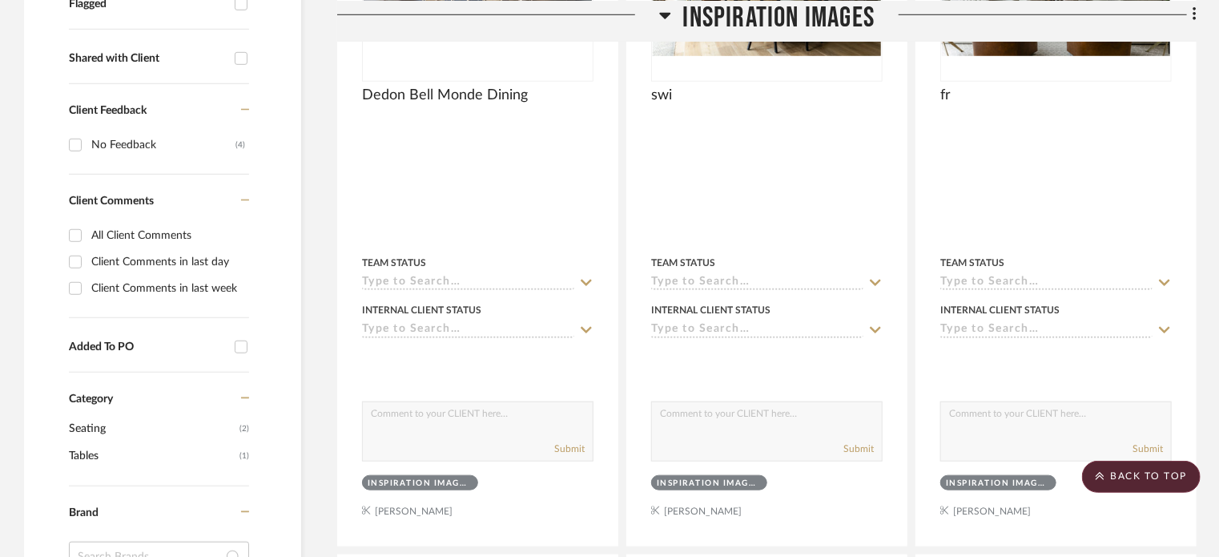
scroll to position [0, 0]
